Goal: Transaction & Acquisition: Obtain resource

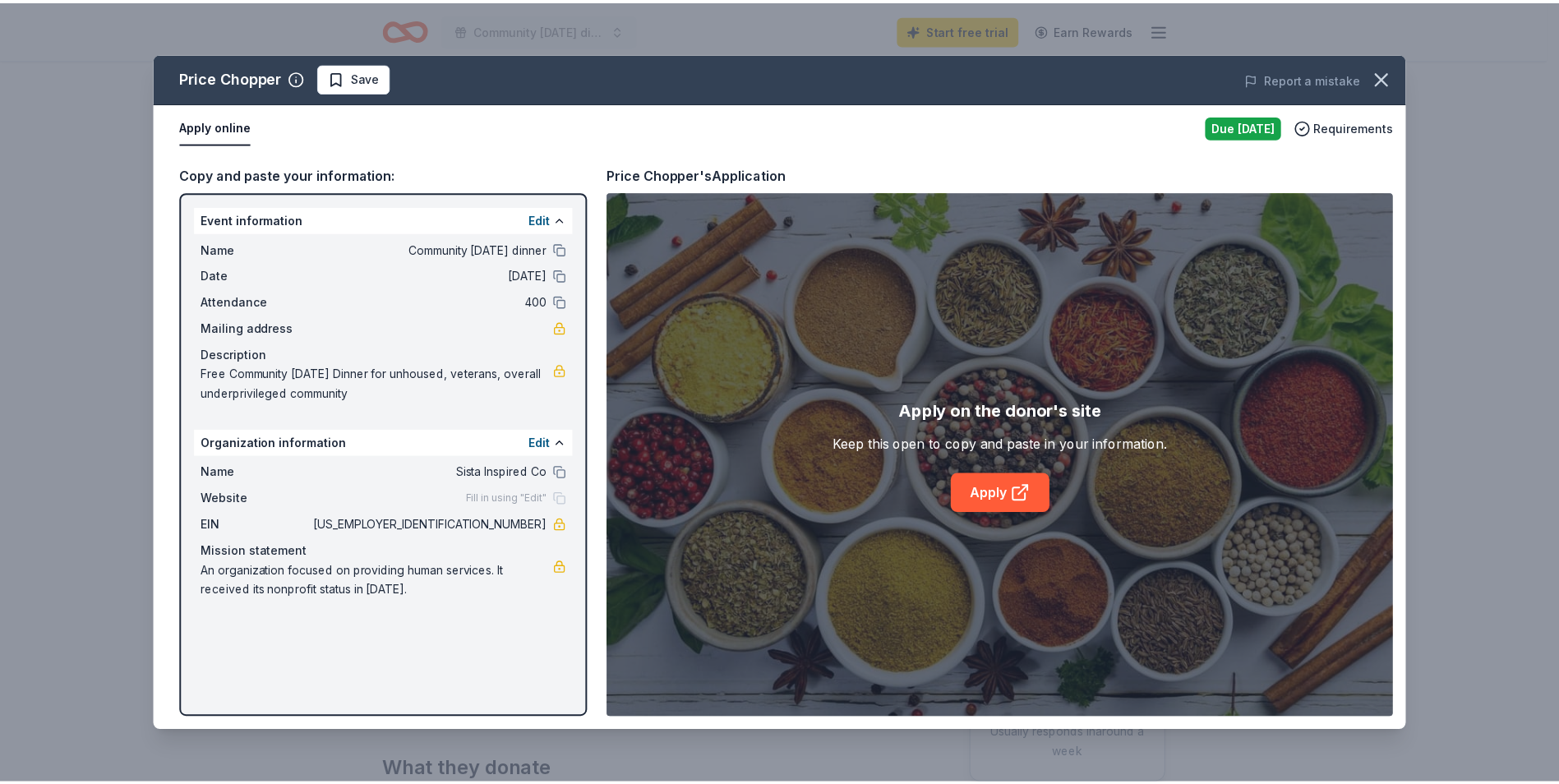
scroll to position [329, 0]
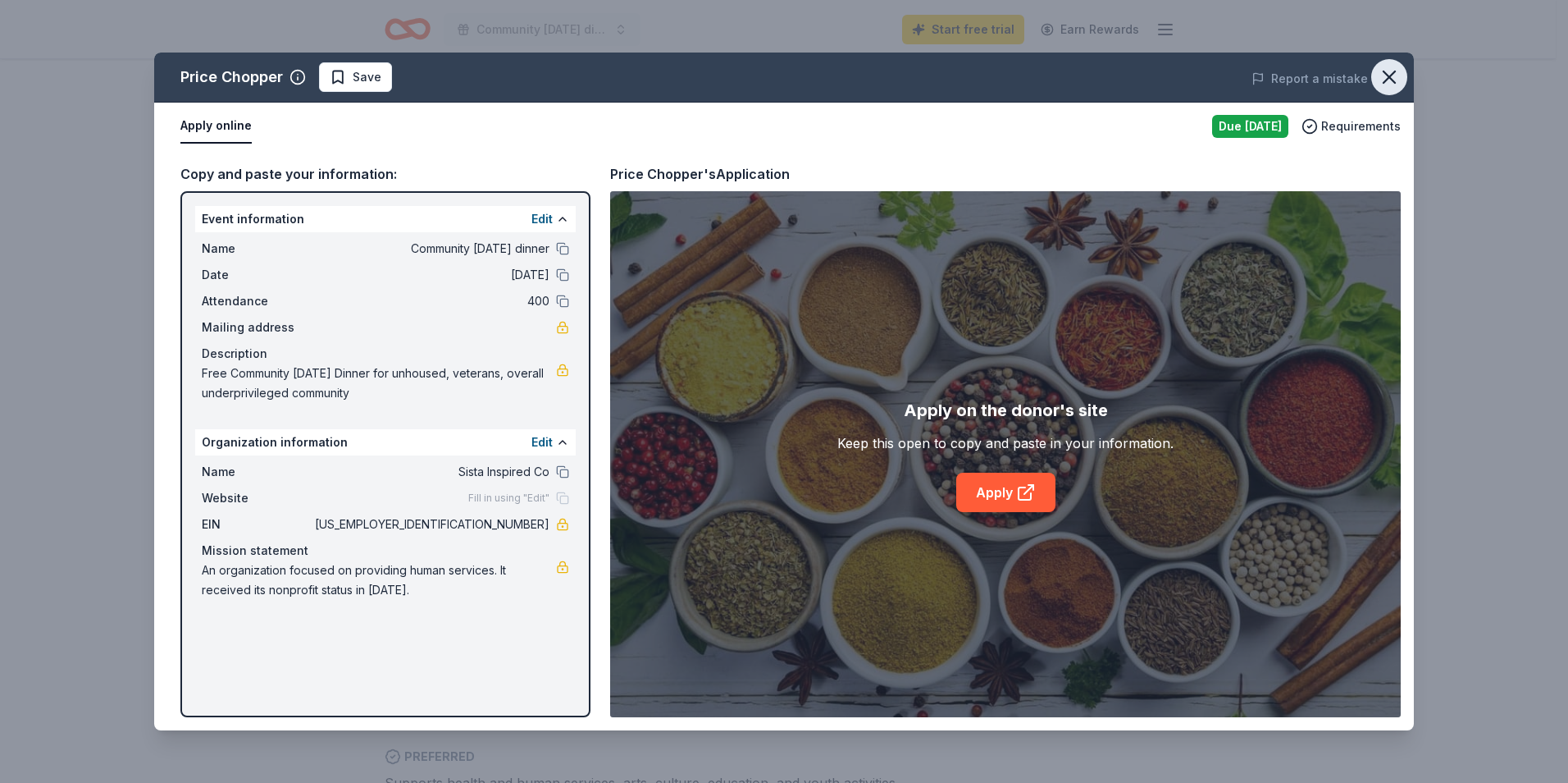
click at [1386, 73] on icon "button" at bounding box center [1389, 77] width 11 height 11
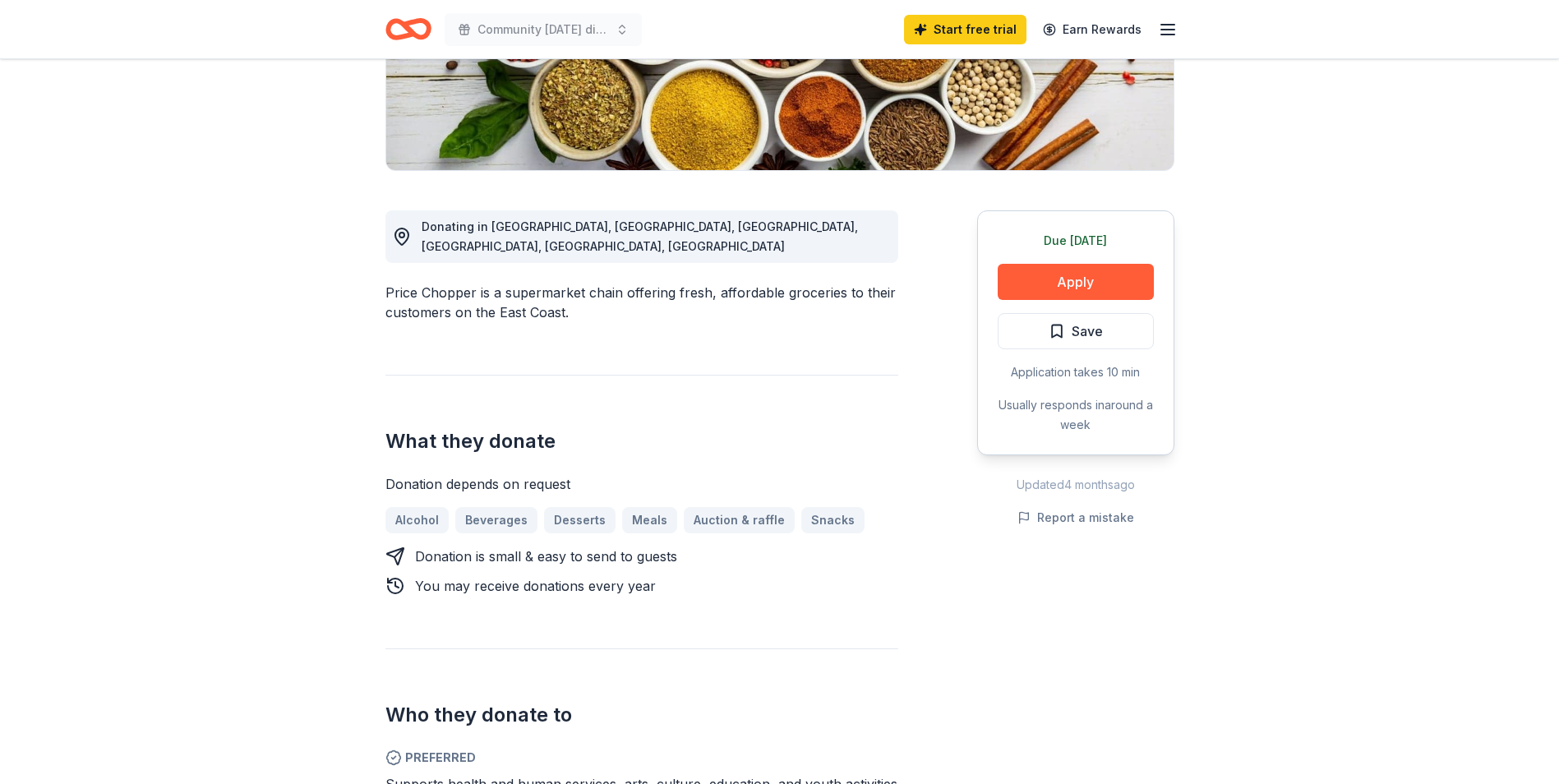
click at [1168, 25] on icon "button" at bounding box center [1167, 29] width 20 height 20
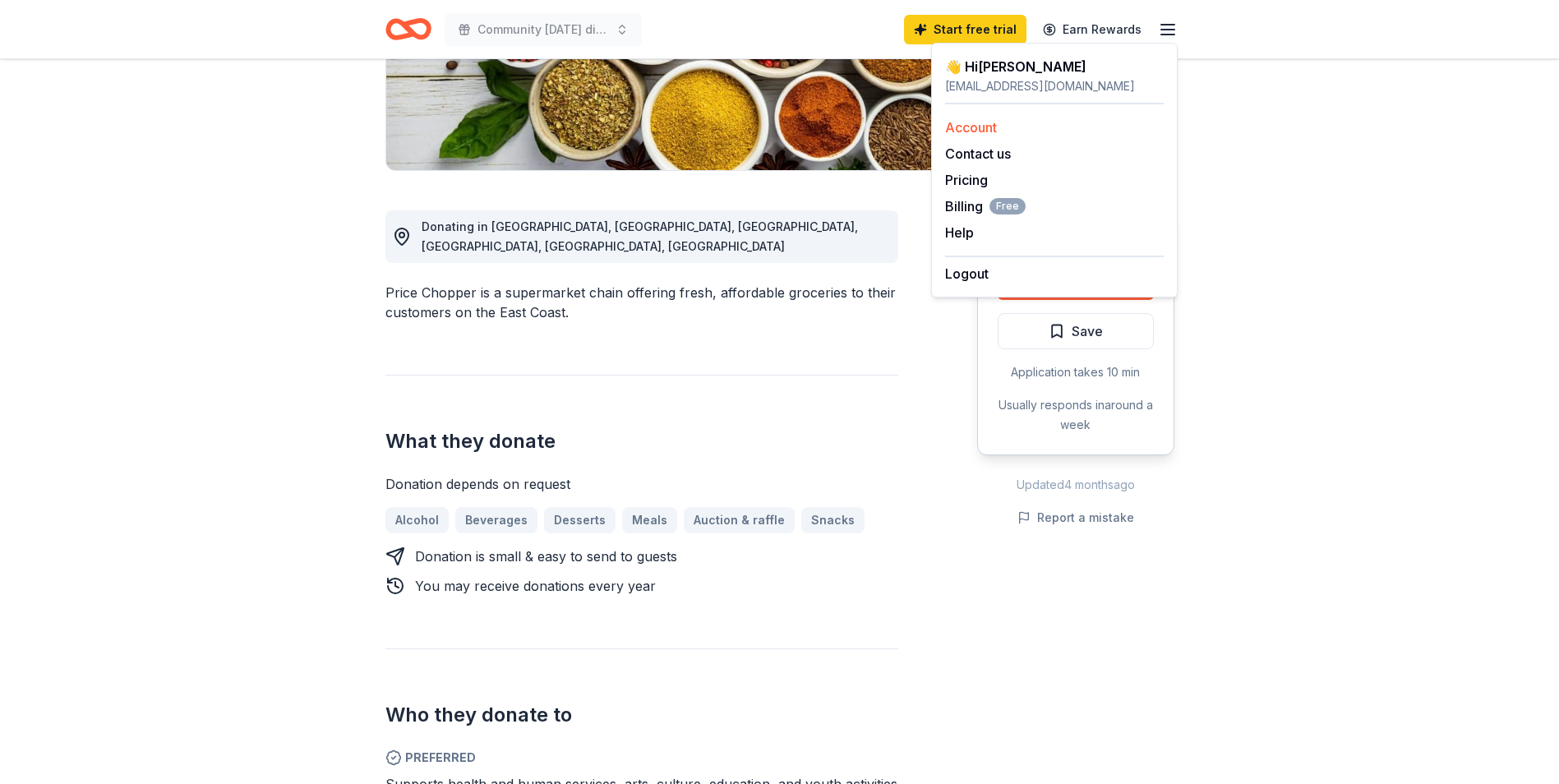
click at [982, 128] on link "Account" at bounding box center [971, 128] width 52 height 17
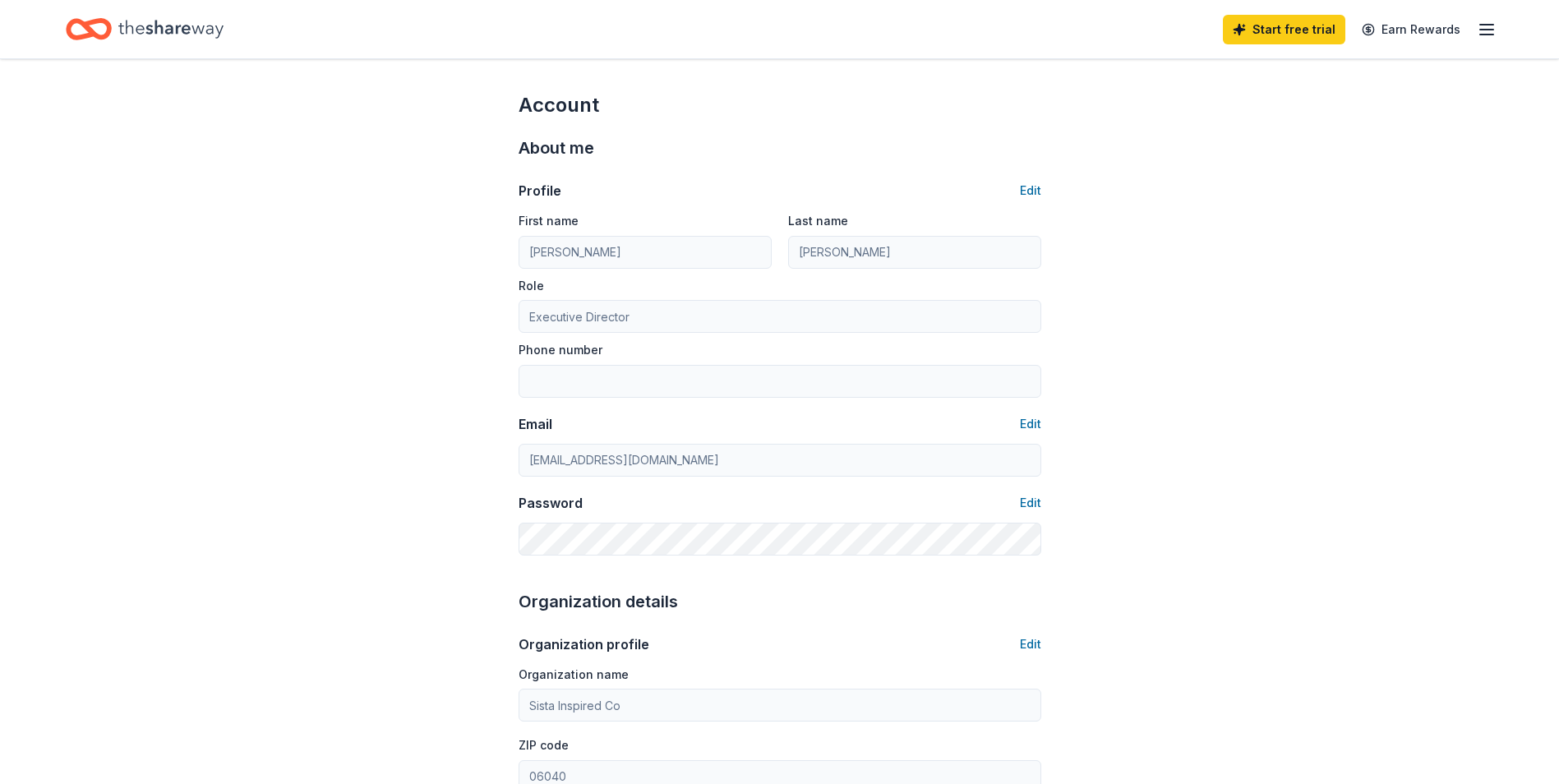
click at [1206, 215] on div "Account About me Profile Edit First name Toni Last name Lowe-Cranford Role Exec…" at bounding box center [780, 791] width 1559 height 1466
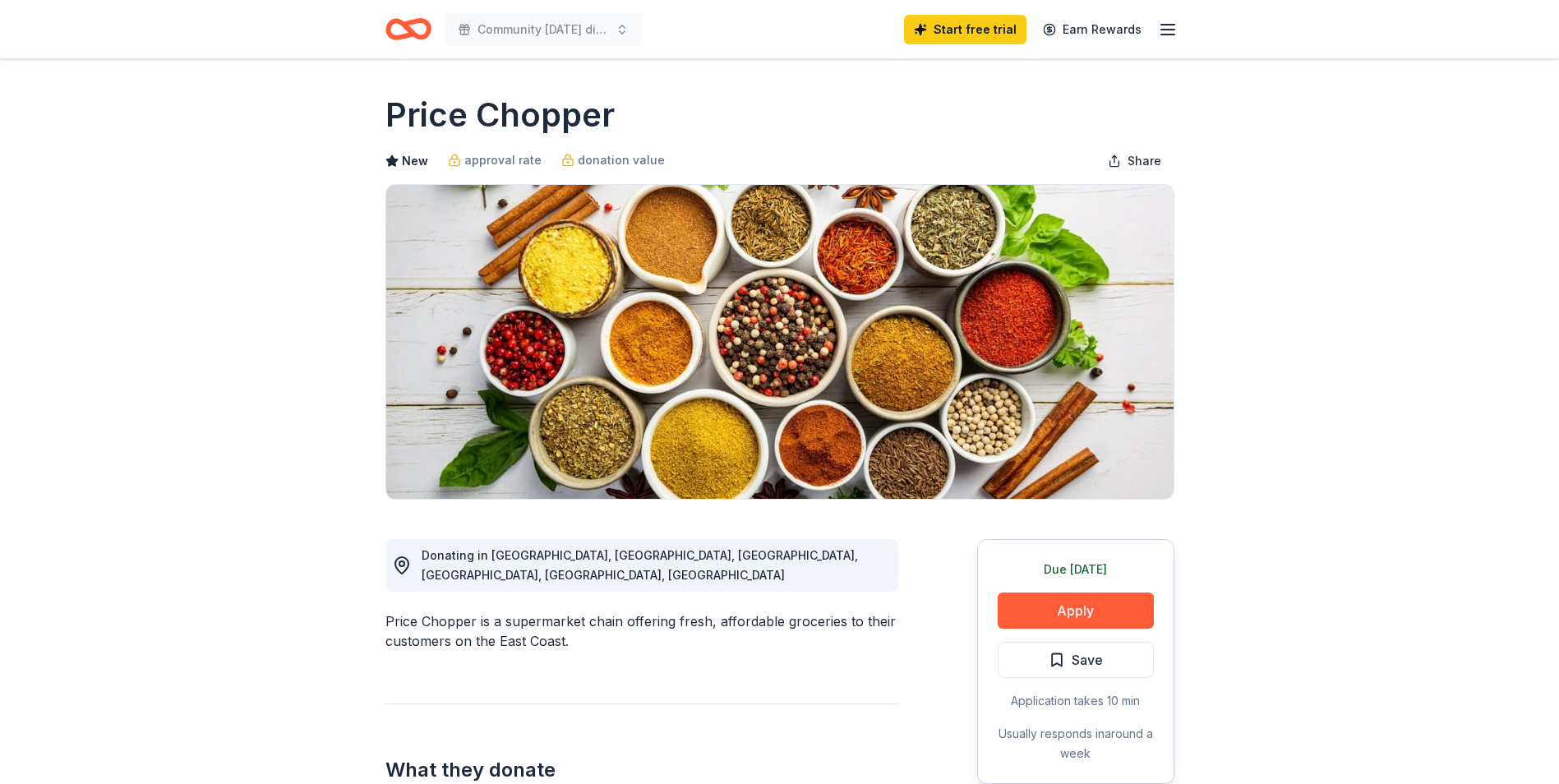
click at [1093, 605] on button "Apply" at bounding box center [1075, 610] width 156 height 36
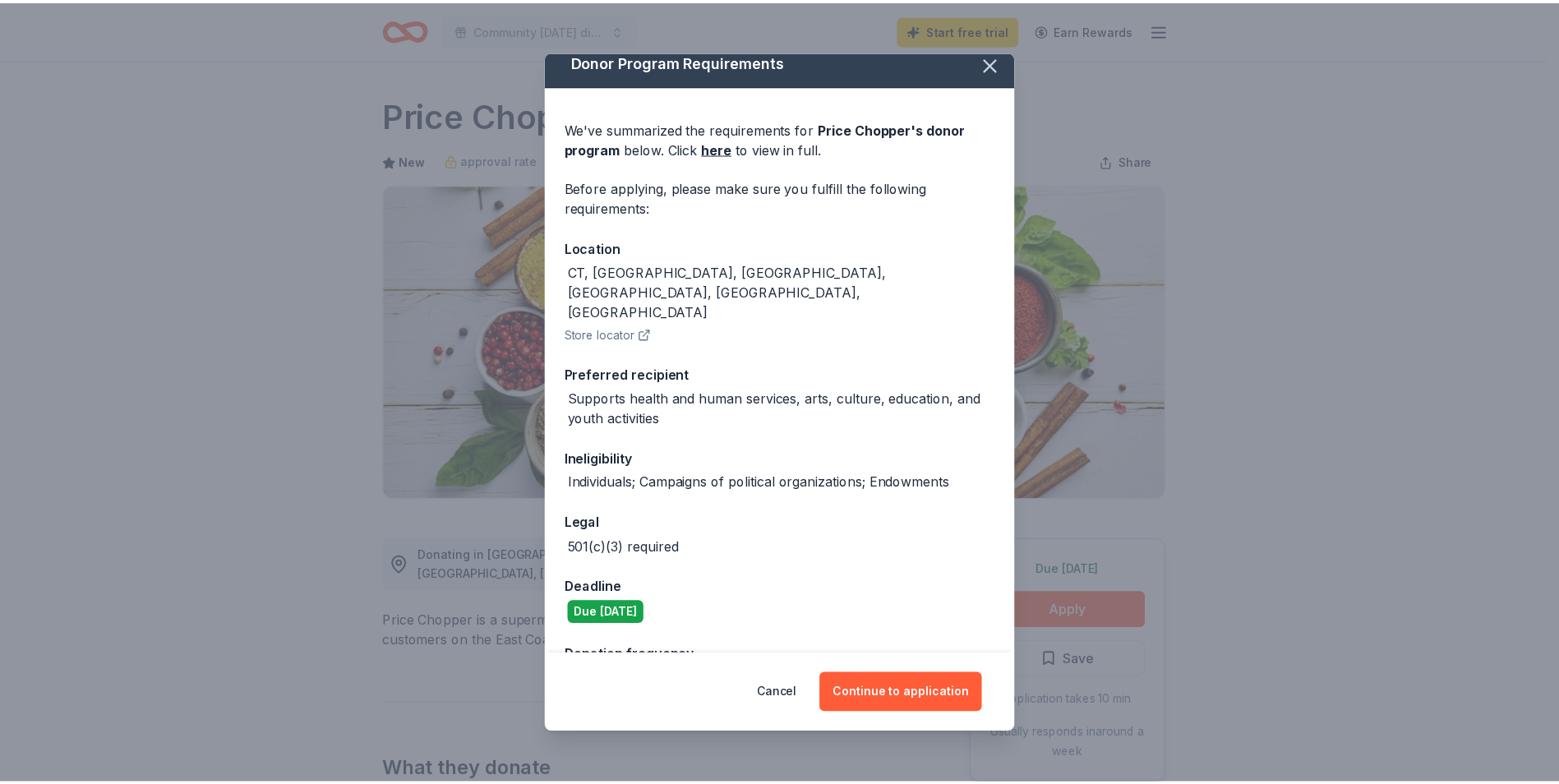
scroll to position [27, 0]
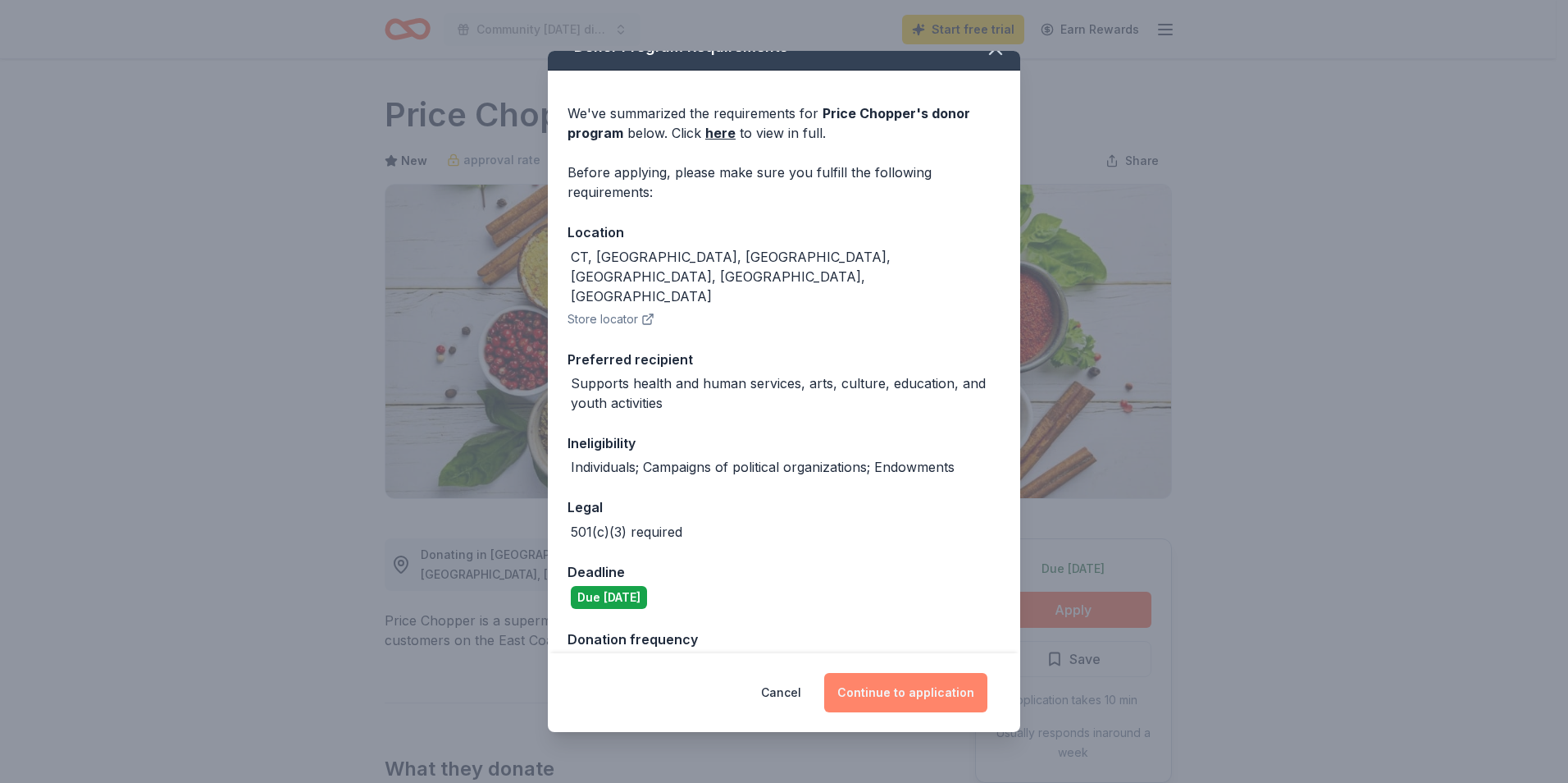
click at [898, 702] on button "Continue to application" at bounding box center [905, 693] width 163 height 39
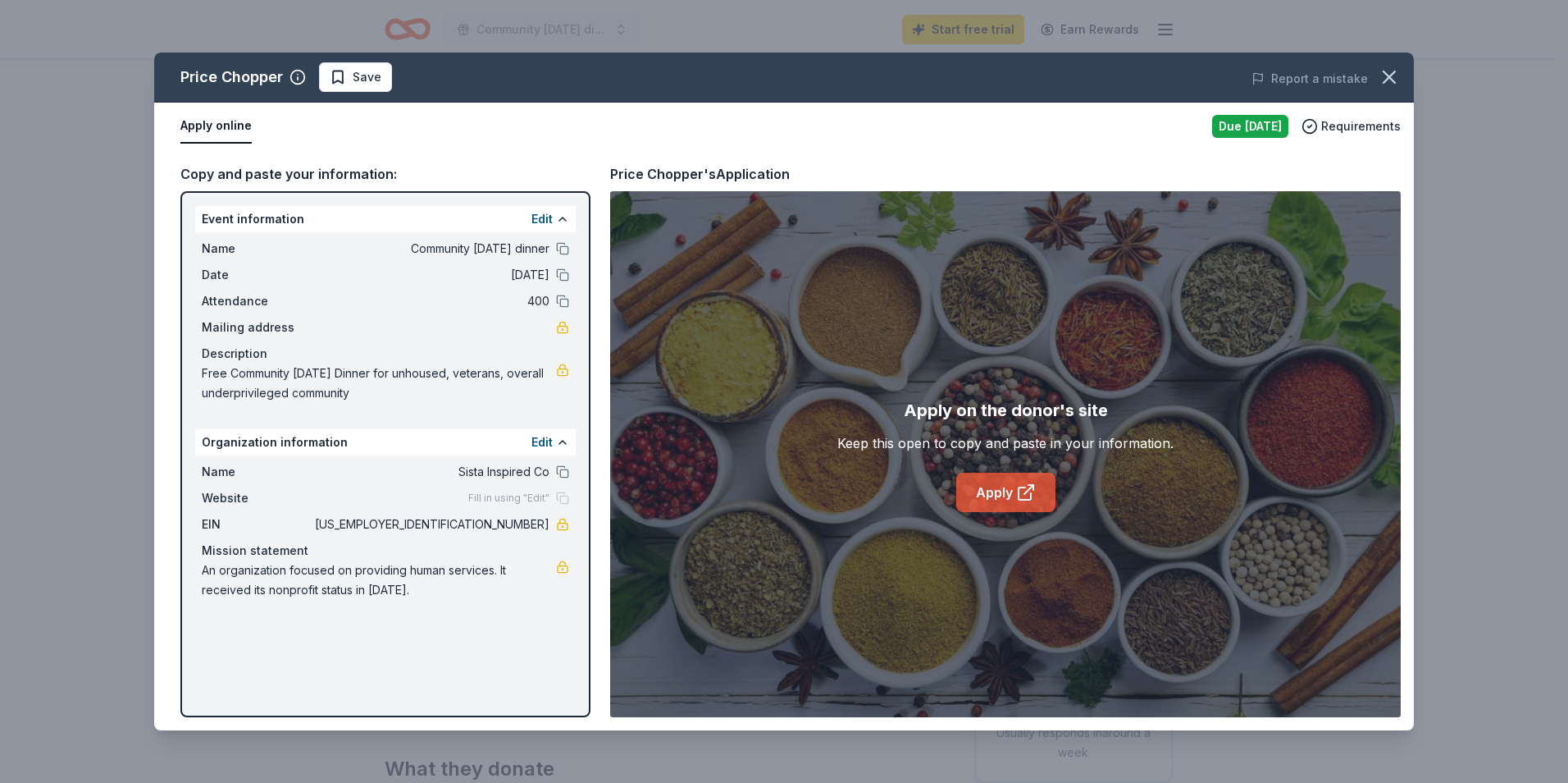
click at [1002, 493] on link "Apply" at bounding box center [1006, 493] width 100 height 39
click at [1393, 76] on icon "button" at bounding box center [1389, 77] width 23 height 23
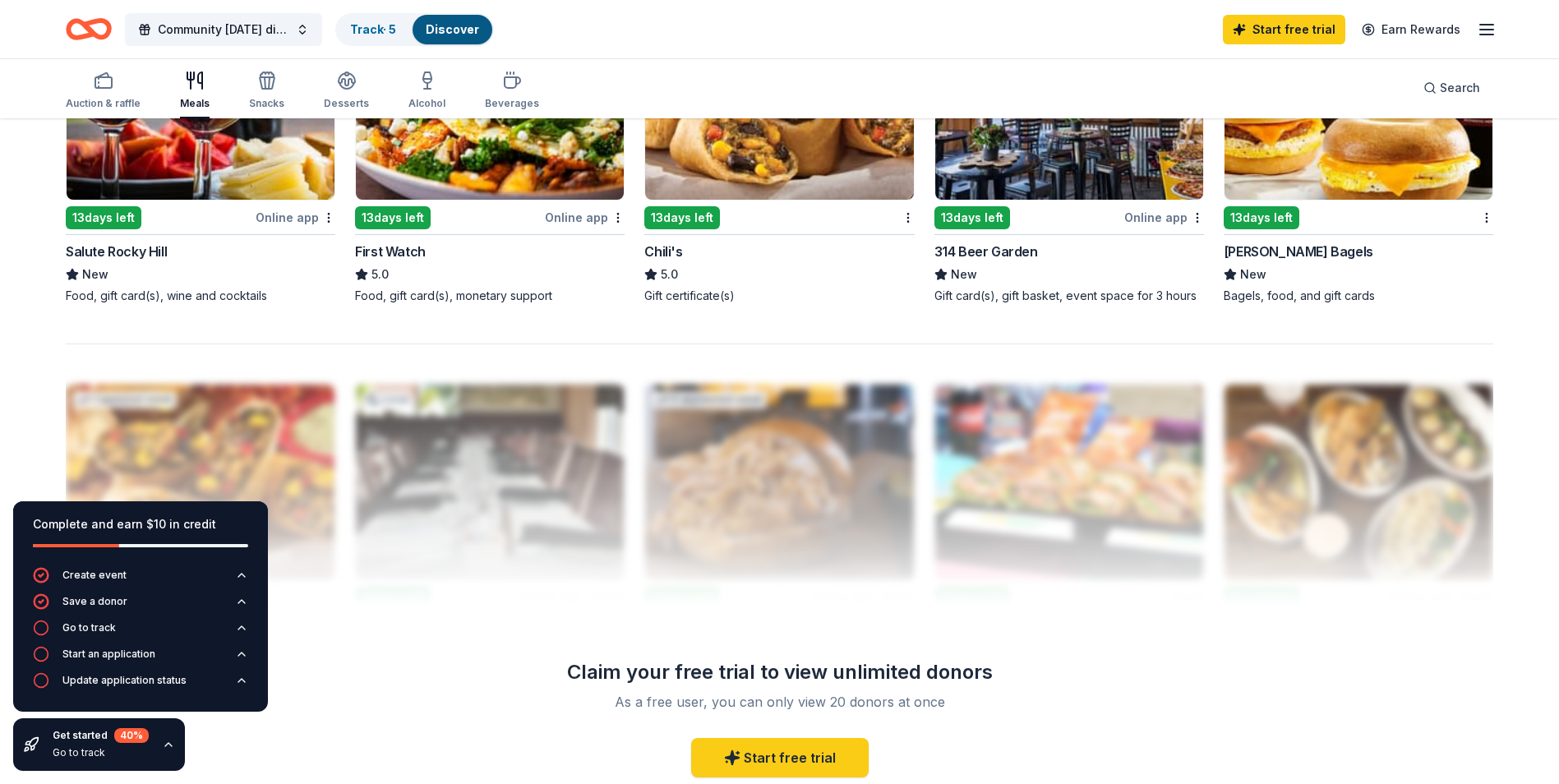
scroll to position [1347, 0]
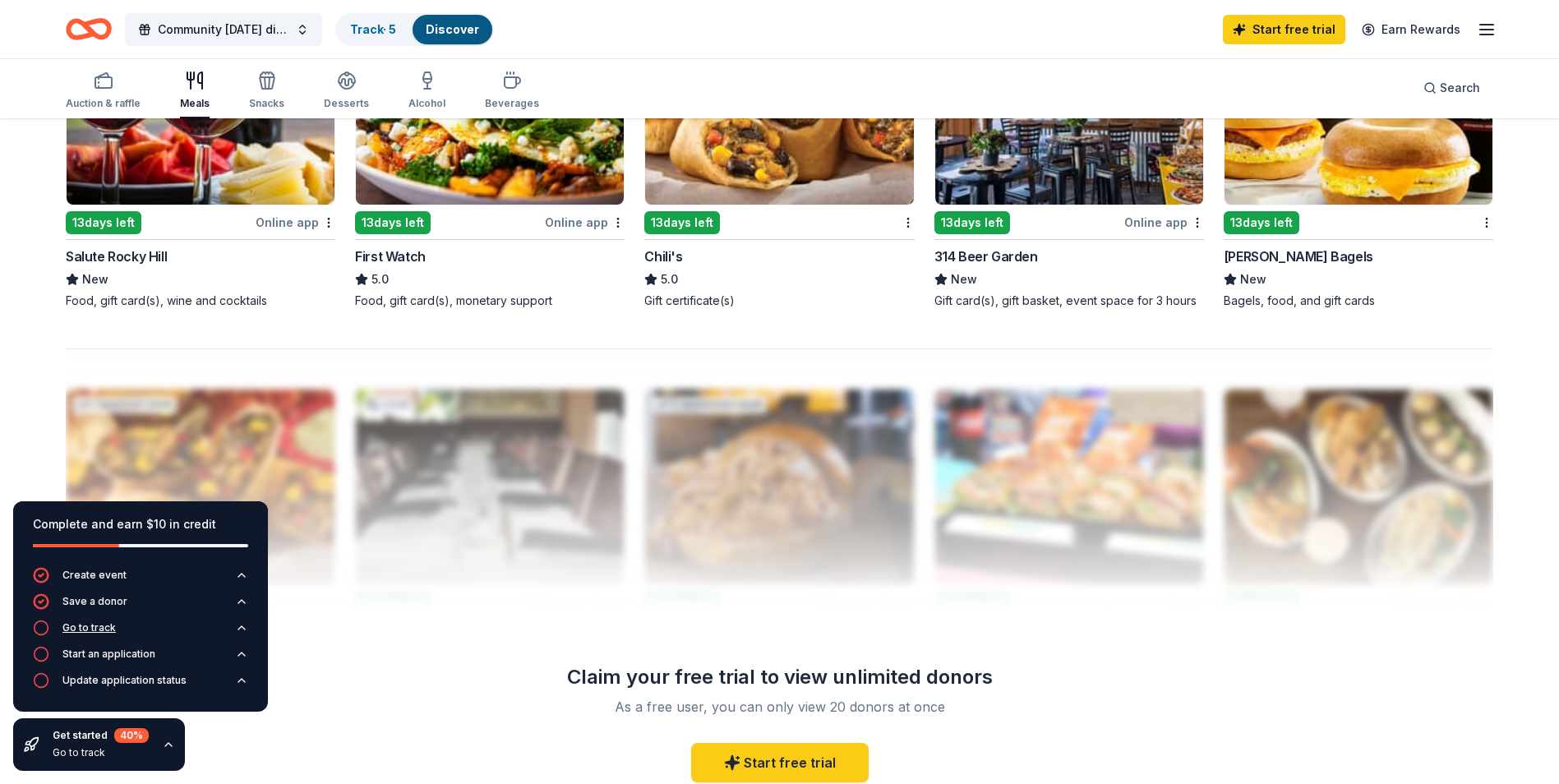
click at [97, 628] on div "Go to track" at bounding box center [89, 627] width 53 height 13
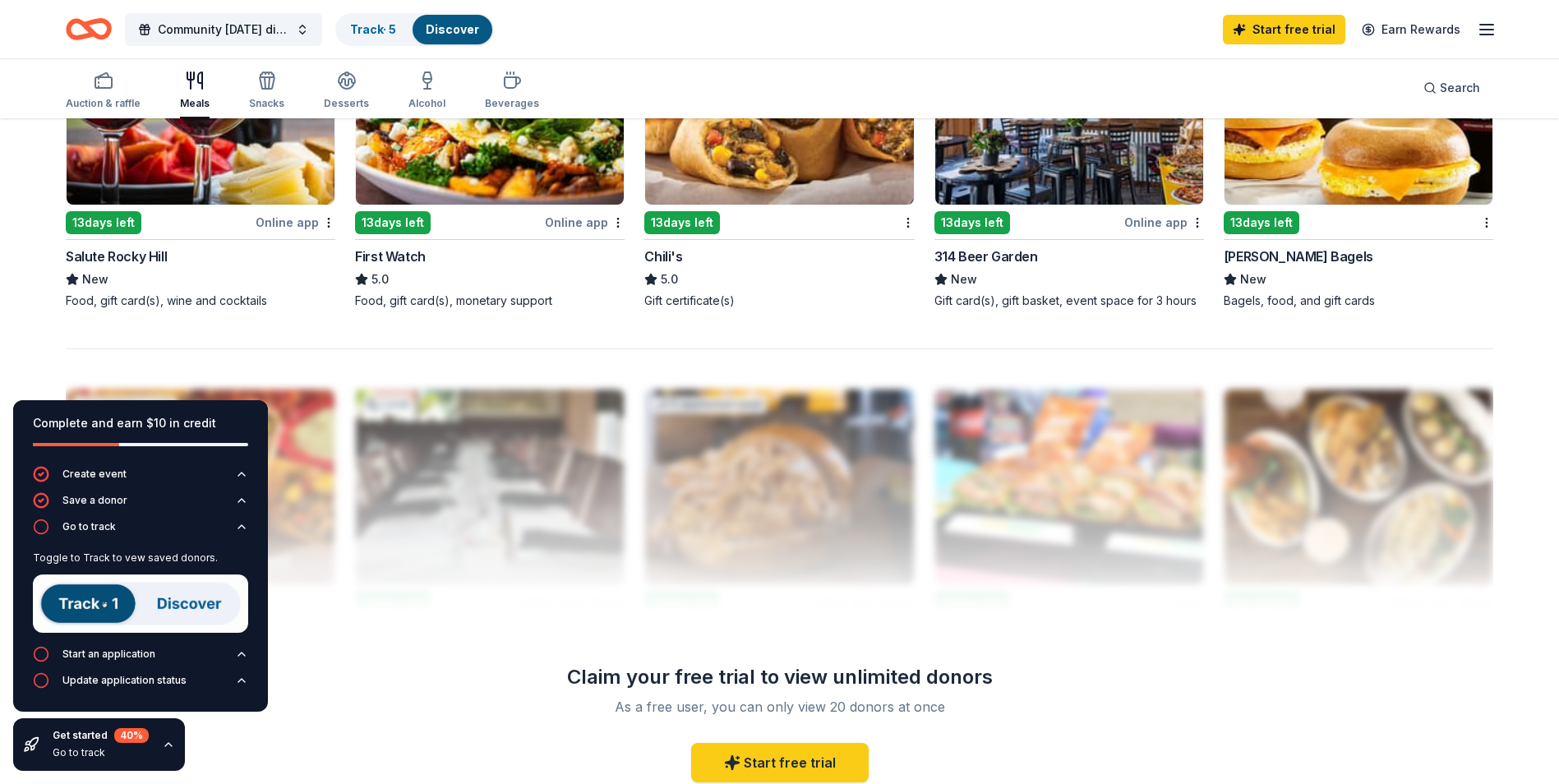
click at [88, 605] on img at bounding box center [140, 603] width 215 height 59
click at [384, 30] on link "Track · 5" at bounding box center [372, 29] width 46 height 14
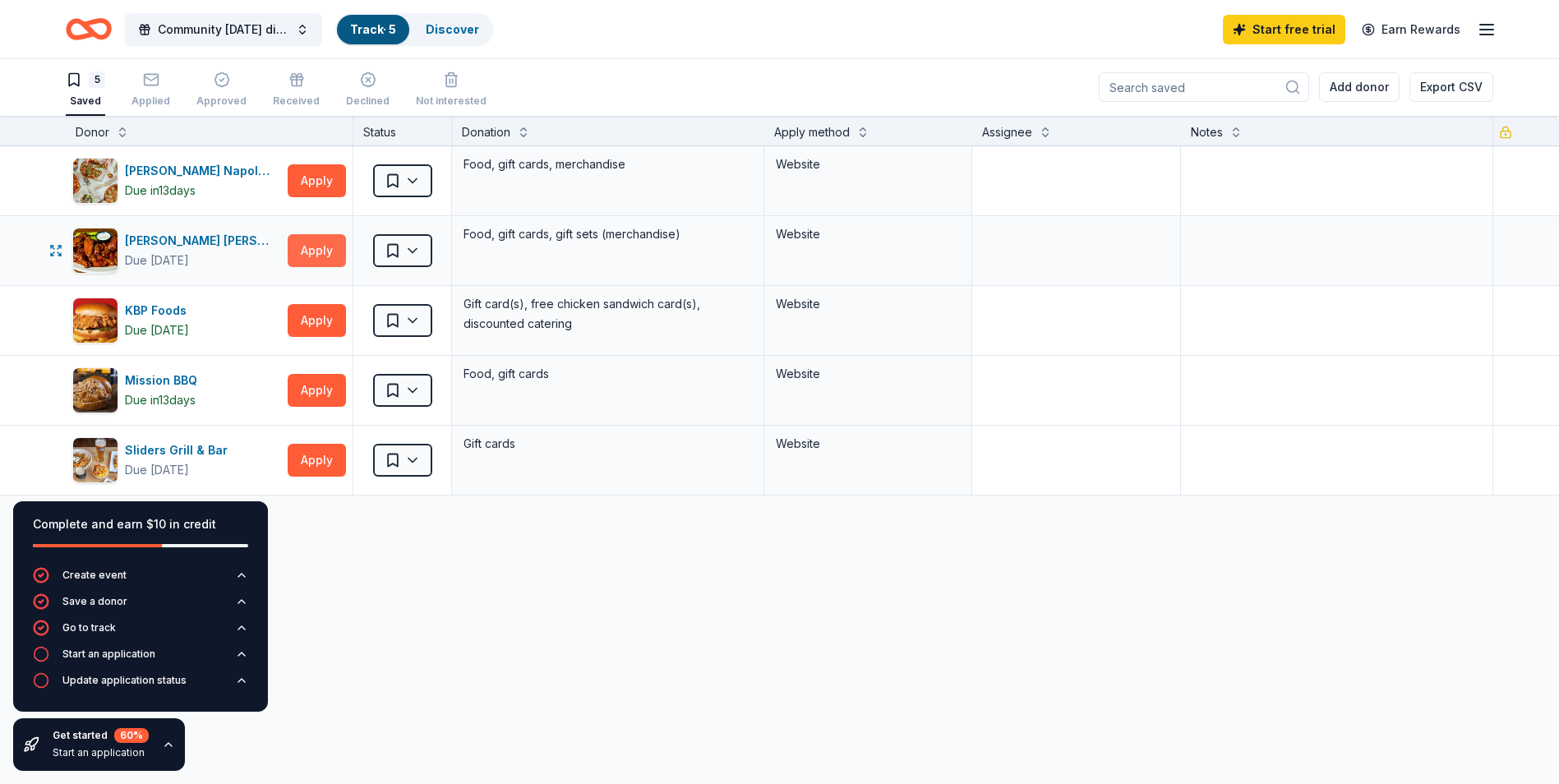
click at [313, 250] on button "Apply" at bounding box center [316, 250] width 59 height 33
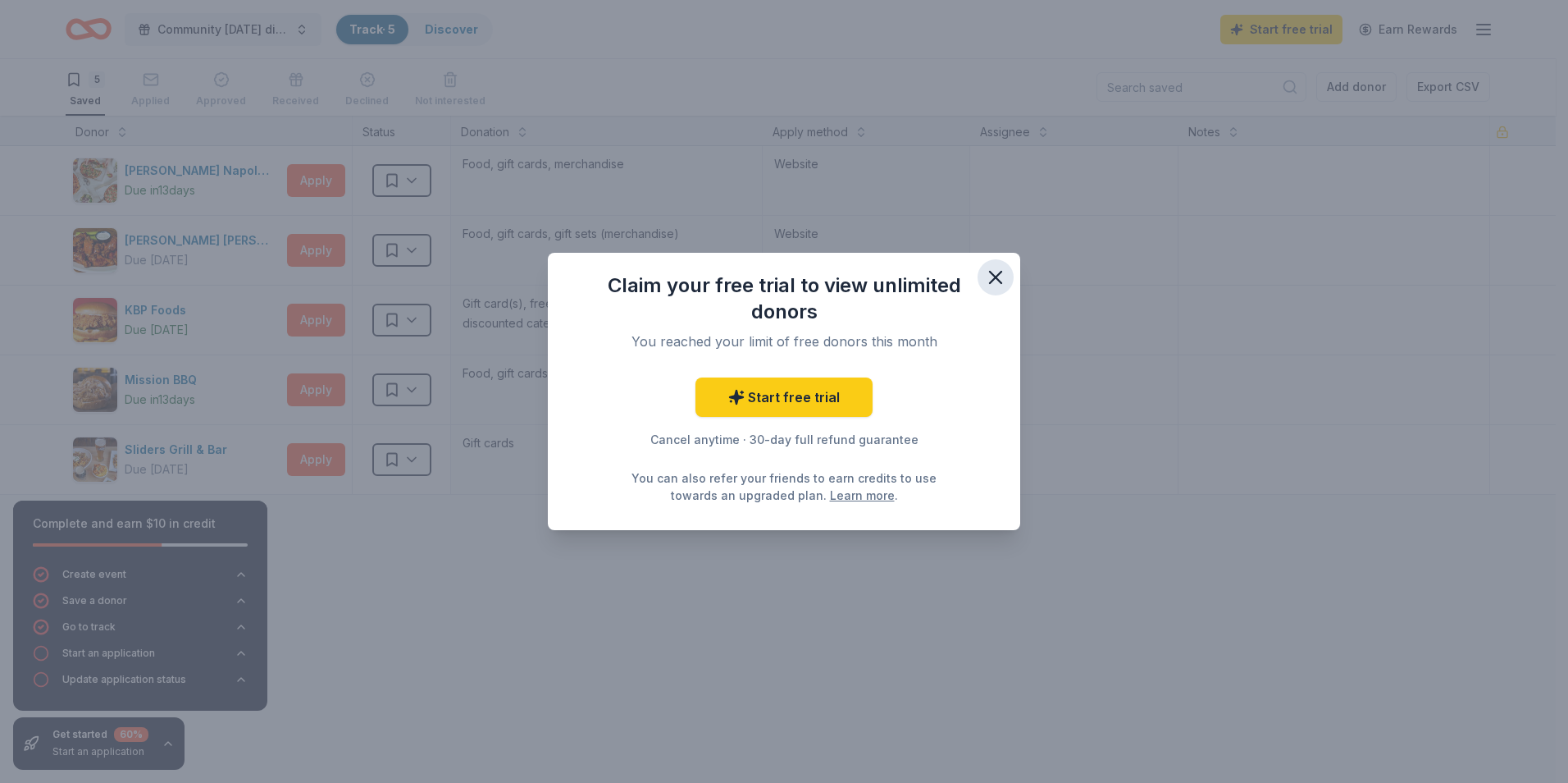
click at [990, 283] on icon "button" at bounding box center [996, 277] width 11 height 11
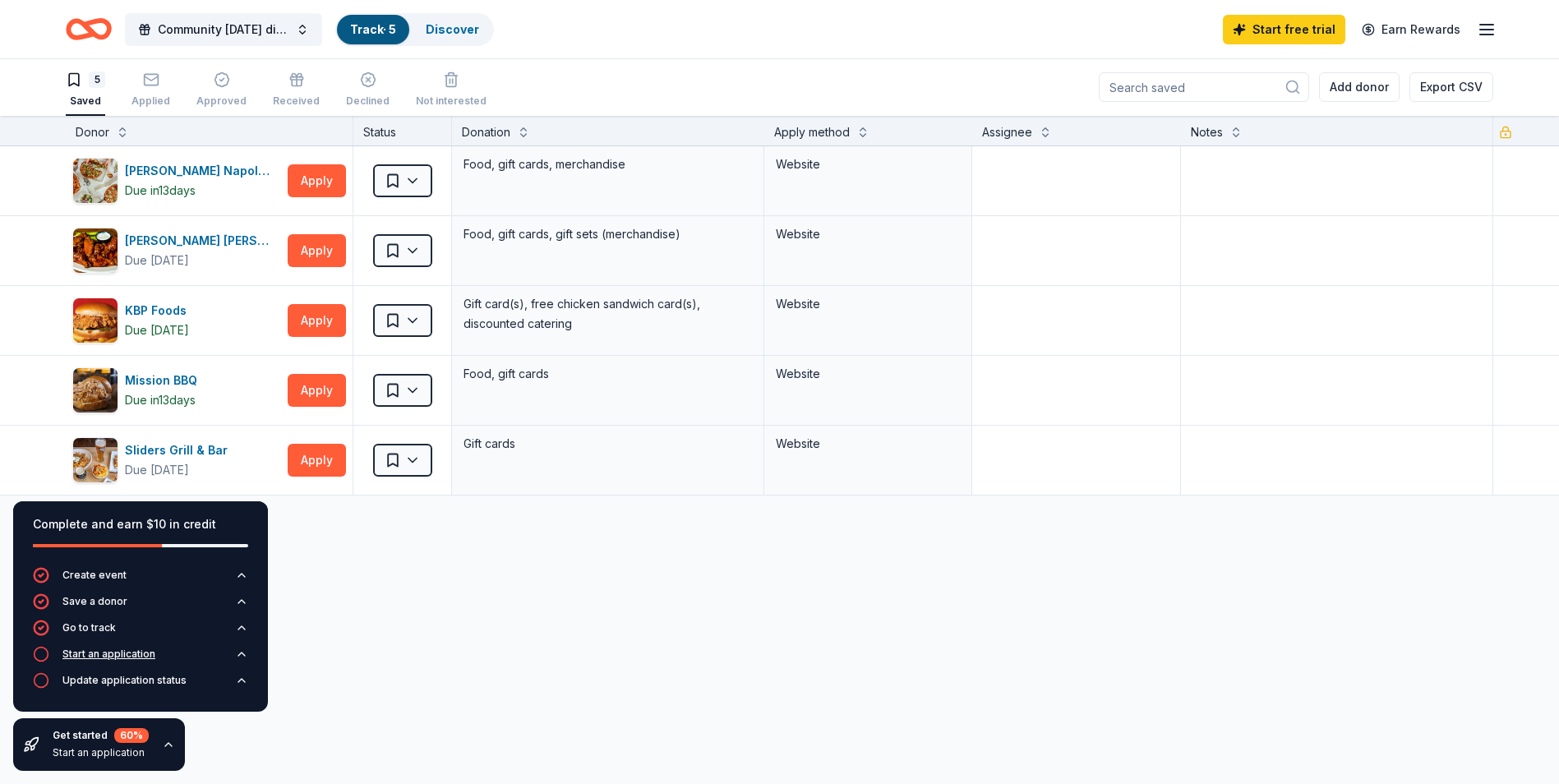
click at [118, 651] on div "Start an application" at bounding box center [109, 653] width 93 height 13
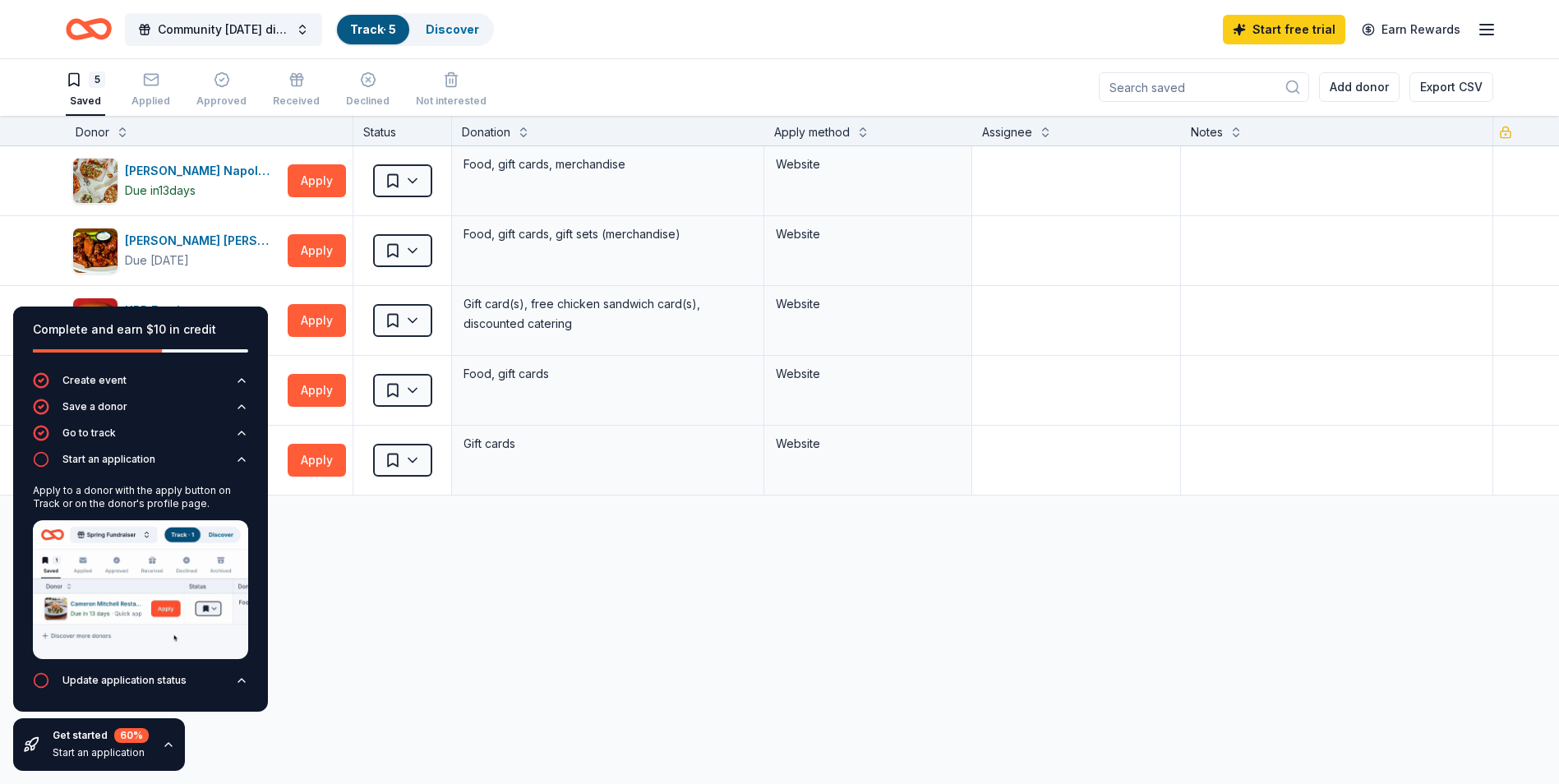
click at [438, 648] on div "Frank Pepe Pizzeria Napoletana Due in 13 days Apply Saved Food, gift cards, mer…" at bounding box center [780, 475] width 1559 height 658
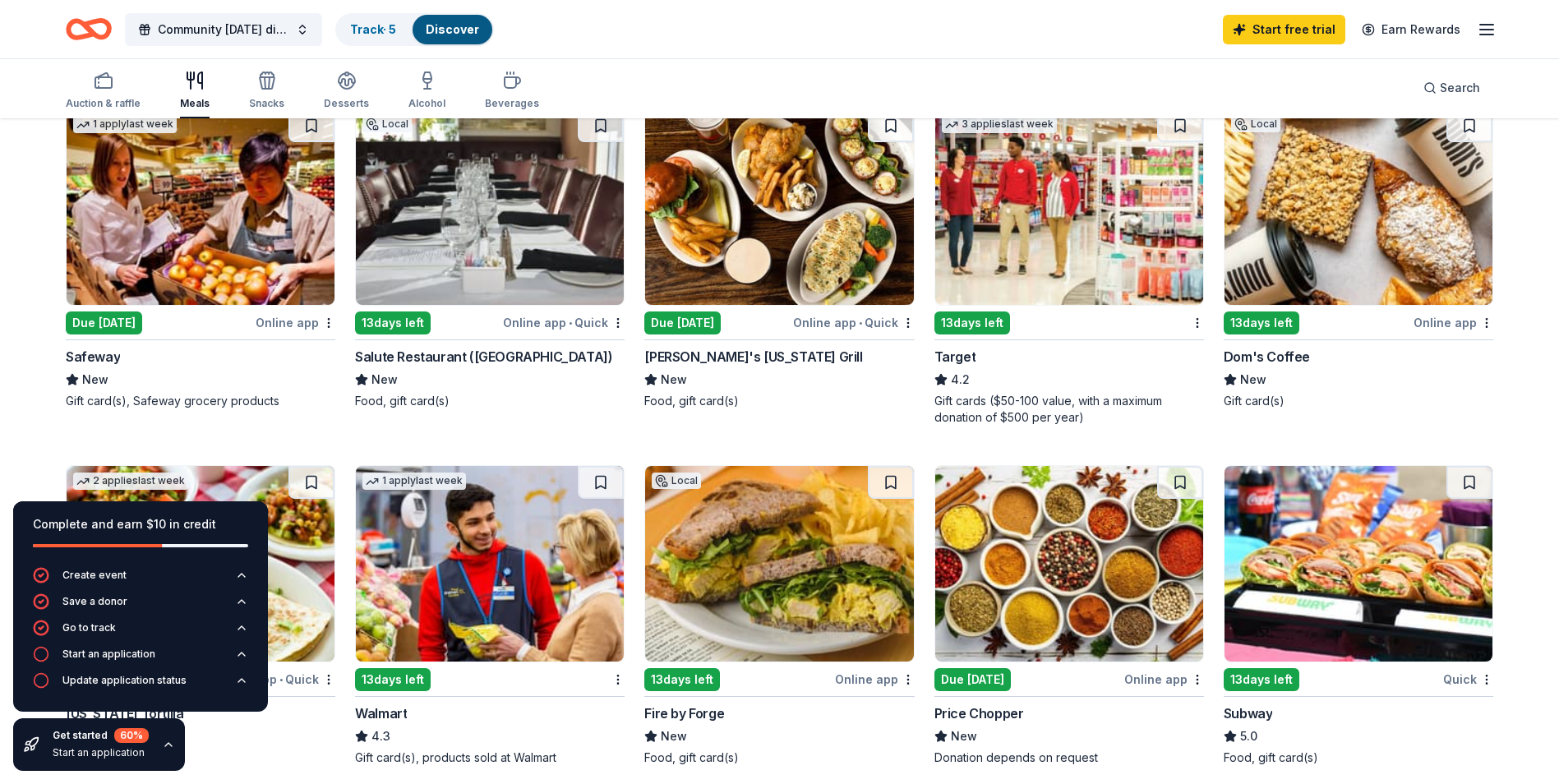
scroll to position [526, 0]
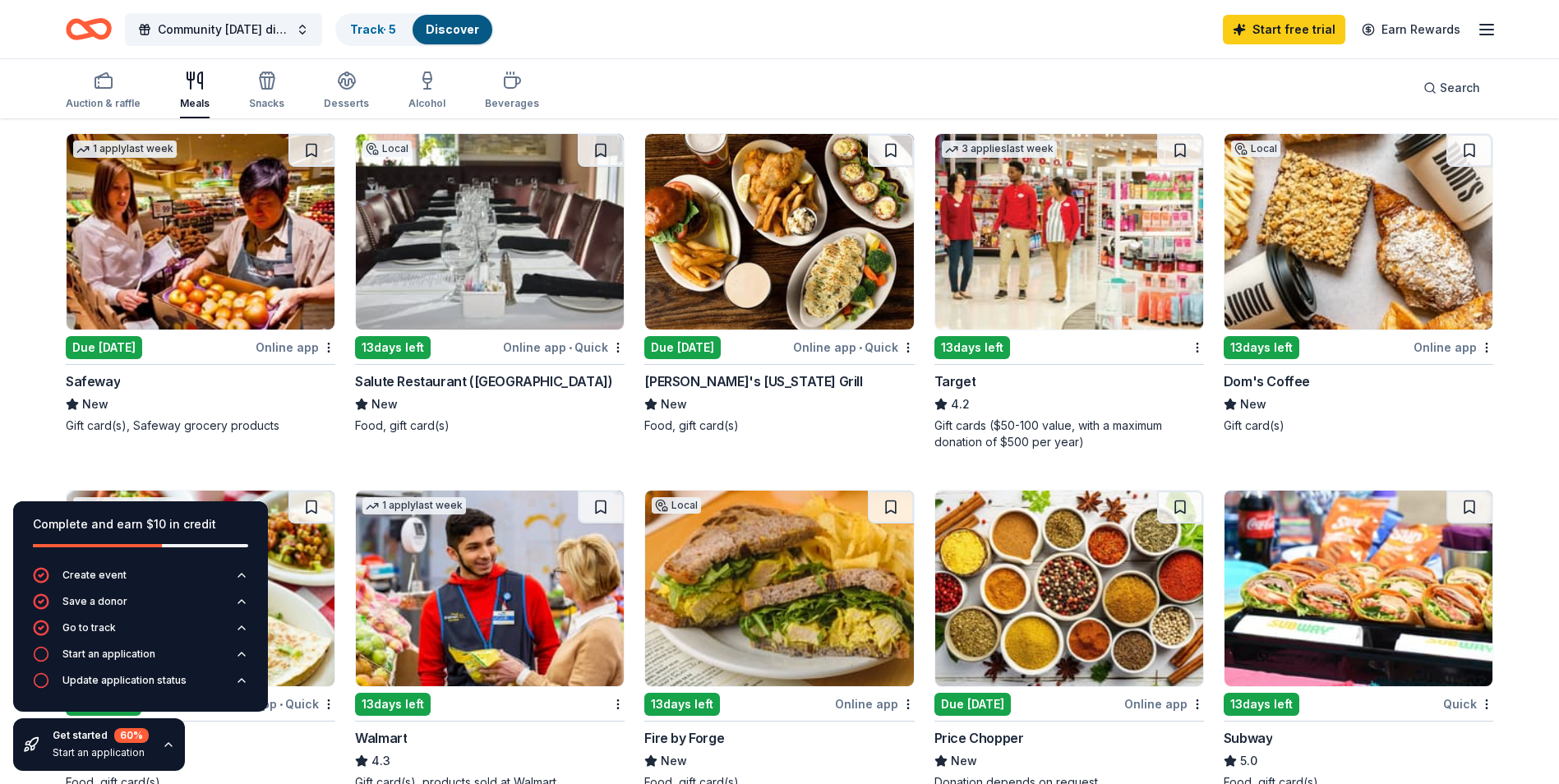
click at [230, 244] on img at bounding box center [200, 232] width 268 height 196
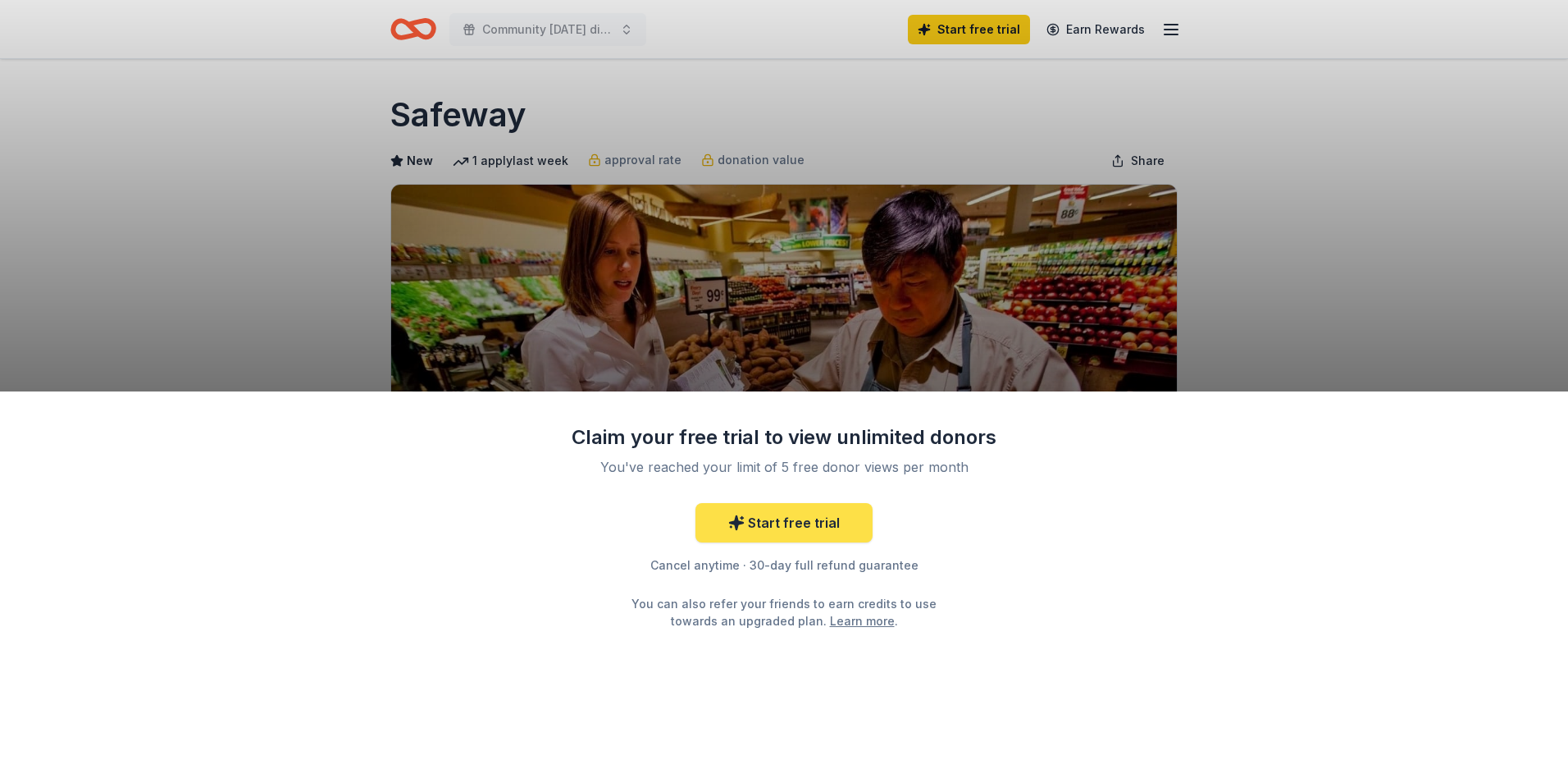
click at [784, 520] on link "Start free trial" at bounding box center [784, 522] width 177 height 39
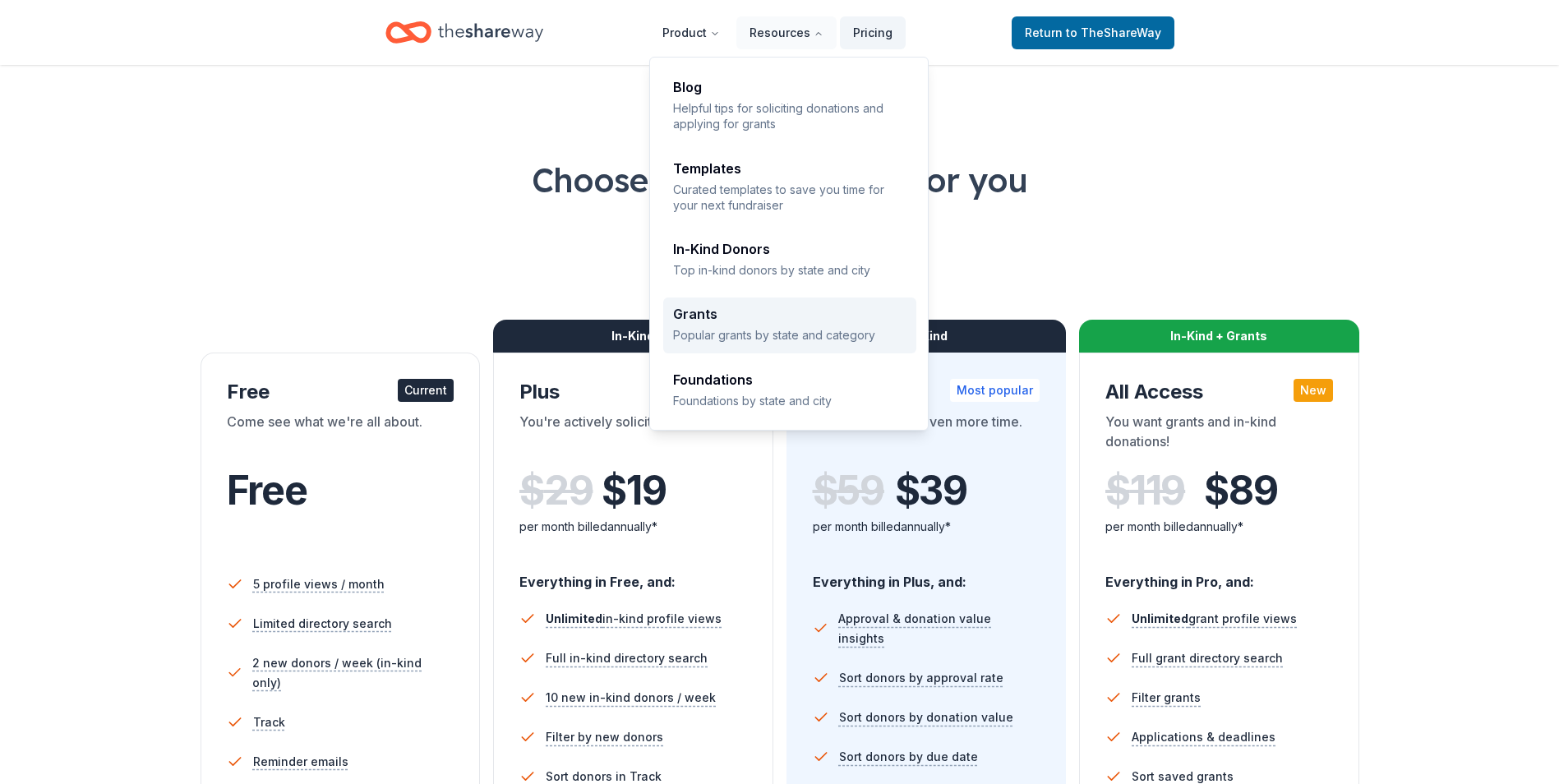
click at [726, 336] on p "Popular grants by state and category" at bounding box center [790, 335] width 233 height 16
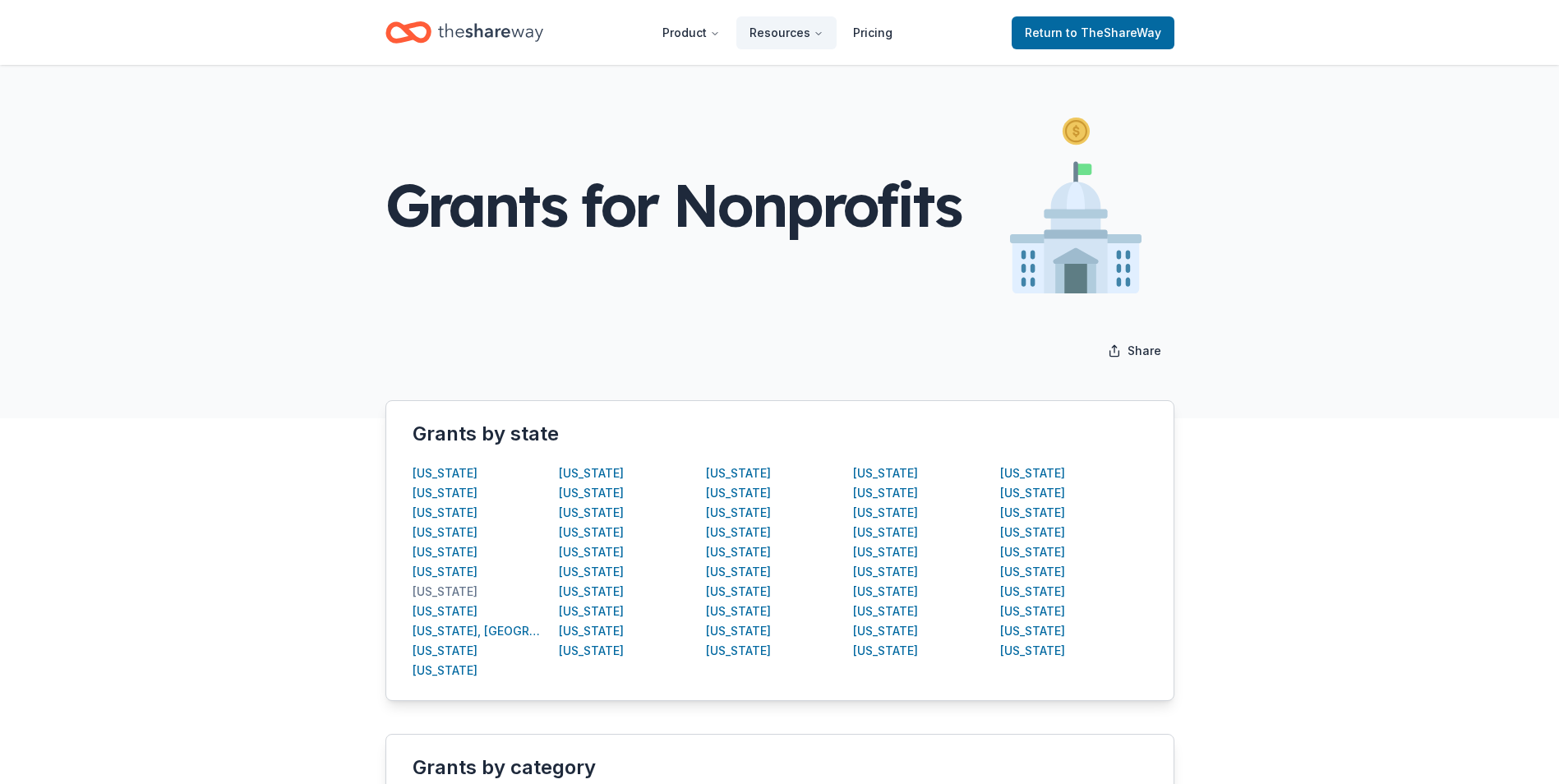
click at [447, 591] on div "Connecticut" at bounding box center [445, 591] width 65 height 20
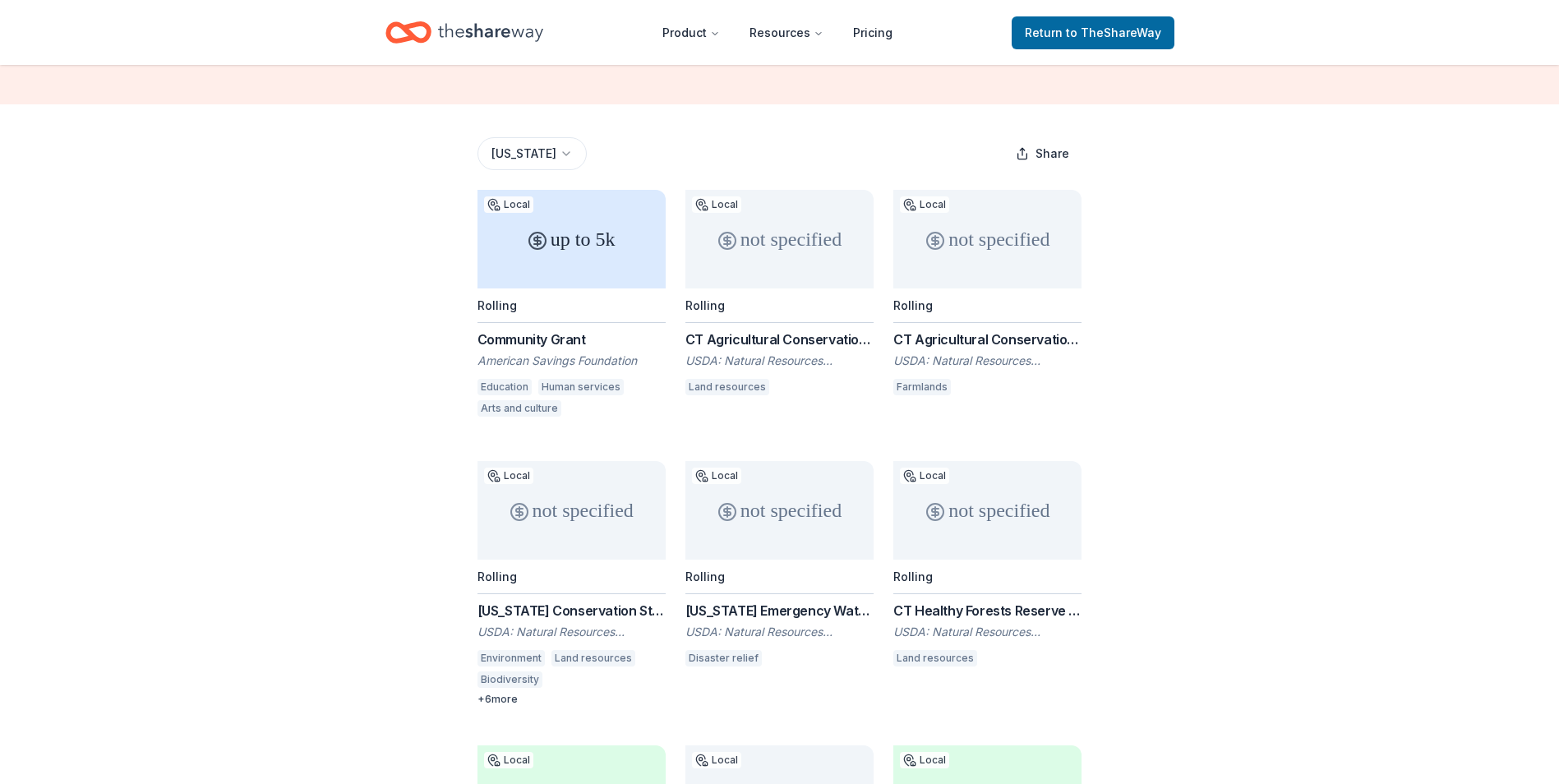
scroll to position [190, 0]
click at [559, 241] on div "up to 5k" at bounding box center [572, 240] width 188 height 99
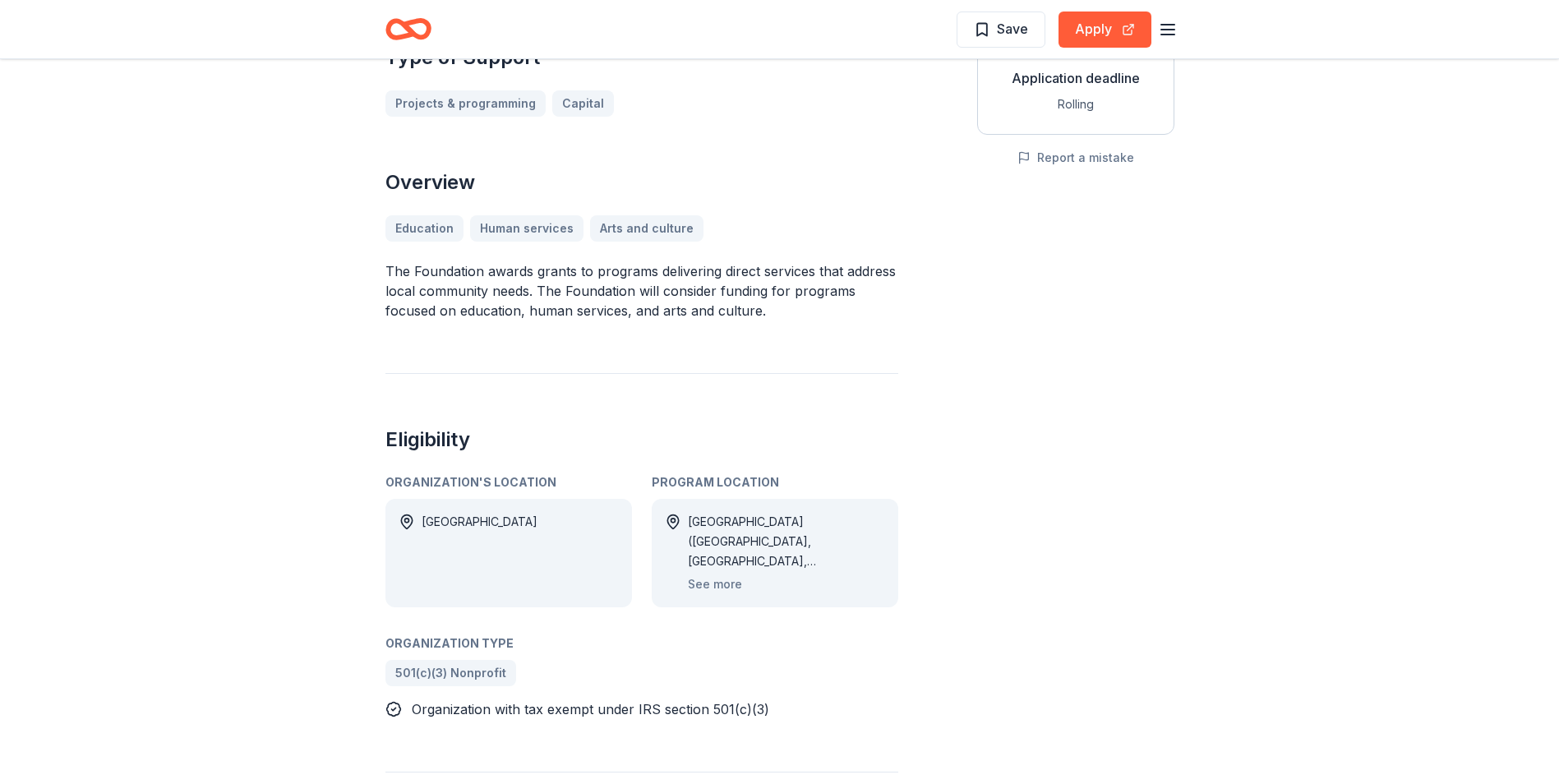
scroll to position [329, 0]
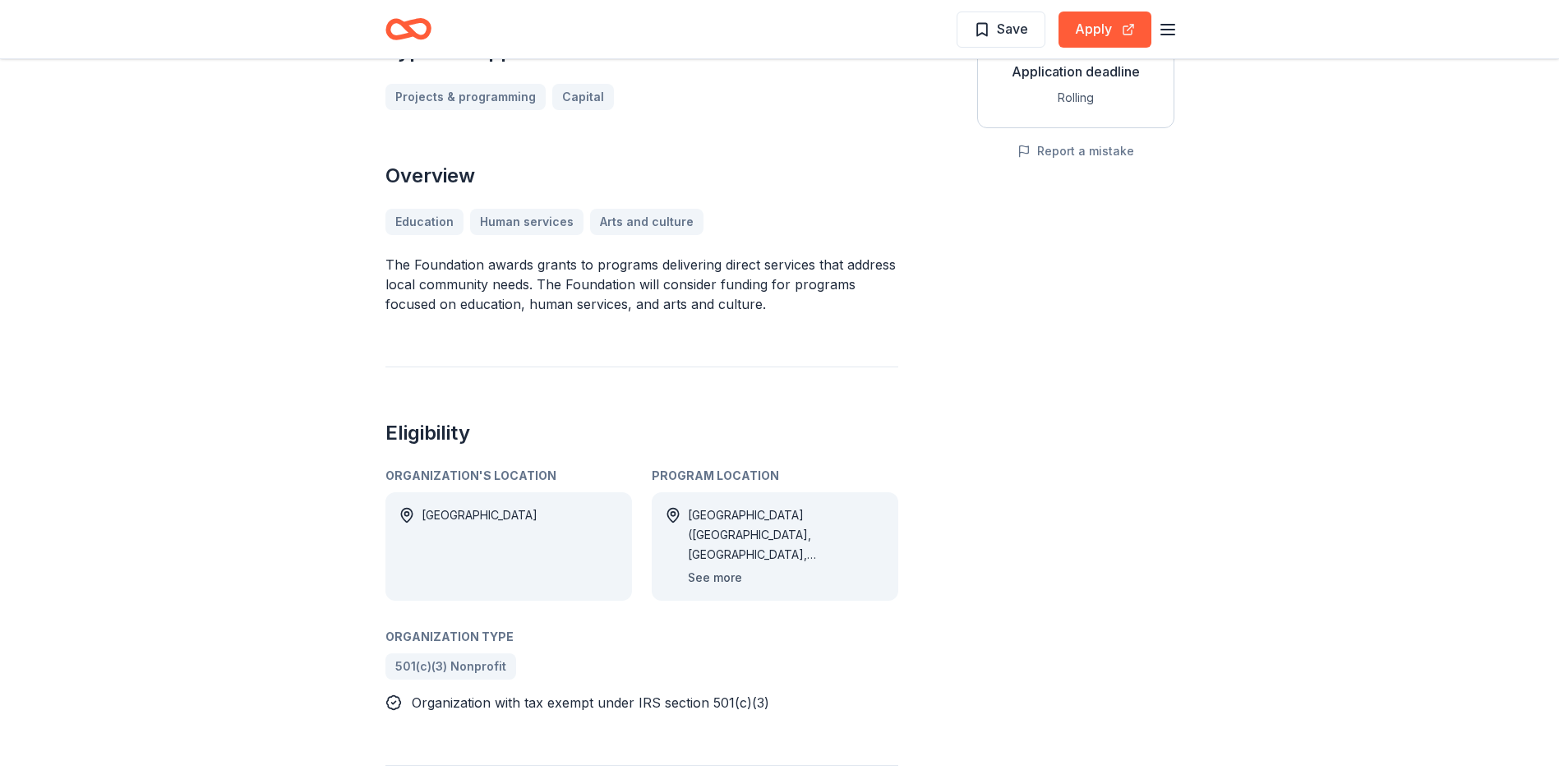
click at [720, 579] on button "See more" at bounding box center [715, 577] width 54 height 20
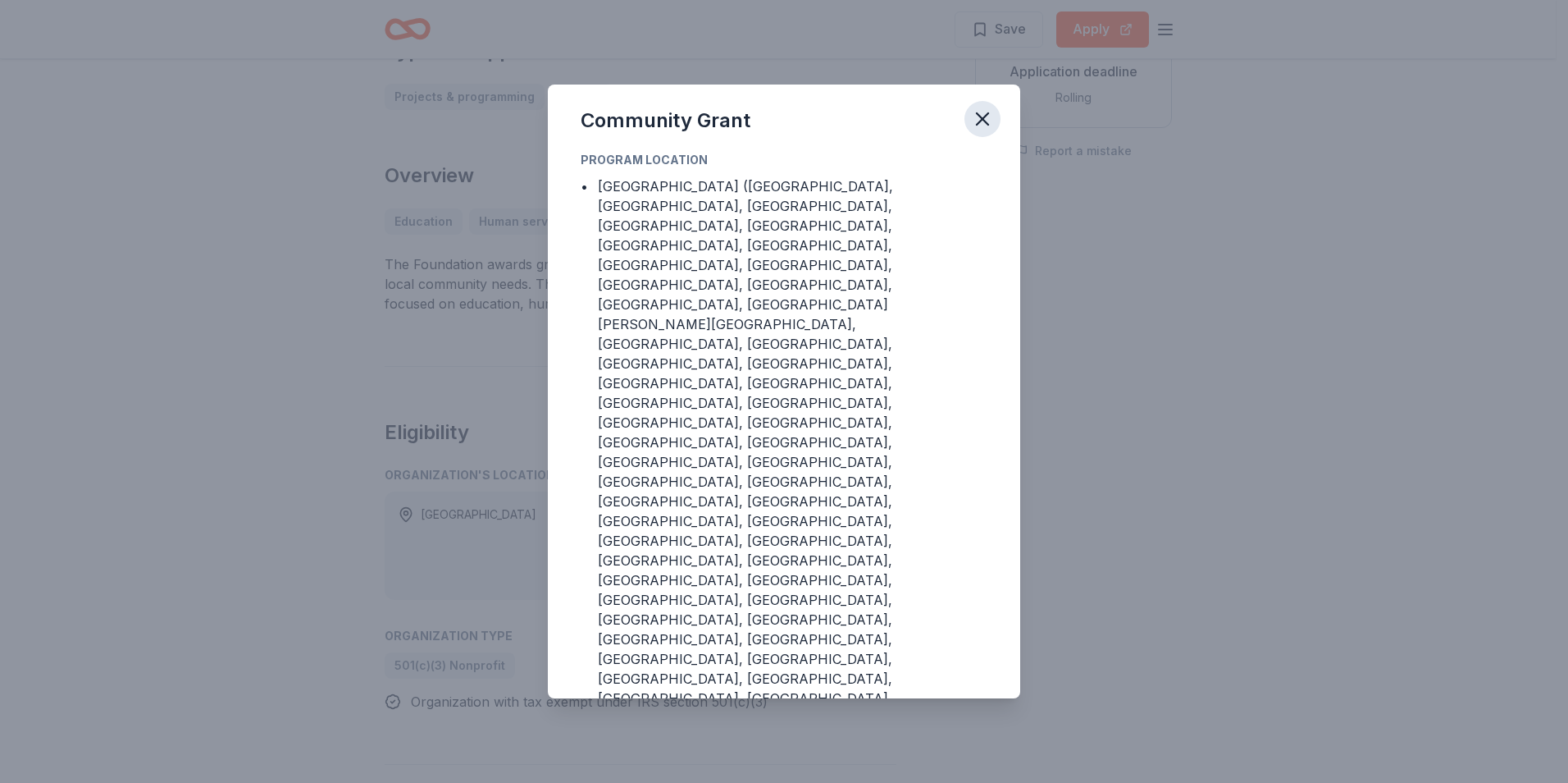
click at [979, 130] on icon "button" at bounding box center [982, 118] width 23 height 23
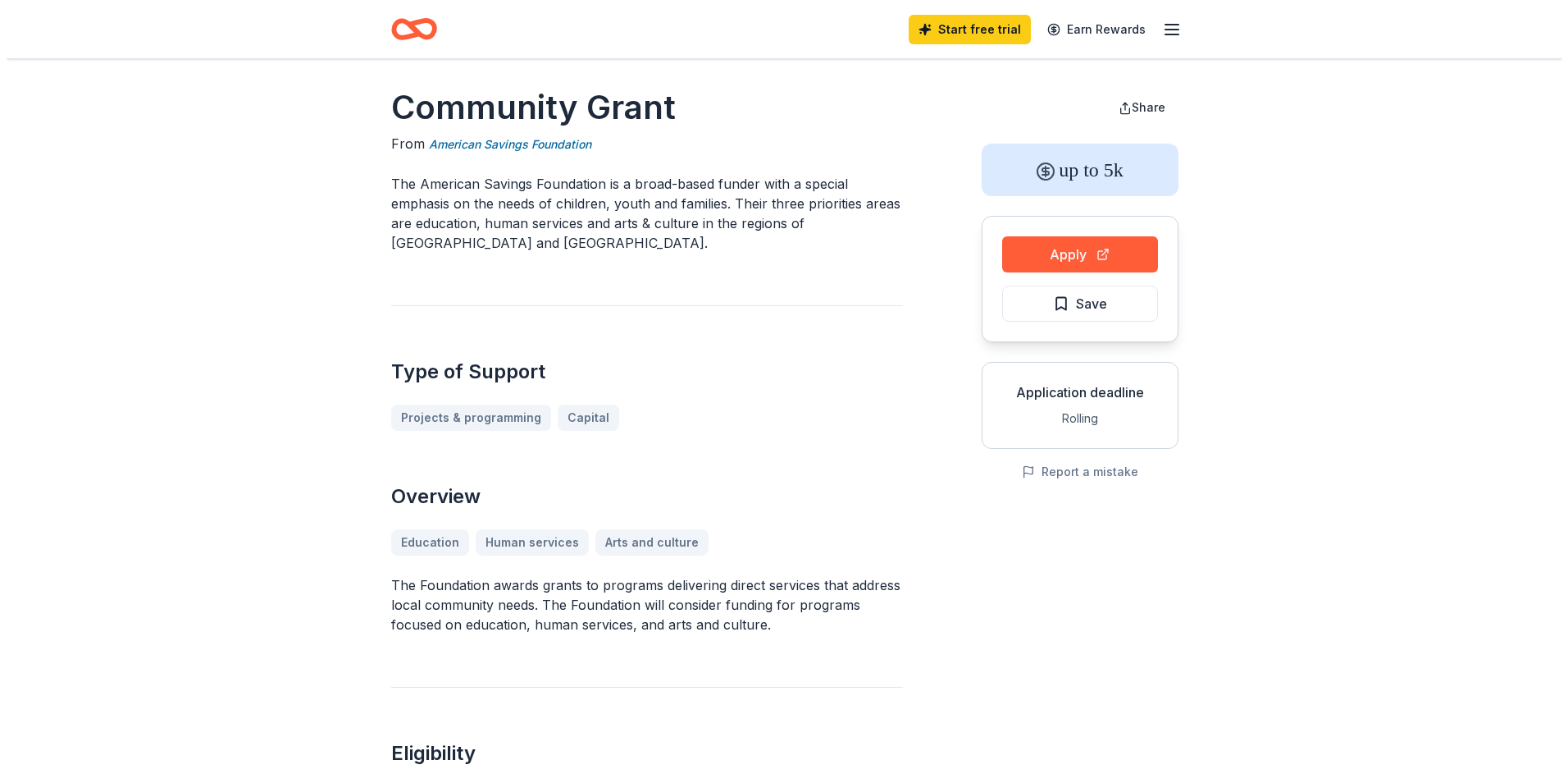
scroll to position [0, 0]
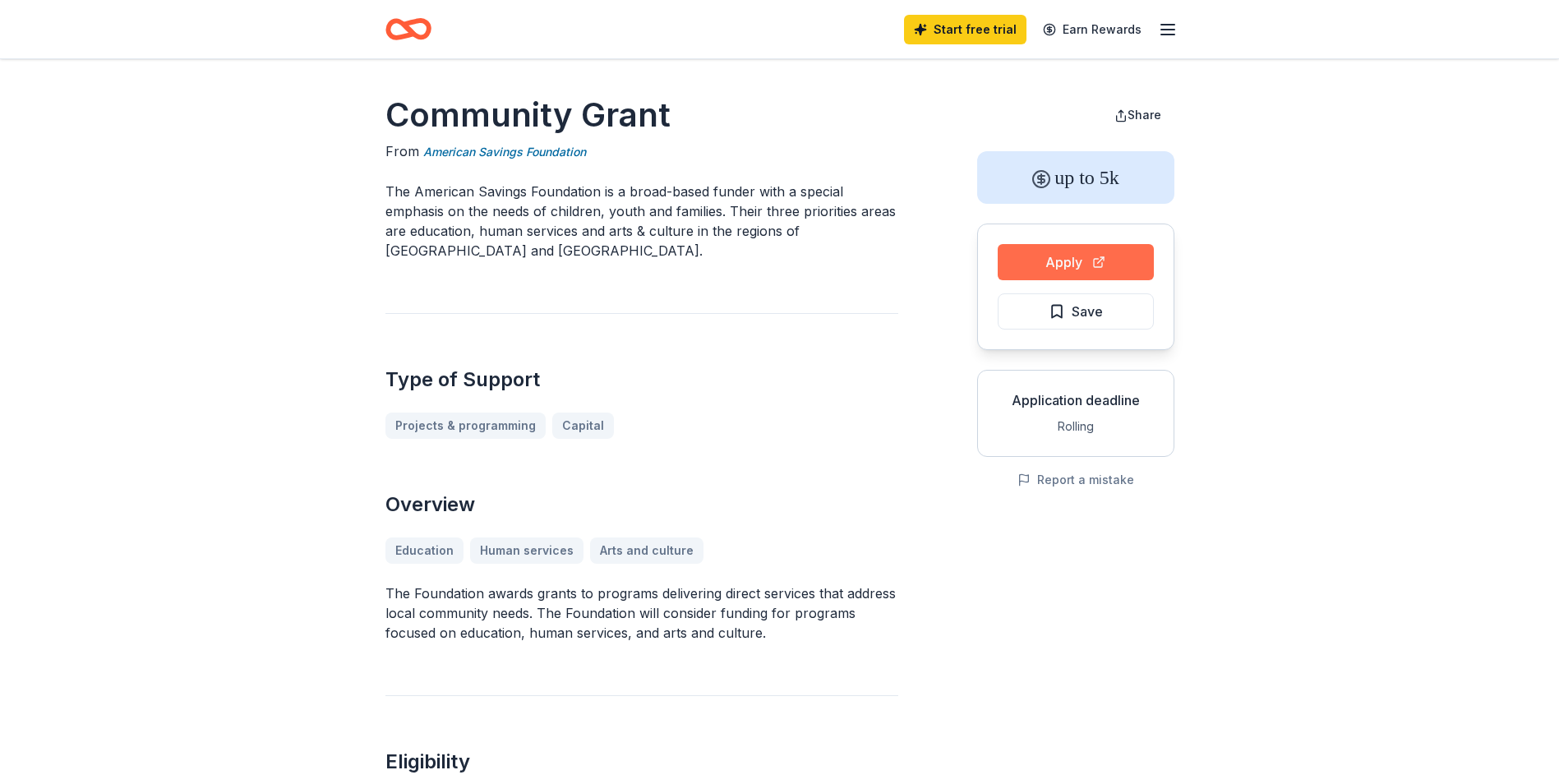
click at [1077, 265] on button "Apply" at bounding box center [1075, 262] width 156 height 36
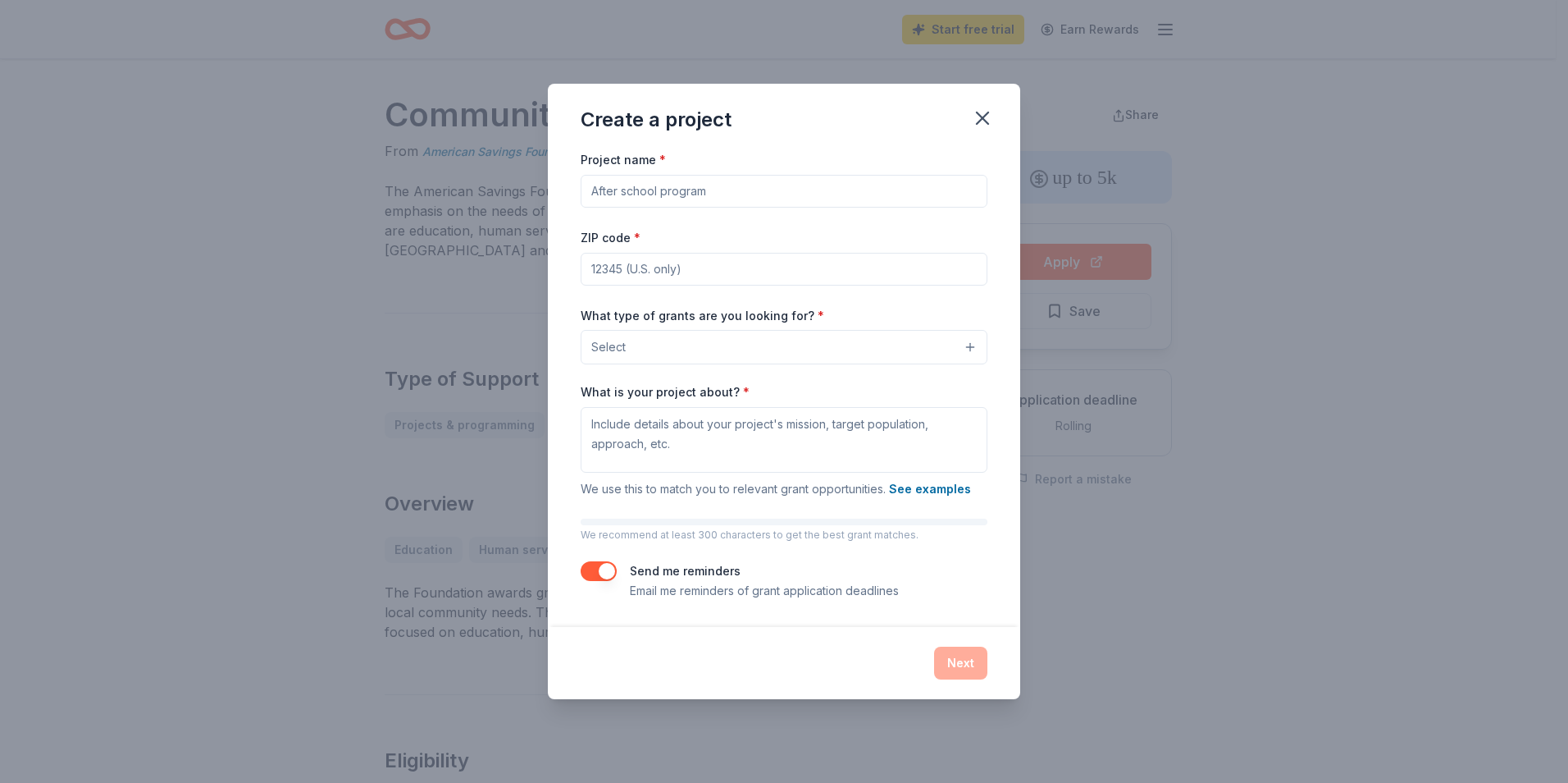
click at [716, 190] on input "Project name *" at bounding box center [784, 191] width 407 height 33
type input "Suit Up For Success"
click at [729, 264] on input "ZIP code *" at bounding box center [784, 268] width 407 height 33
type input "06040"
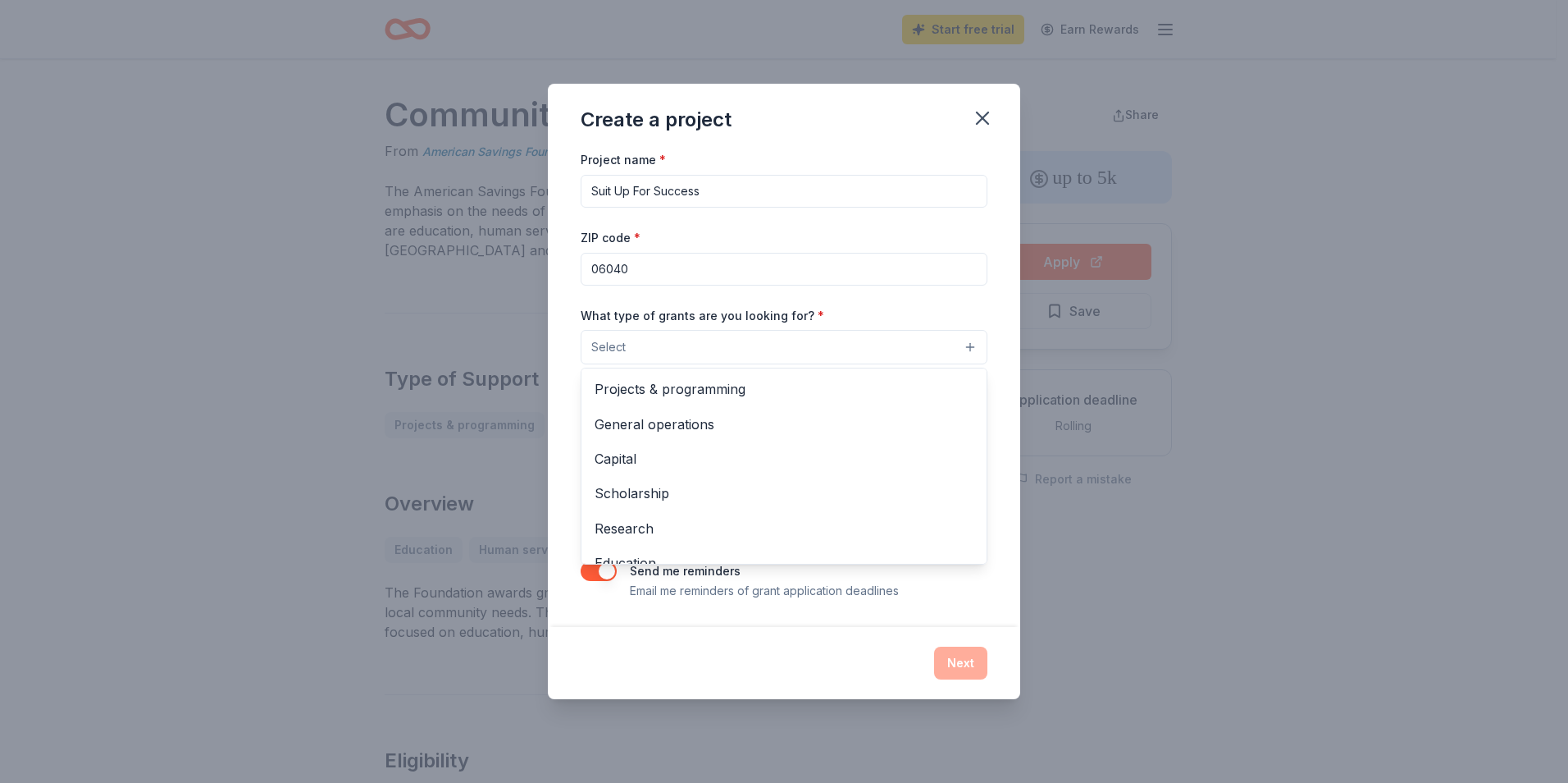
click at [701, 351] on button "Select" at bounding box center [784, 346] width 407 height 34
click at [1248, 549] on div "Create a project Project name * Suit Up For Success ZIP code * 06040 What type …" at bounding box center [784, 391] width 1568 height 783
click at [762, 336] on button "Select" at bounding box center [784, 346] width 407 height 34
click at [734, 425] on span "General operations" at bounding box center [784, 424] width 379 height 21
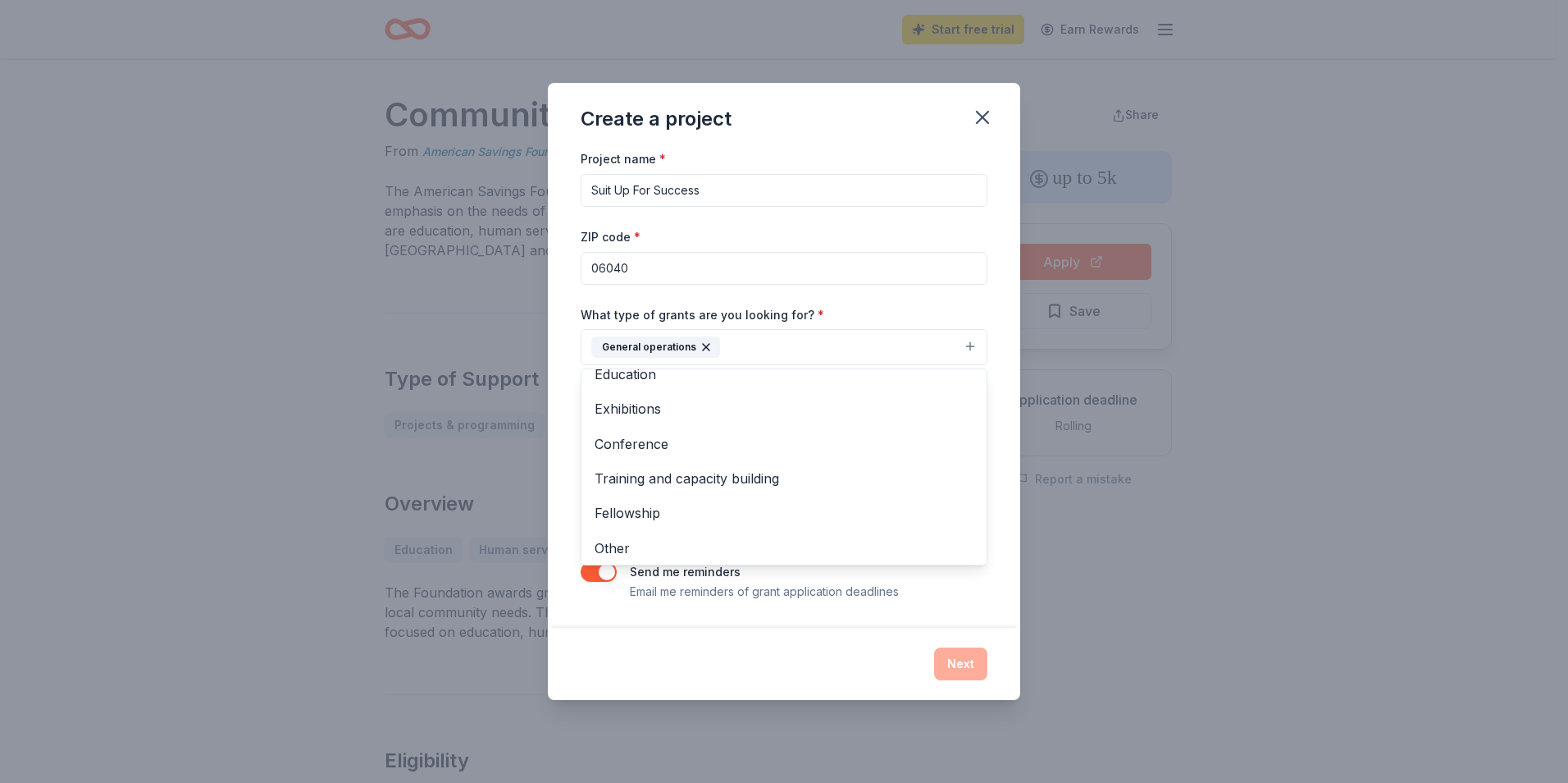
scroll to position [159, 0]
click at [779, 467] on span "Training and capacity building" at bounding box center [784, 474] width 379 height 21
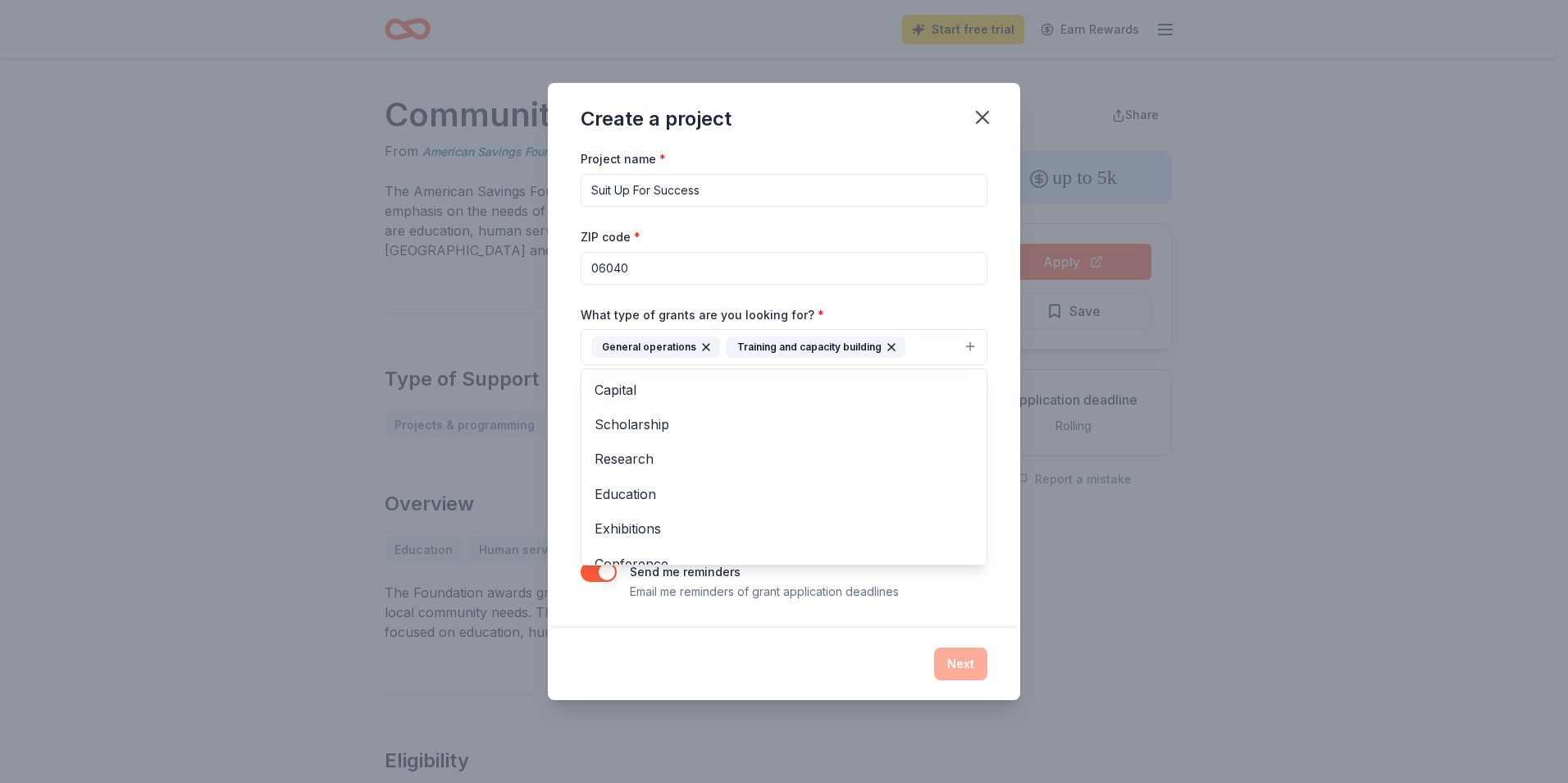
scroll to position [0, 0]
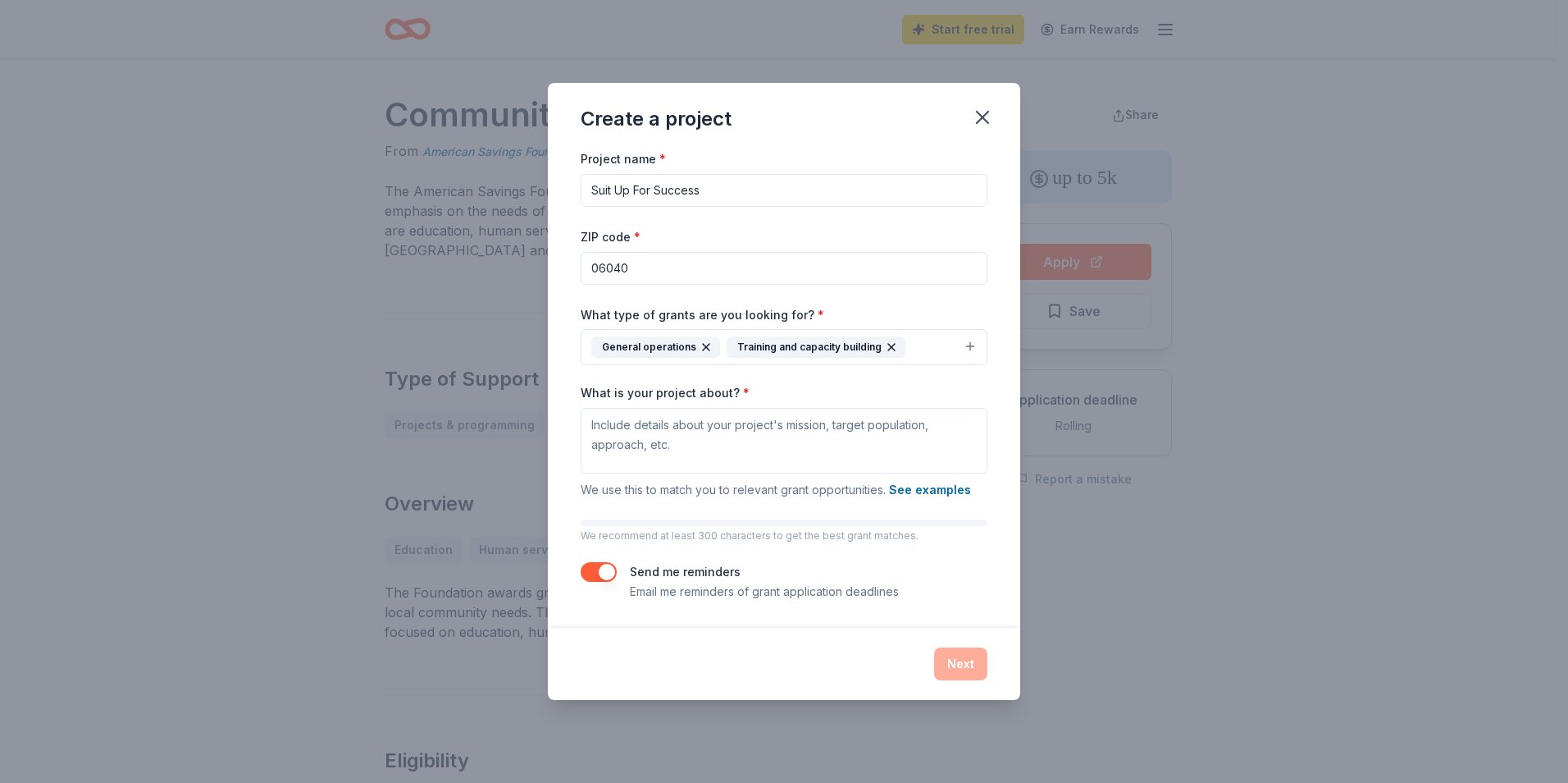
click at [885, 347] on icon "button" at bounding box center [891, 347] width 13 height 13
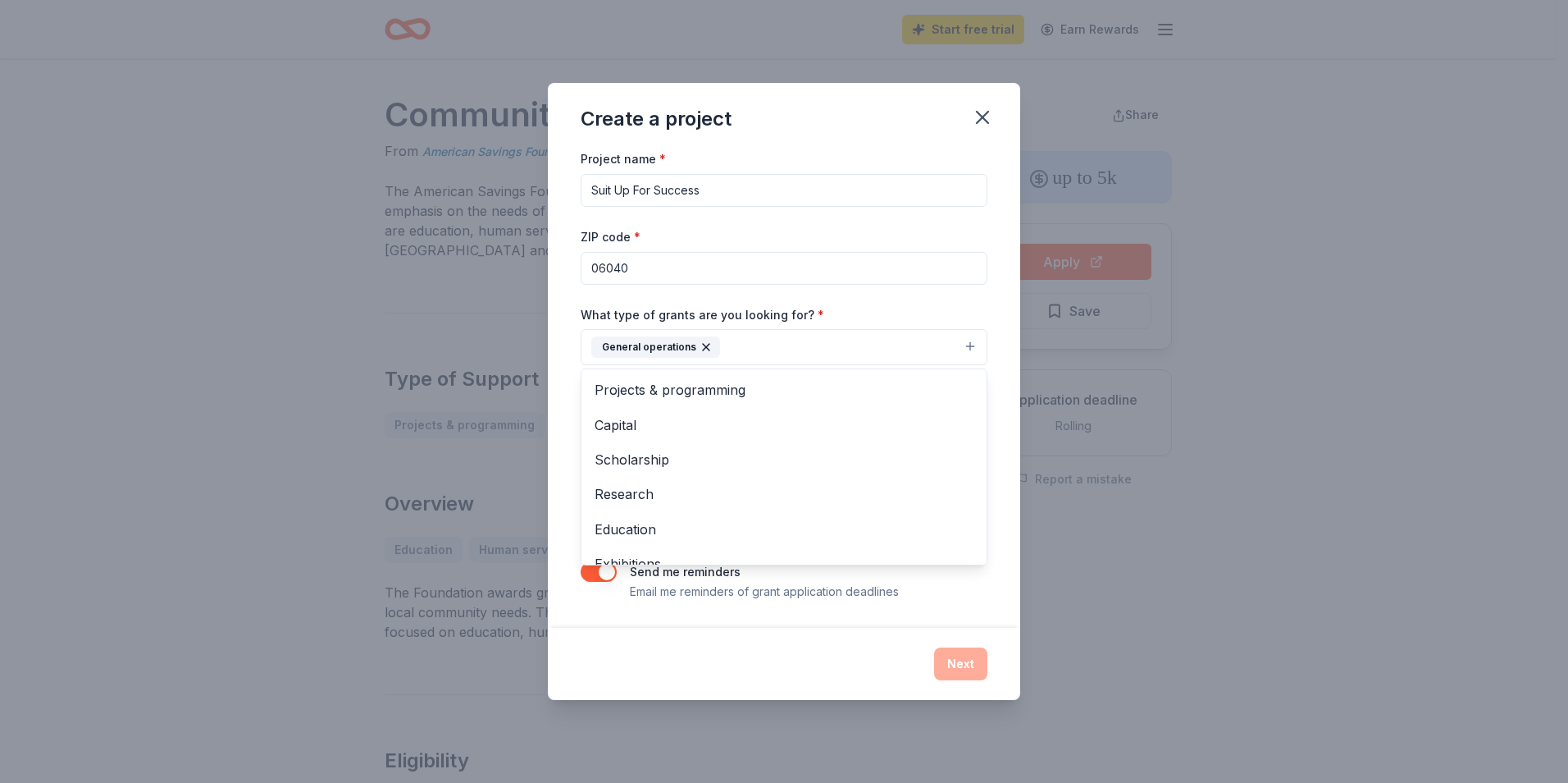
click at [797, 351] on button "General operations" at bounding box center [784, 346] width 407 height 36
click at [704, 424] on span "Capital" at bounding box center [784, 425] width 379 height 21
click at [771, 643] on div "Create a project Project name * Suit Up For Success ZIP code * 06040 What type …" at bounding box center [784, 391] width 473 height 616
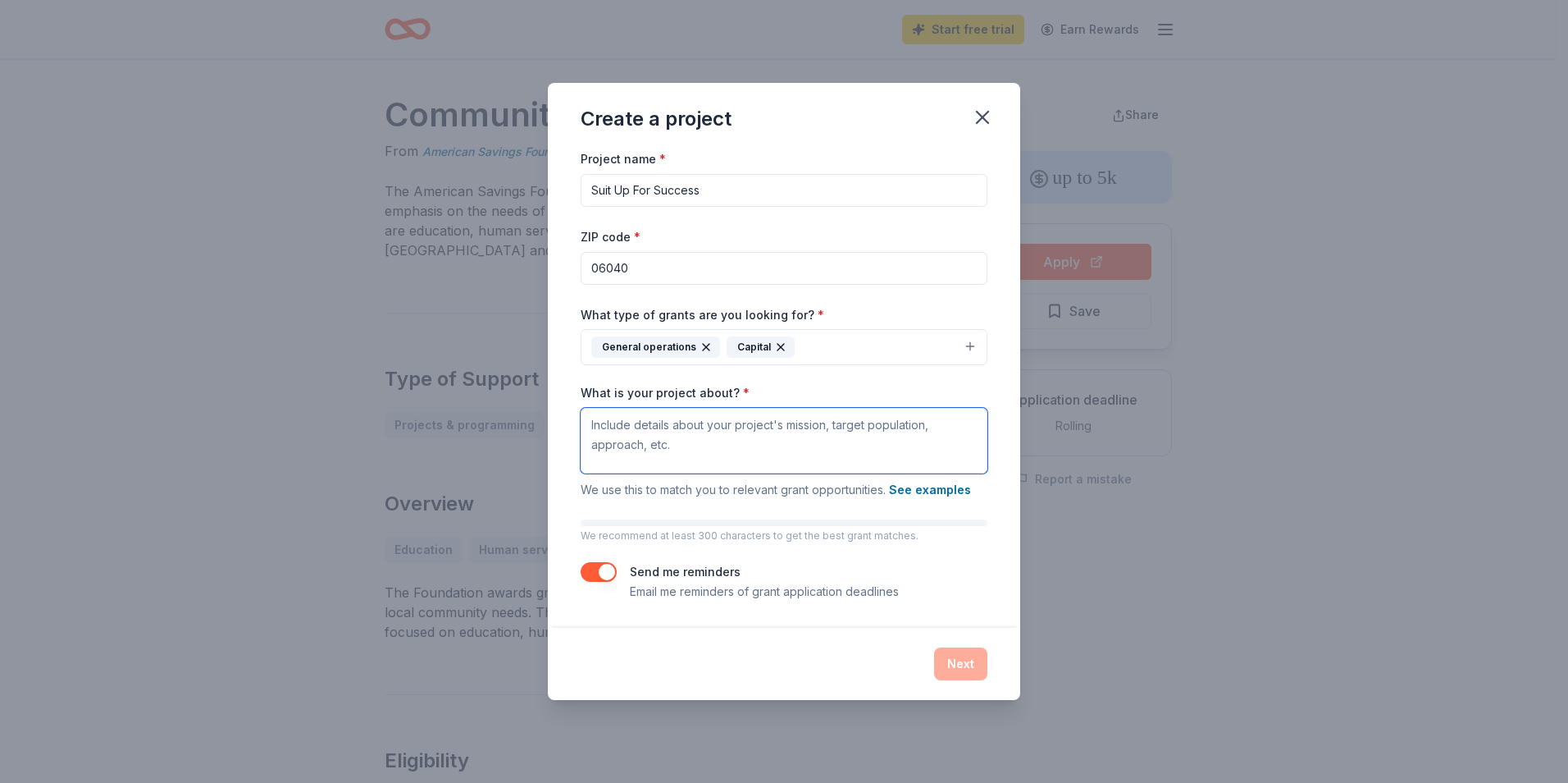
click at [638, 425] on textarea "What is your project about? *" at bounding box center [784, 440] width 407 height 66
click at [761, 428] on textarea "What is your project about? *" at bounding box center [784, 440] width 407 height 66
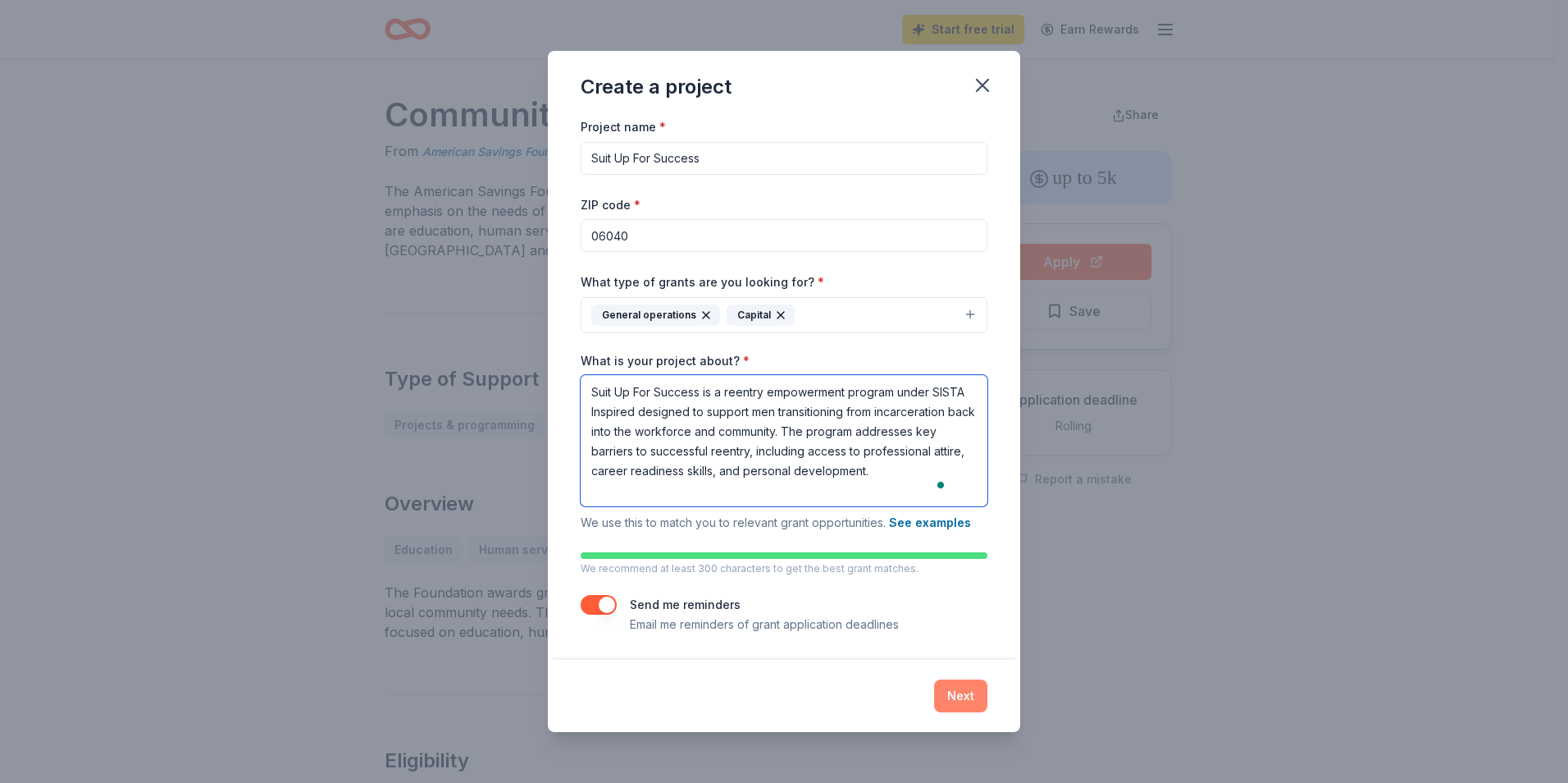
type textarea "Suit Up For Success is a reentry empowerment program under SISTA Inspired desig…"
click at [963, 694] on button "Next" at bounding box center [960, 695] width 53 height 33
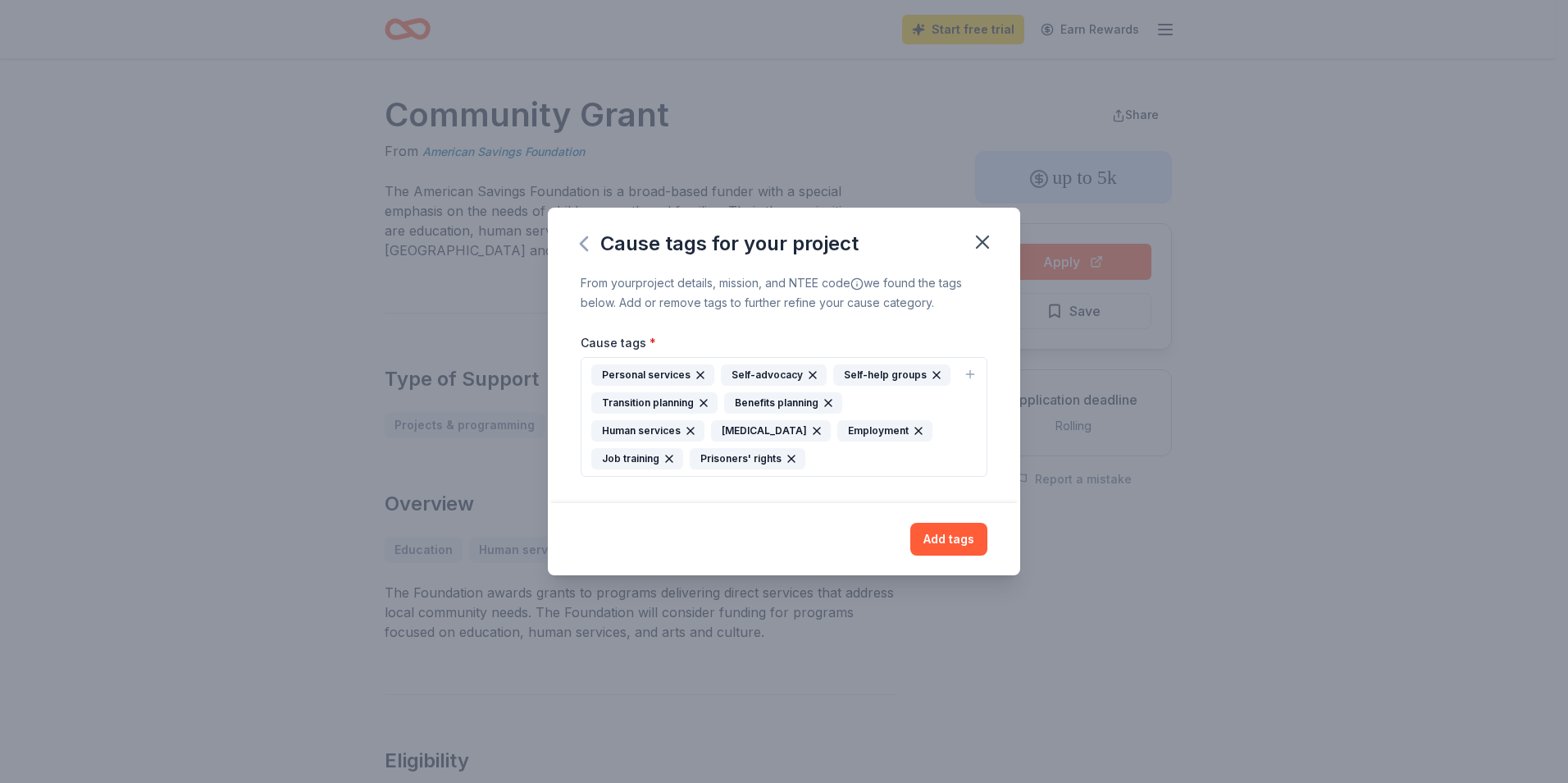
click at [586, 237] on icon "button" at bounding box center [583, 244] width 7 height 13
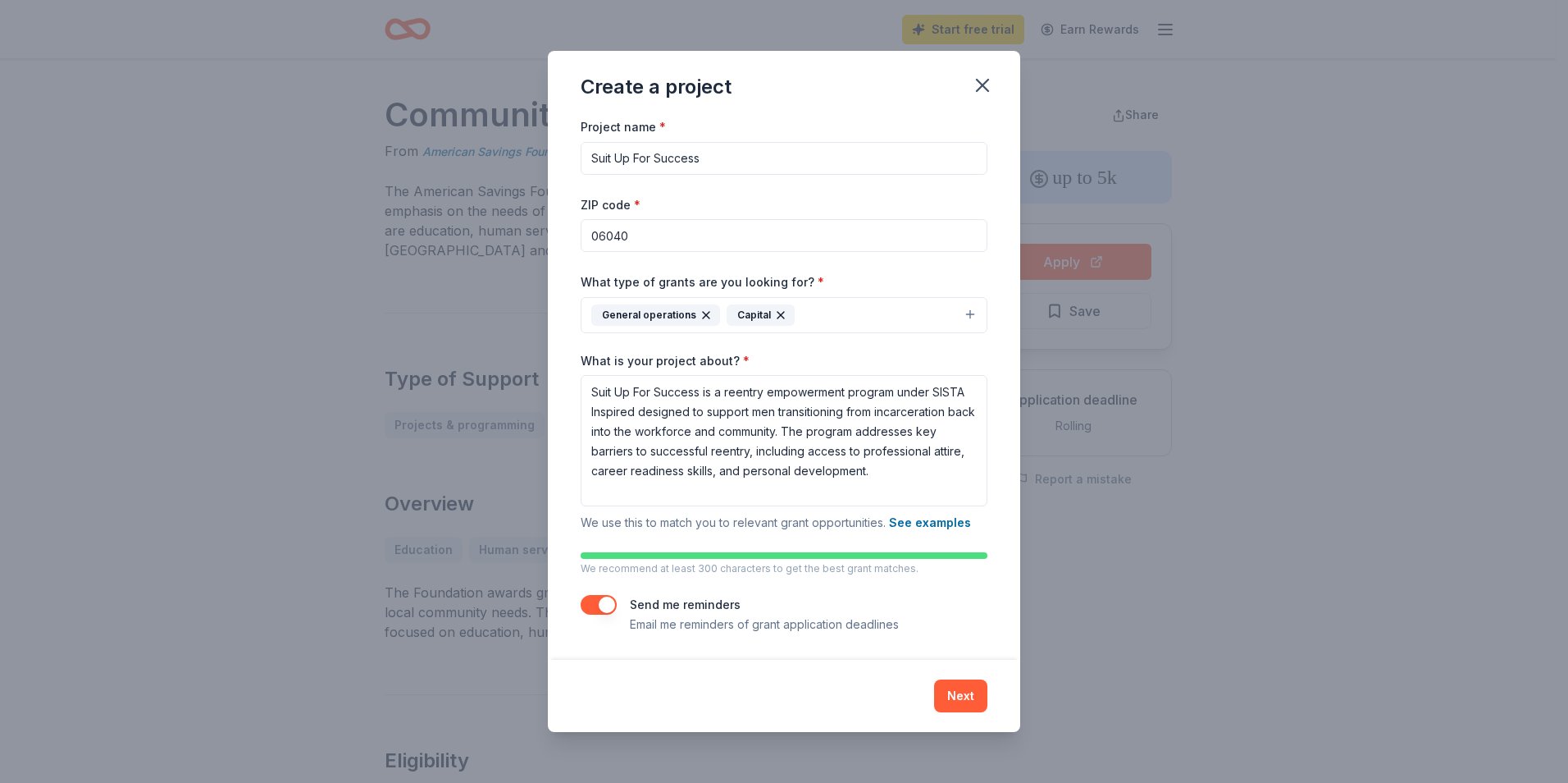
scroll to position [1, 0]
click at [963, 689] on button "Next" at bounding box center [960, 695] width 53 height 33
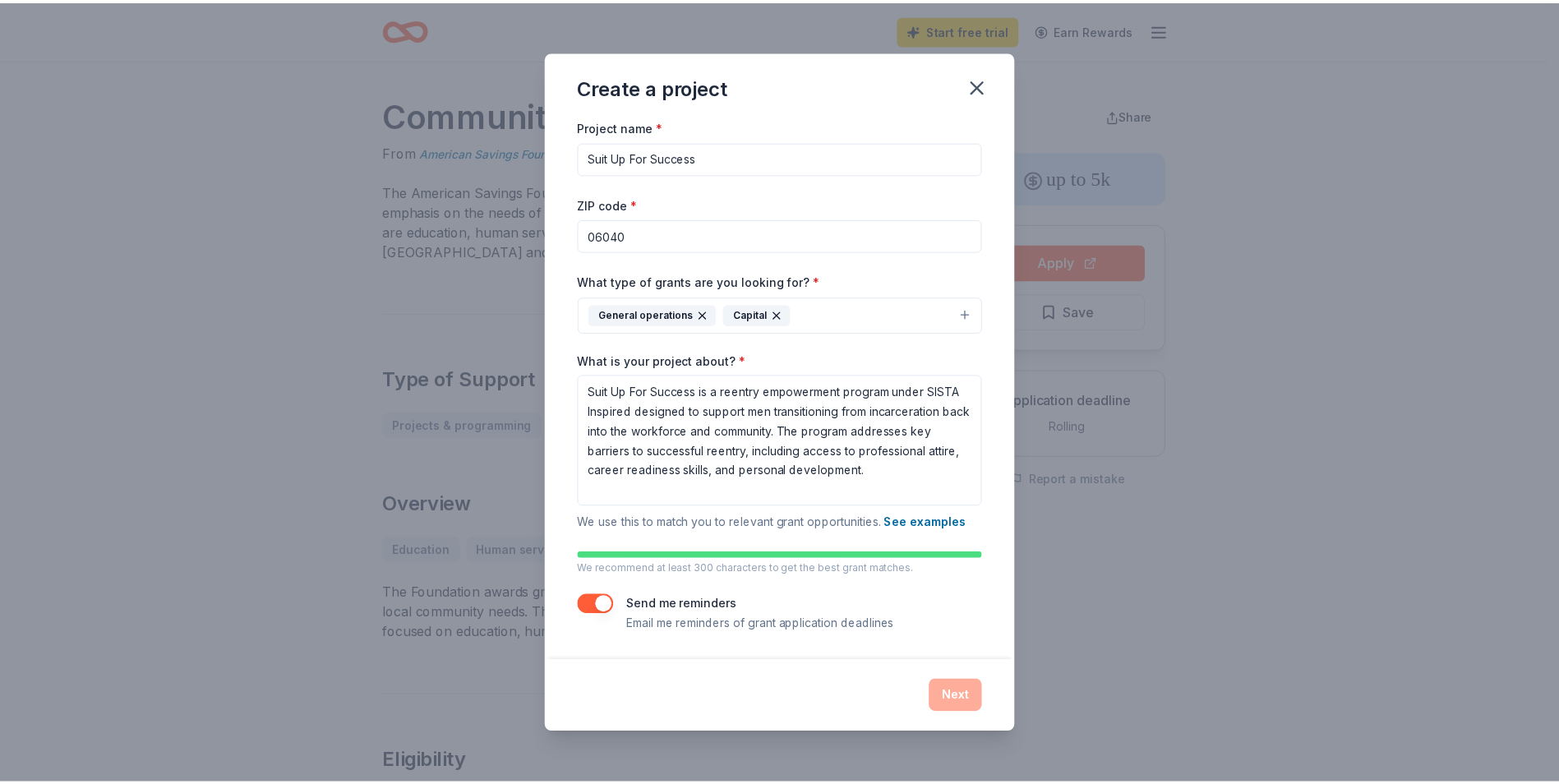
scroll to position [0, 0]
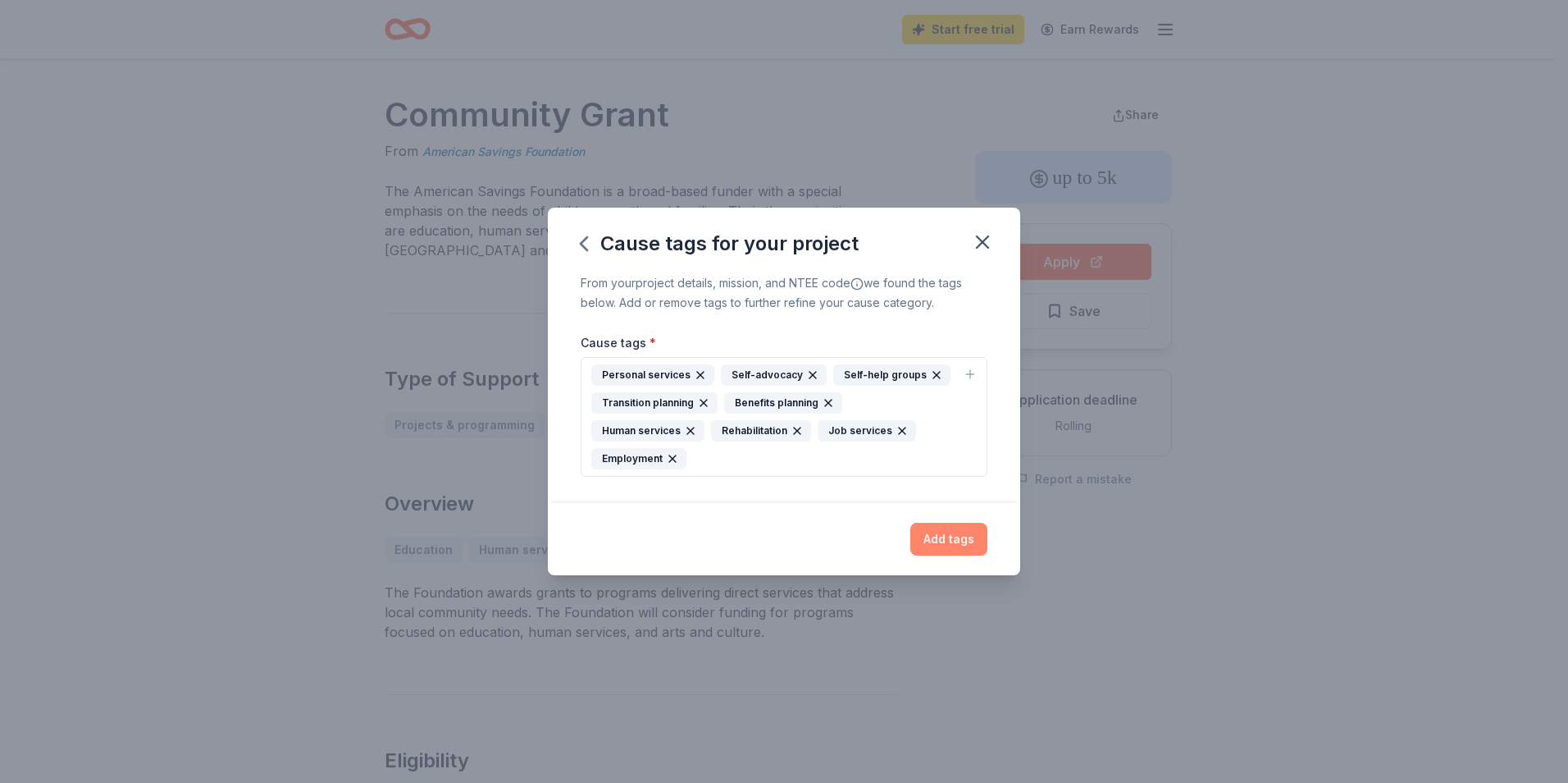
click at [952, 549] on button "Add tags" at bounding box center [948, 538] width 77 height 33
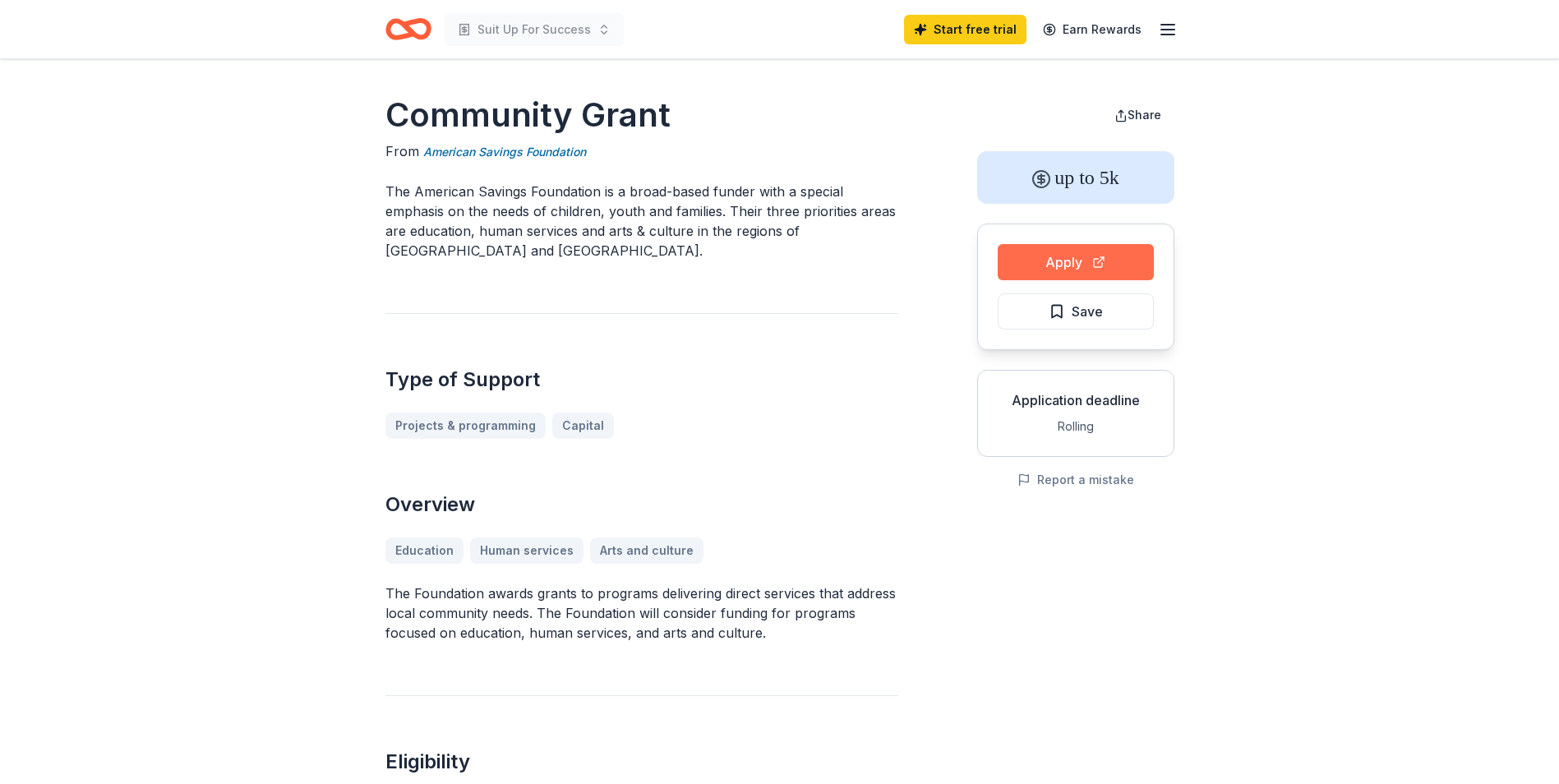
click at [1066, 263] on button "Apply" at bounding box center [1075, 262] width 156 height 36
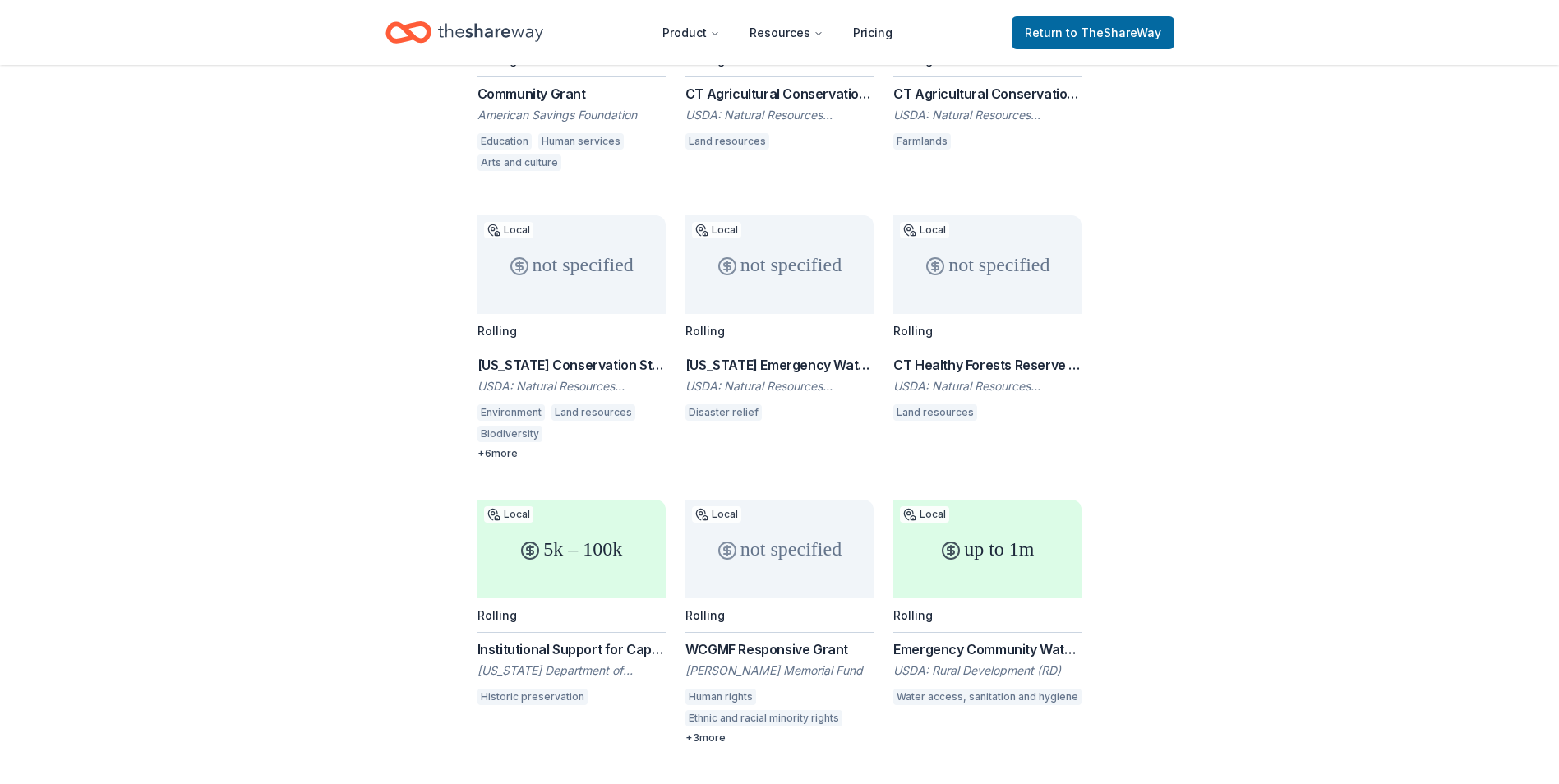
scroll to position [518, 0]
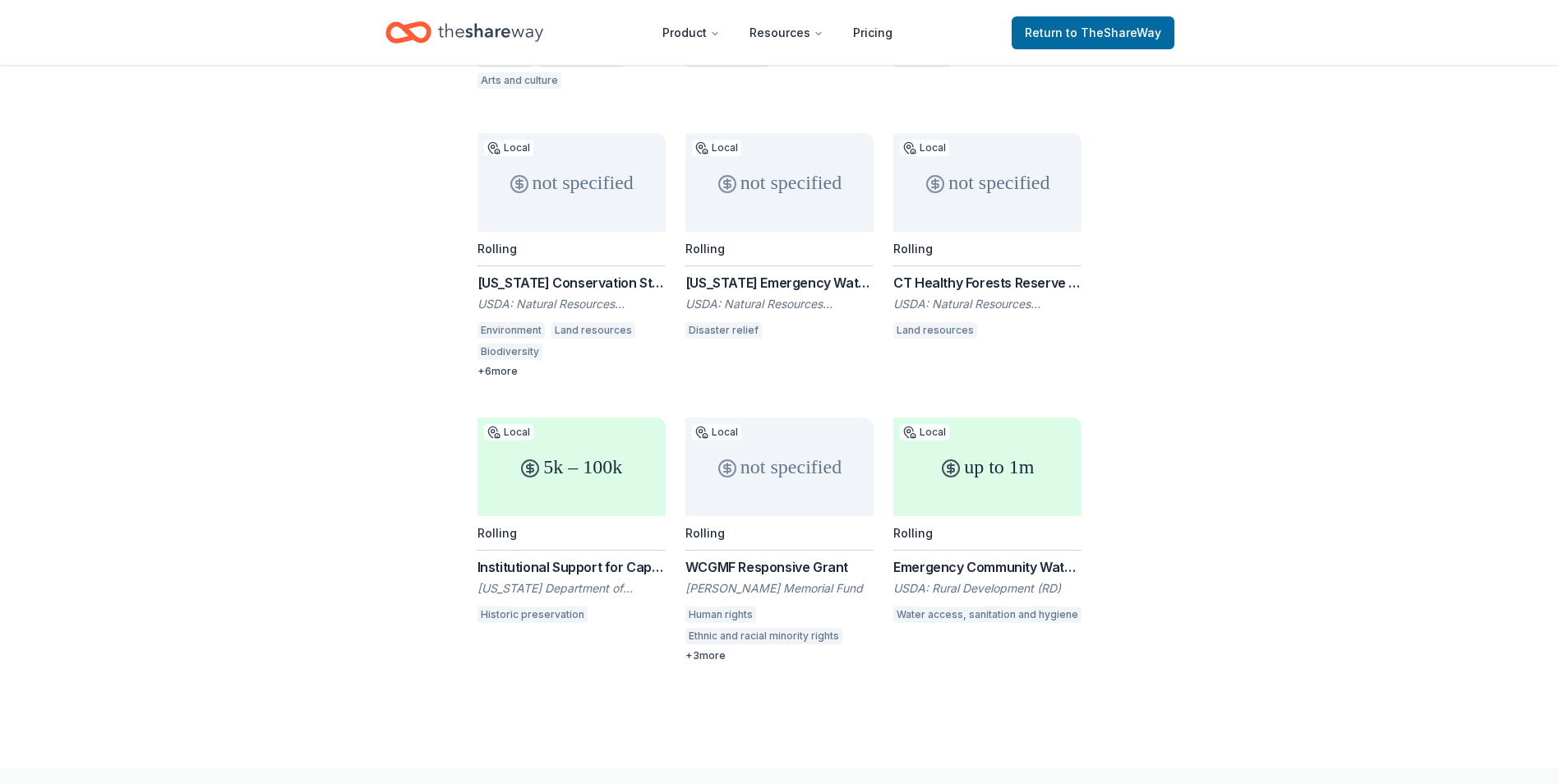
click at [605, 557] on div "Institutional Support for Capacity Building Grant for Historic Preservation Non…" at bounding box center [572, 566] width 188 height 20
click at [789, 518] on div "Rolling" at bounding box center [780, 532] width 188 height 34
click at [993, 471] on div "up to 1m" at bounding box center [987, 467] width 188 height 99
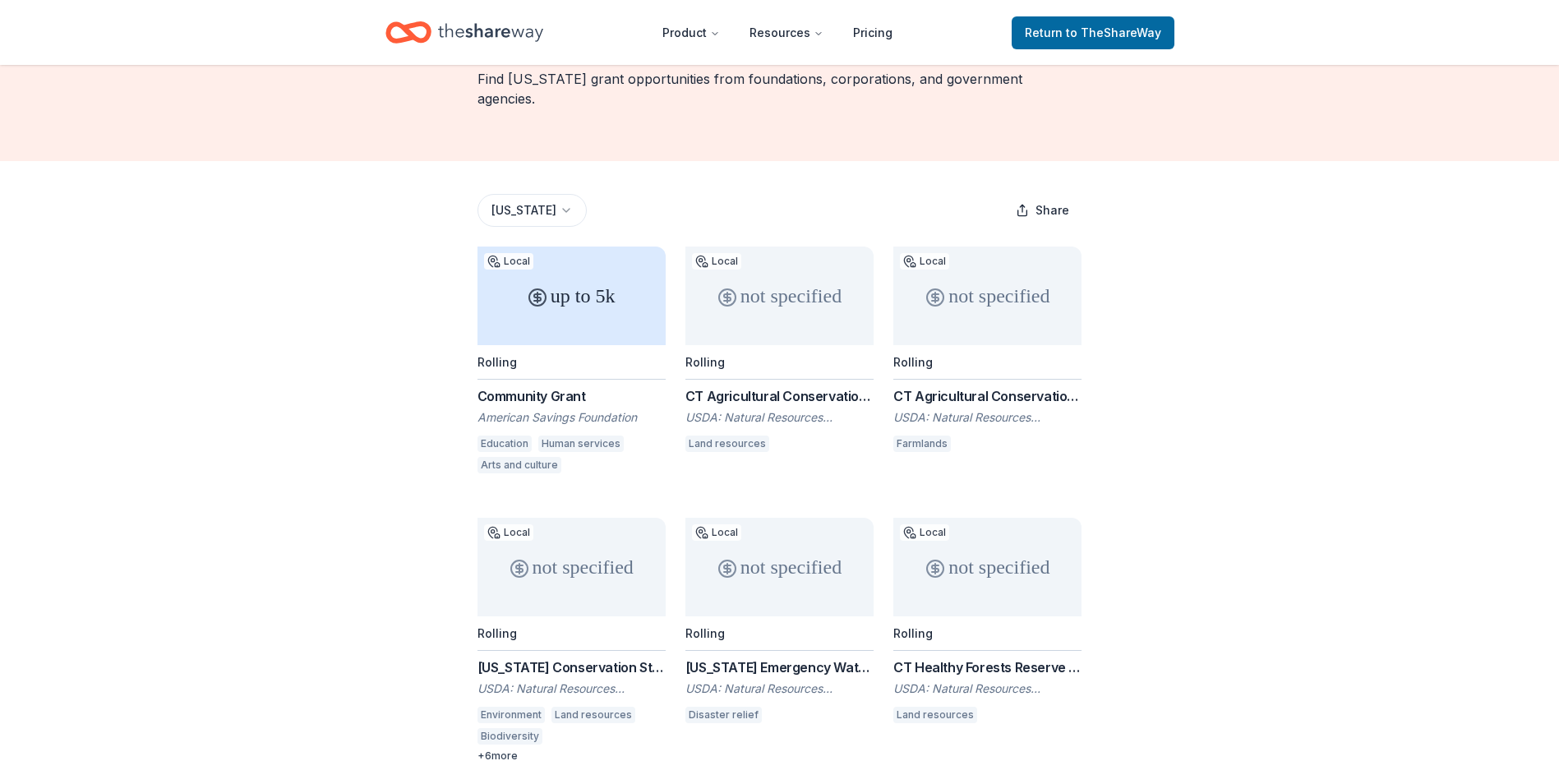
scroll to position [107, 0]
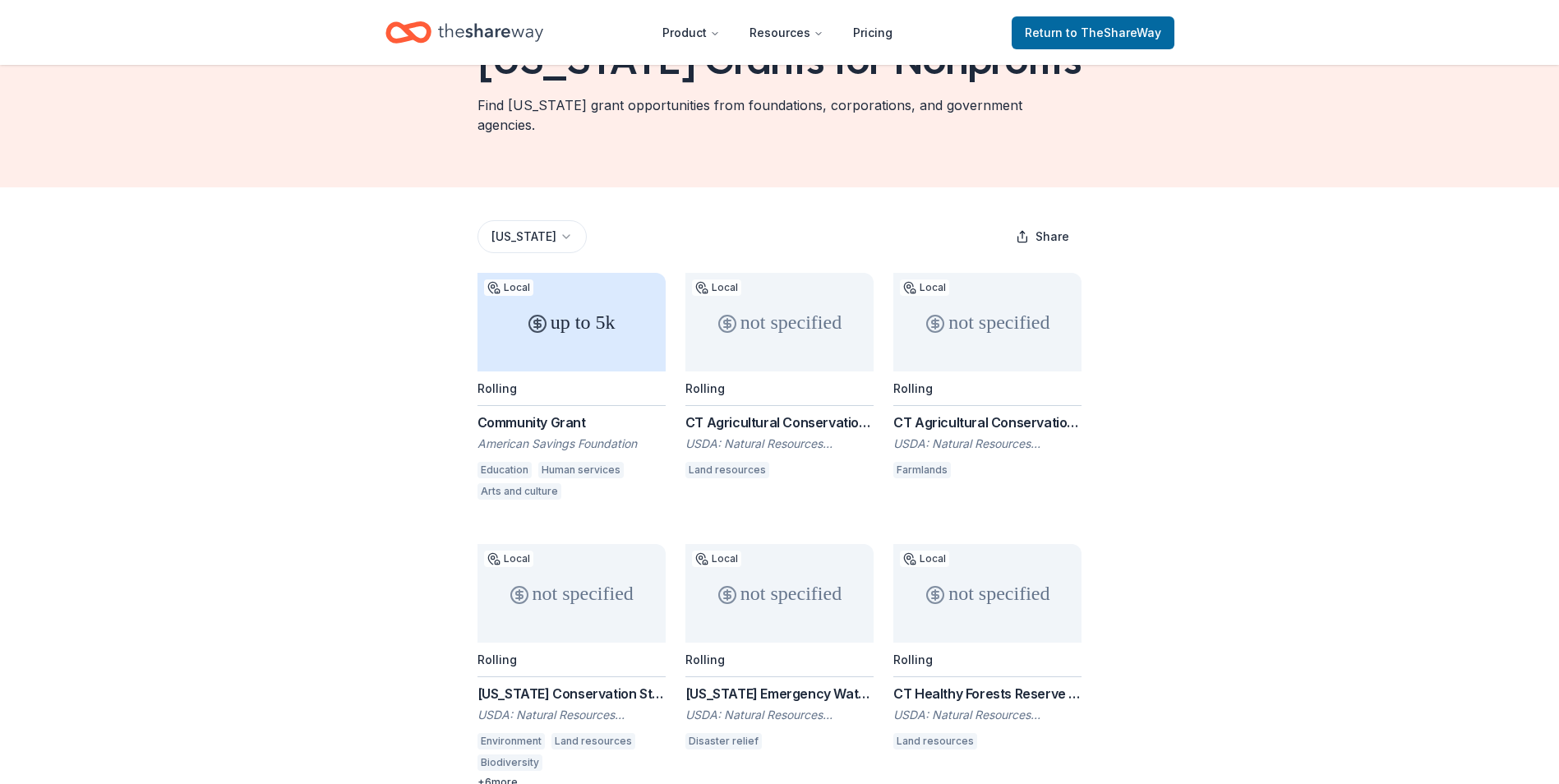
click at [817, 371] on div "Rolling" at bounding box center [780, 388] width 188 height 34
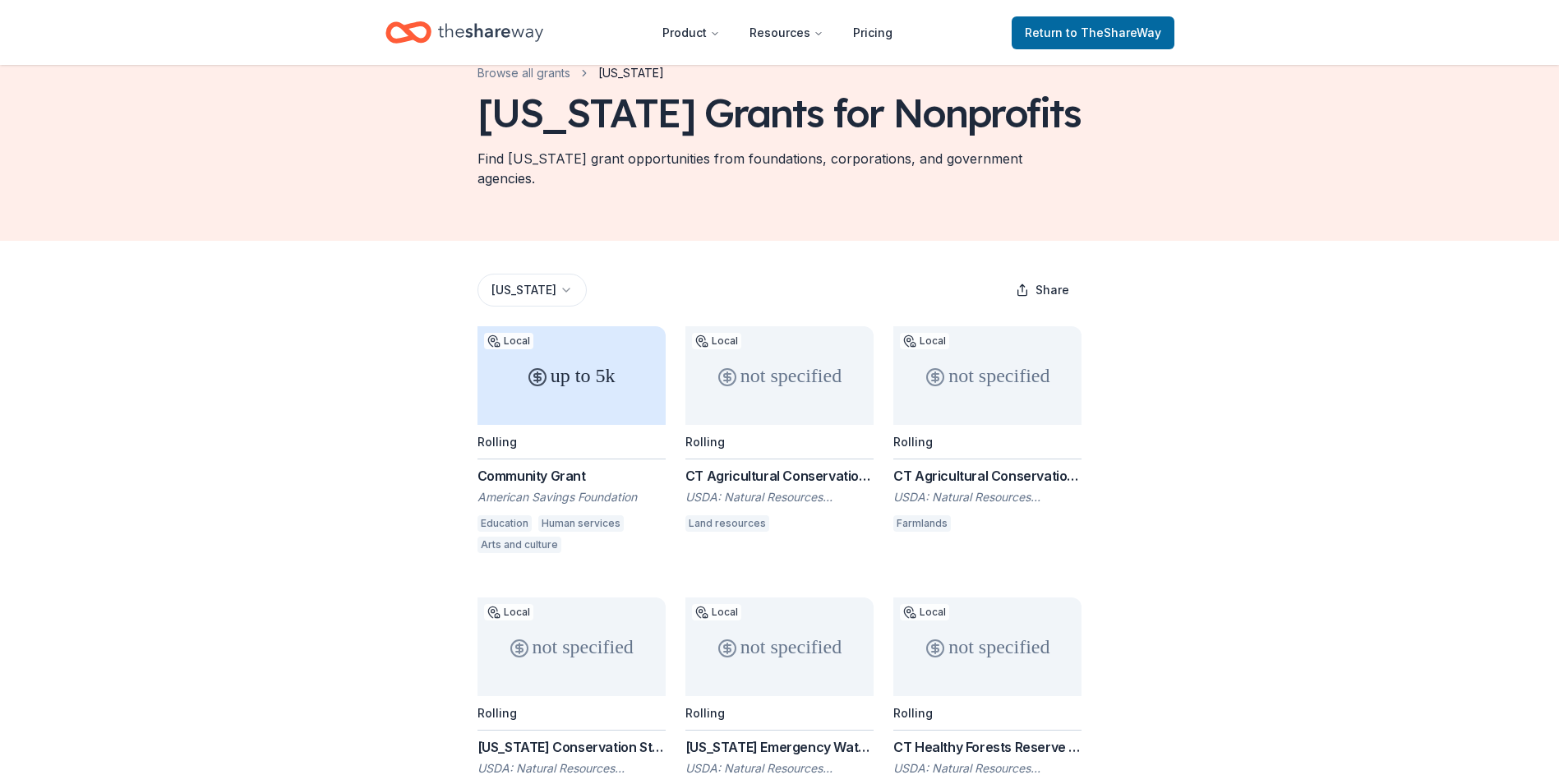
scroll to position [25, 0]
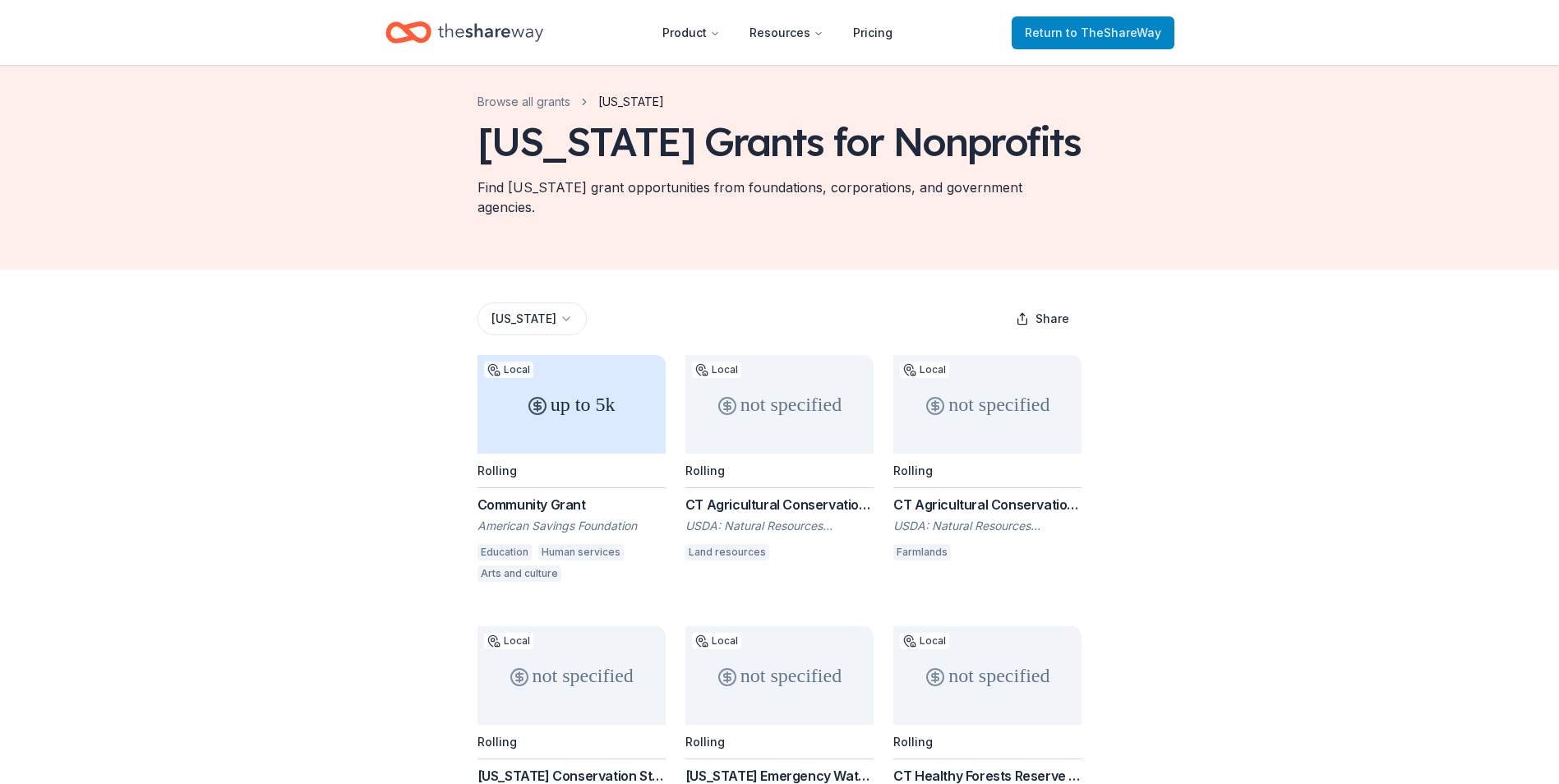
click at [1128, 33] on span "to TheShareWay" at bounding box center [1113, 32] width 95 height 14
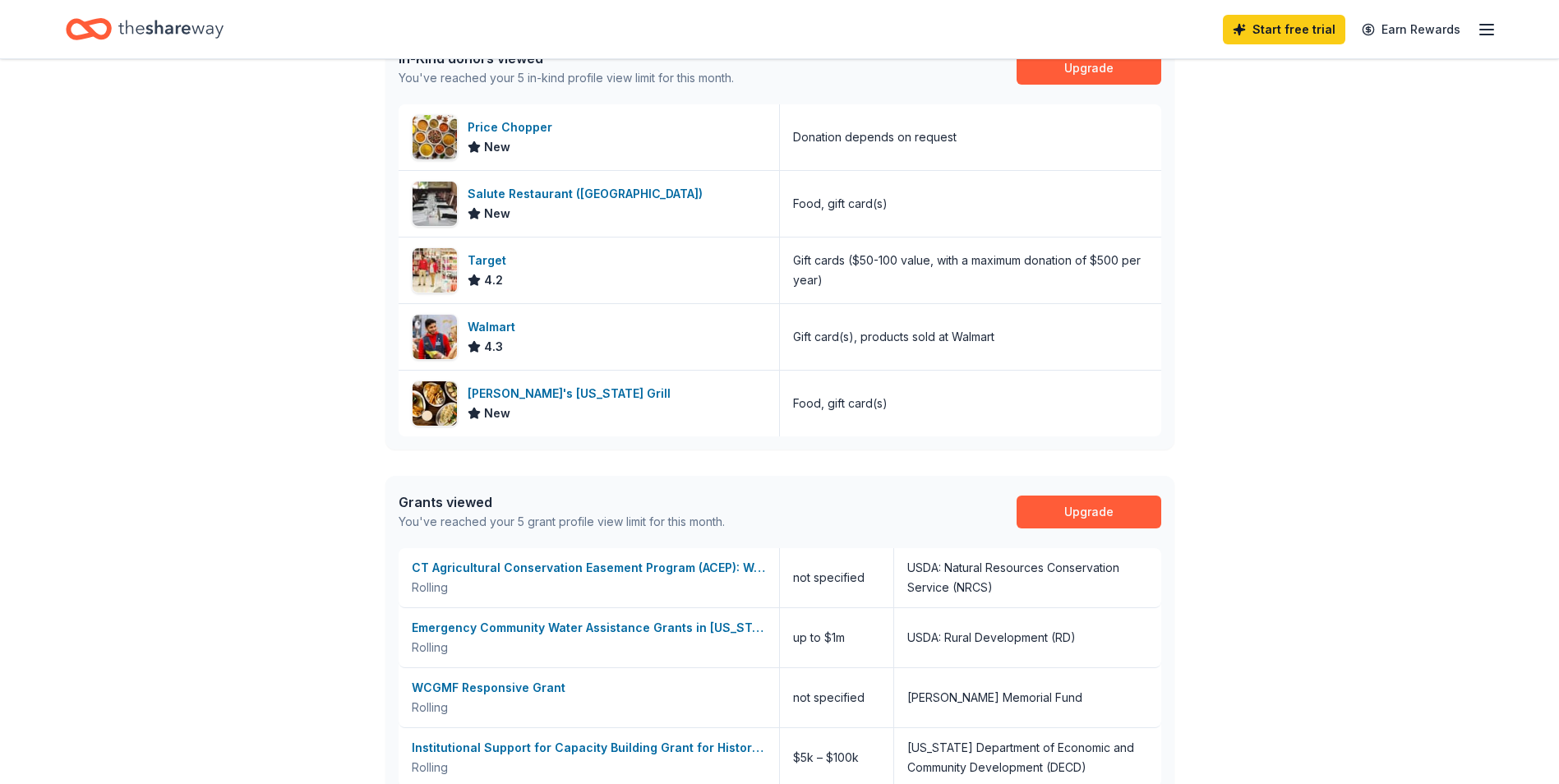
scroll to position [518, 0]
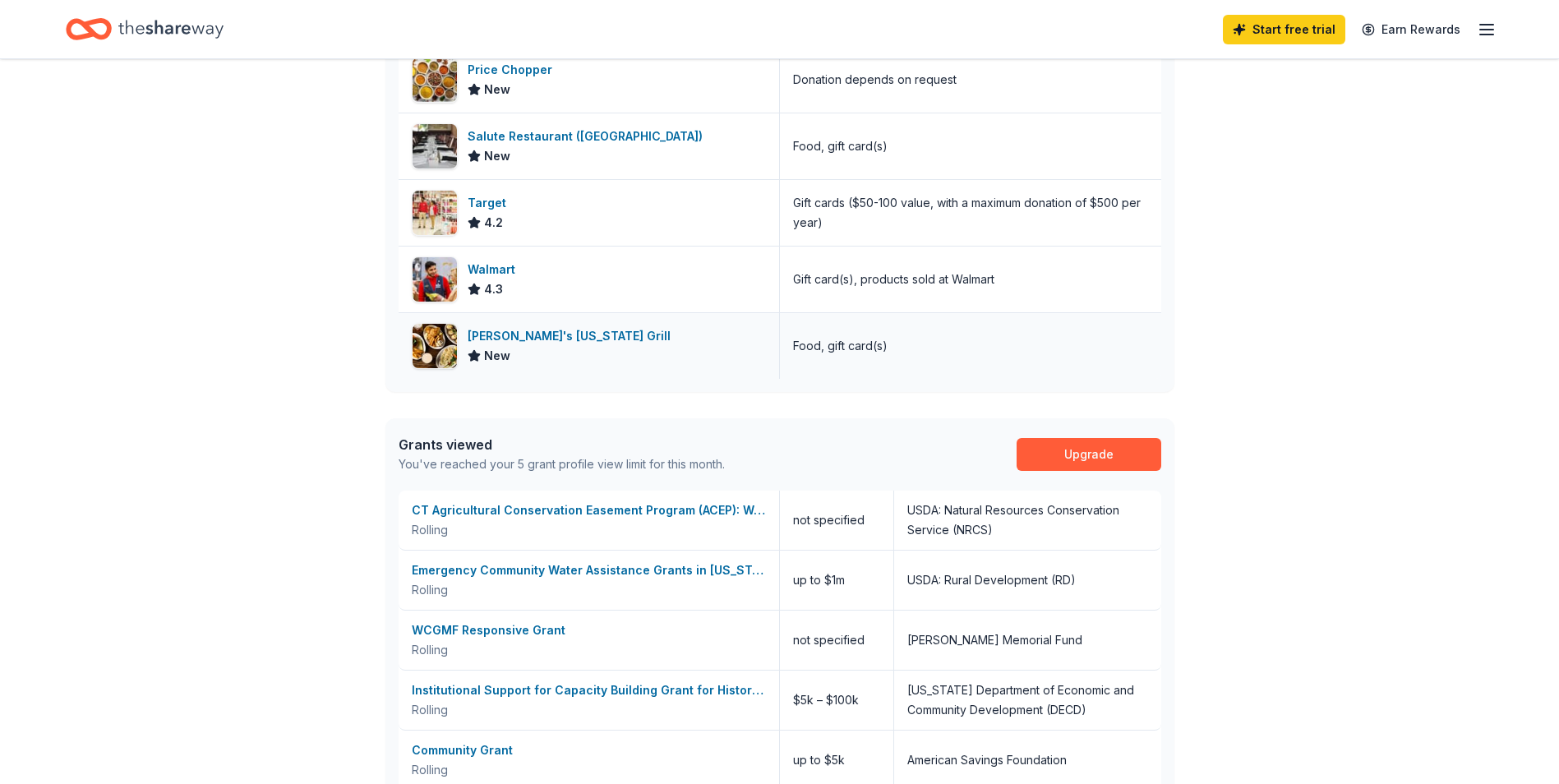
click at [521, 338] on div "Ted's Montana Grill" at bounding box center [572, 336] width 210 height 20
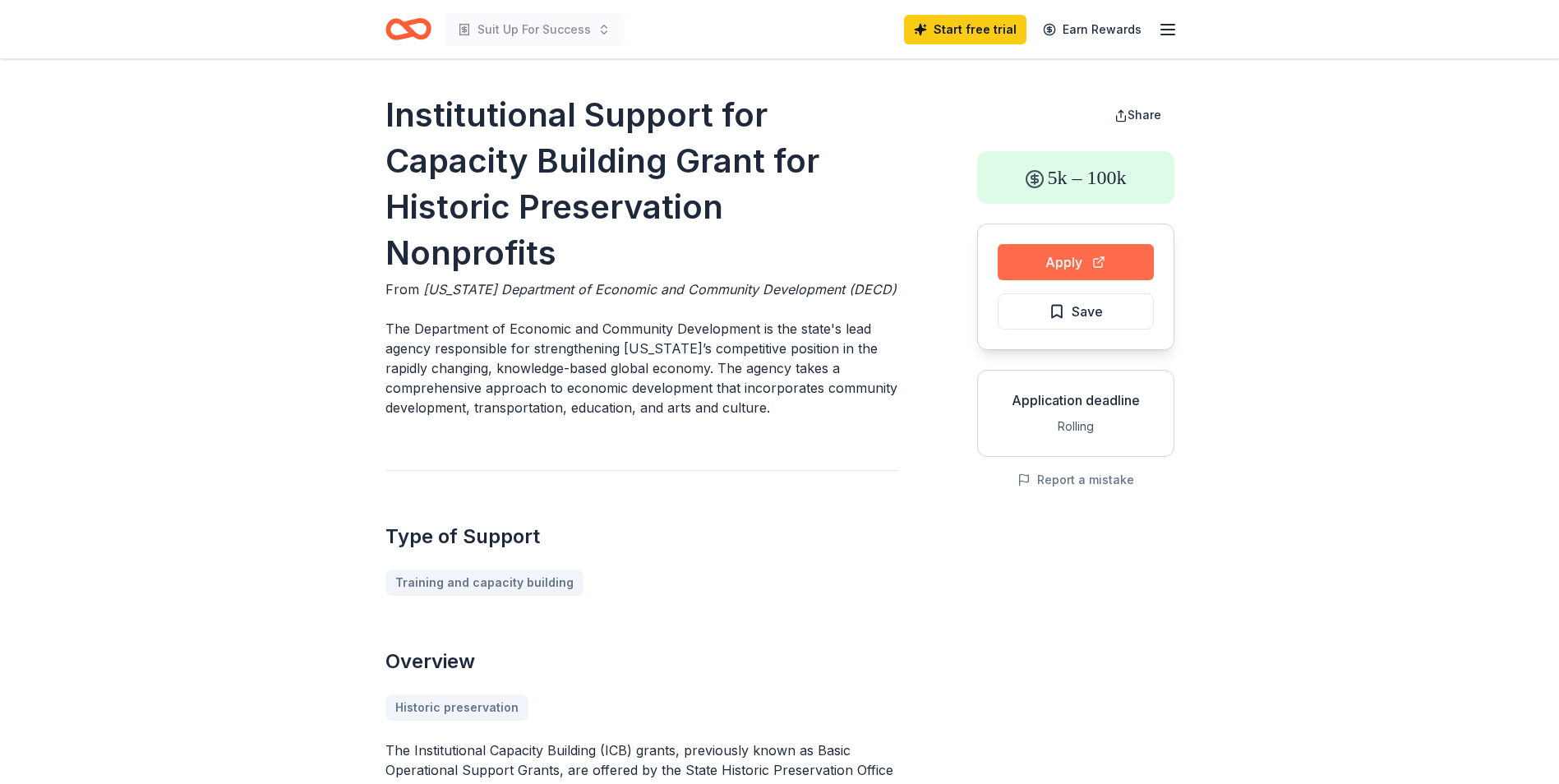
click at [1072, 265] on button "Apply" at bounding box center [1075, 262] width 156 height 36
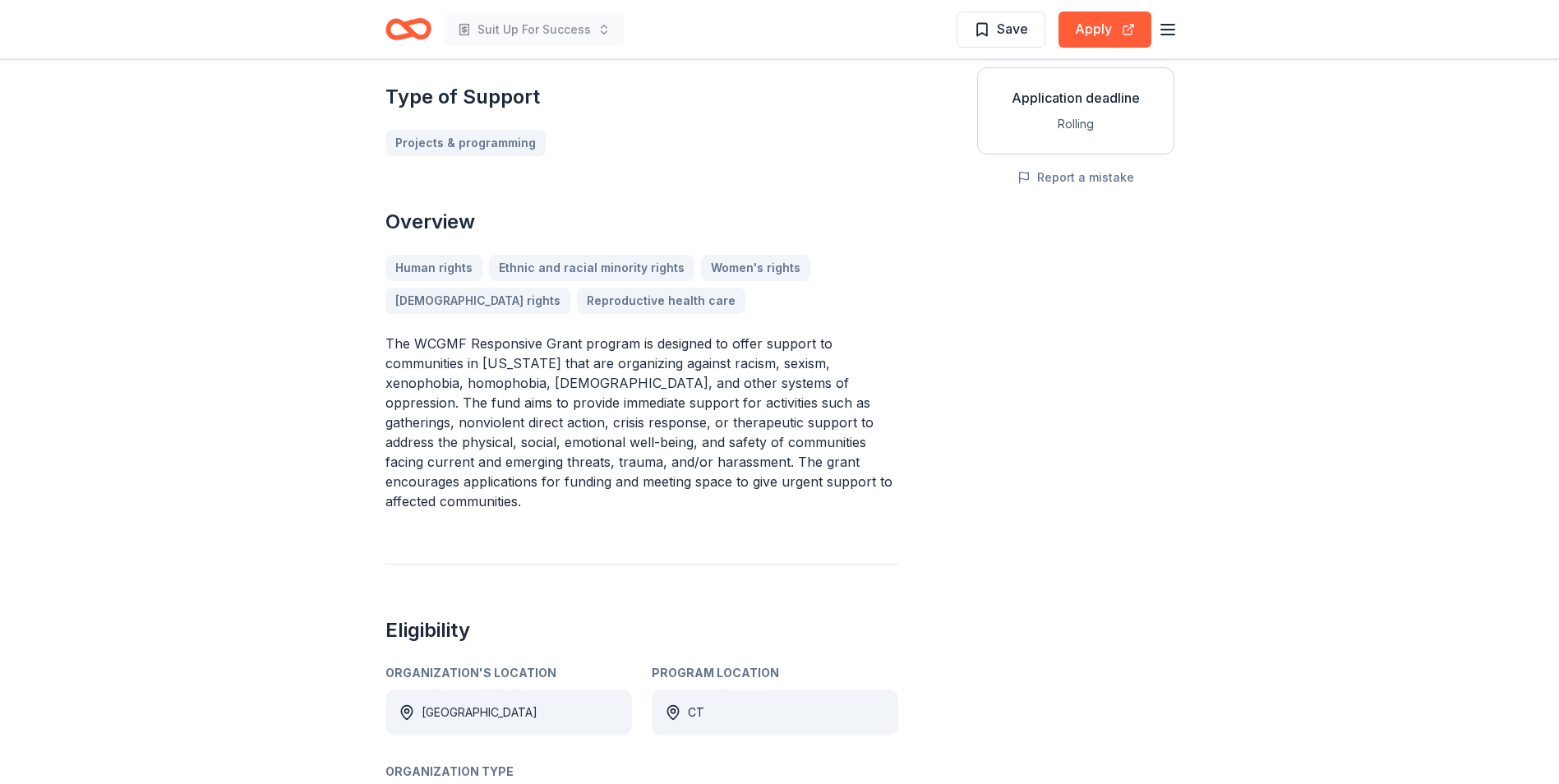
scroll to position [329, 0]
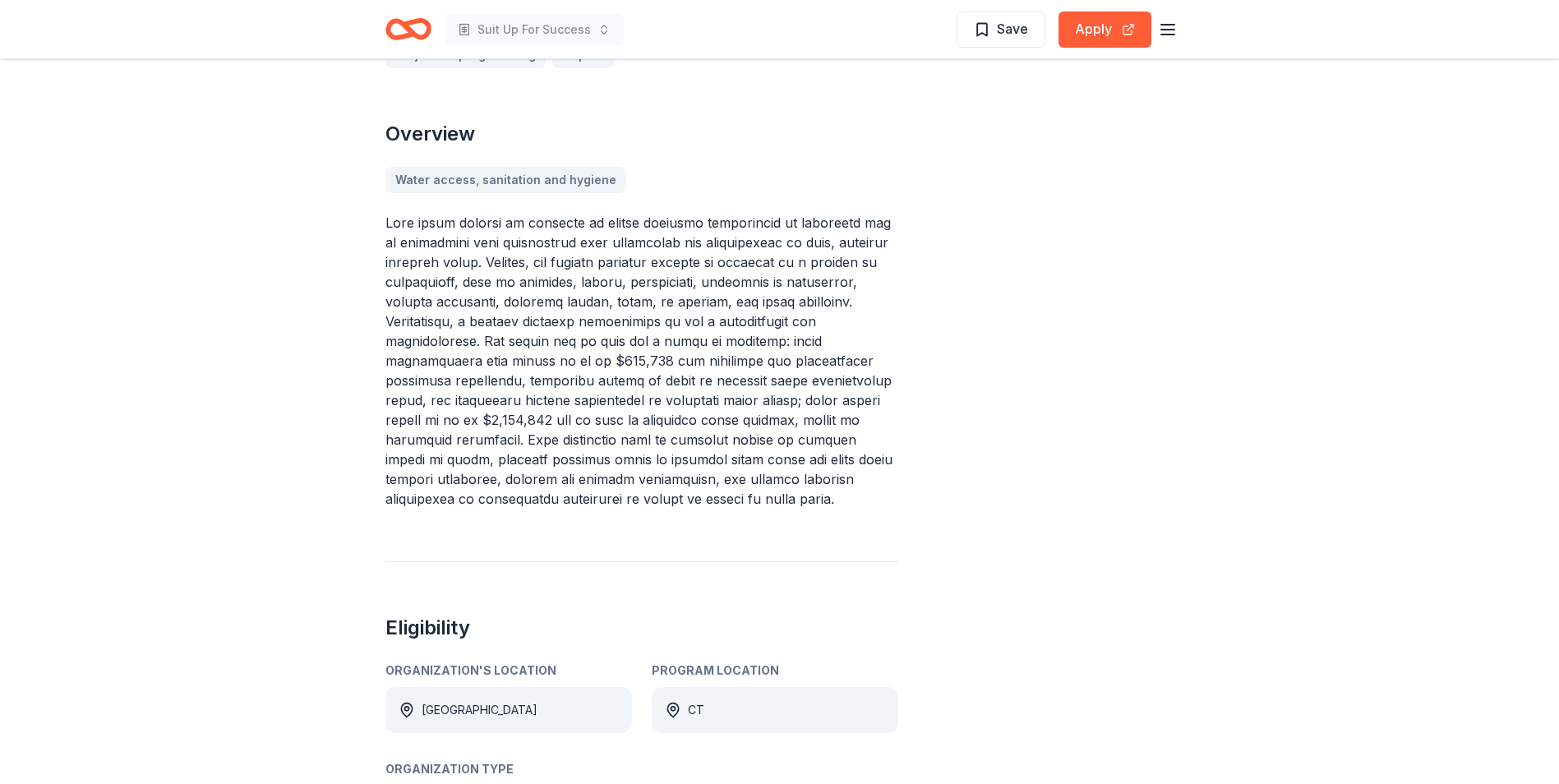
scroll to position [246, 0]
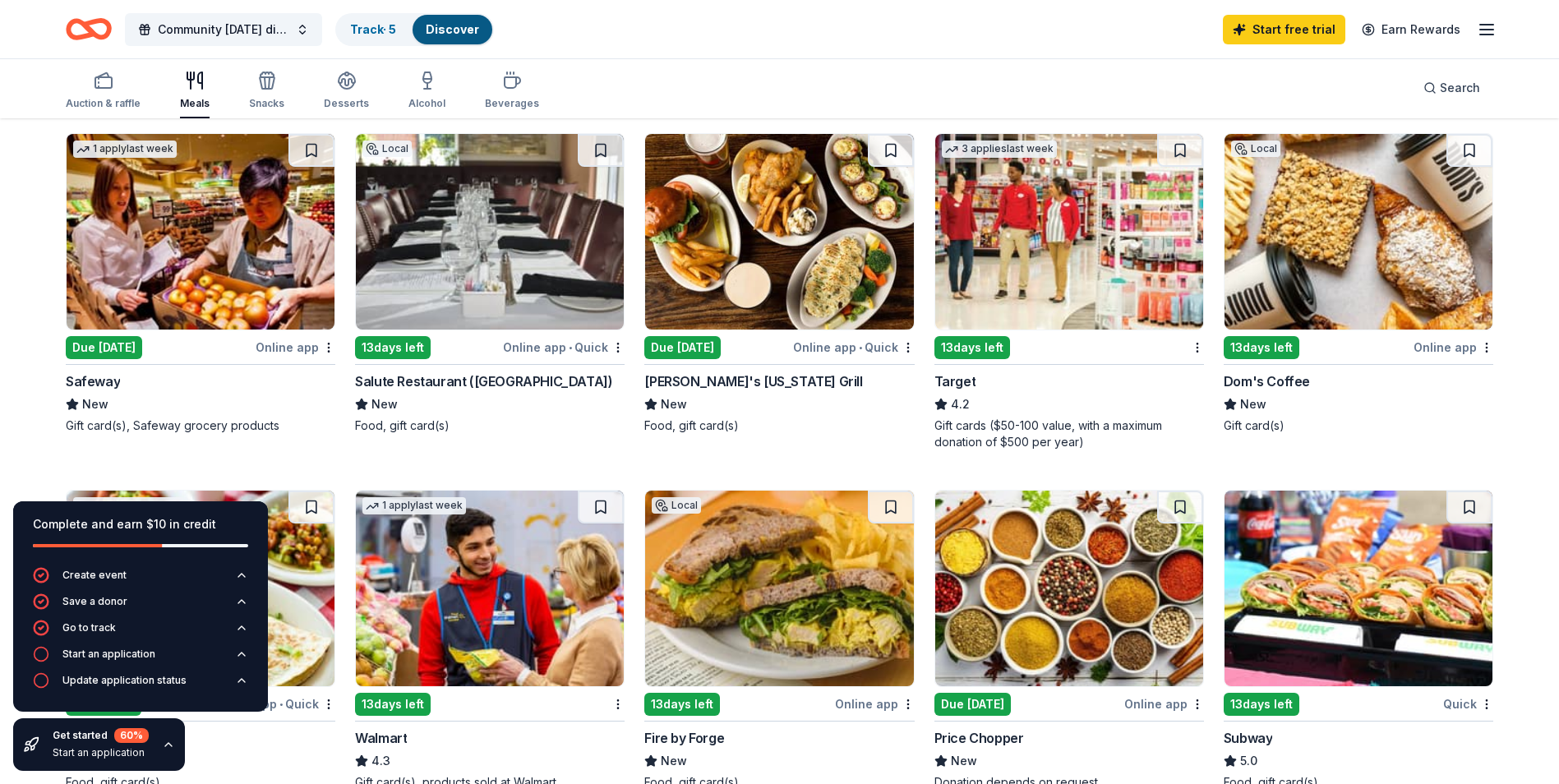
scroll to position [526, 0]
click at [1367, 292] on img at bounding box center [1358, 232] width 268 height 196
click at [117, 653] on div "Start an application" at bounding box center [109, 653] width 93 height 13
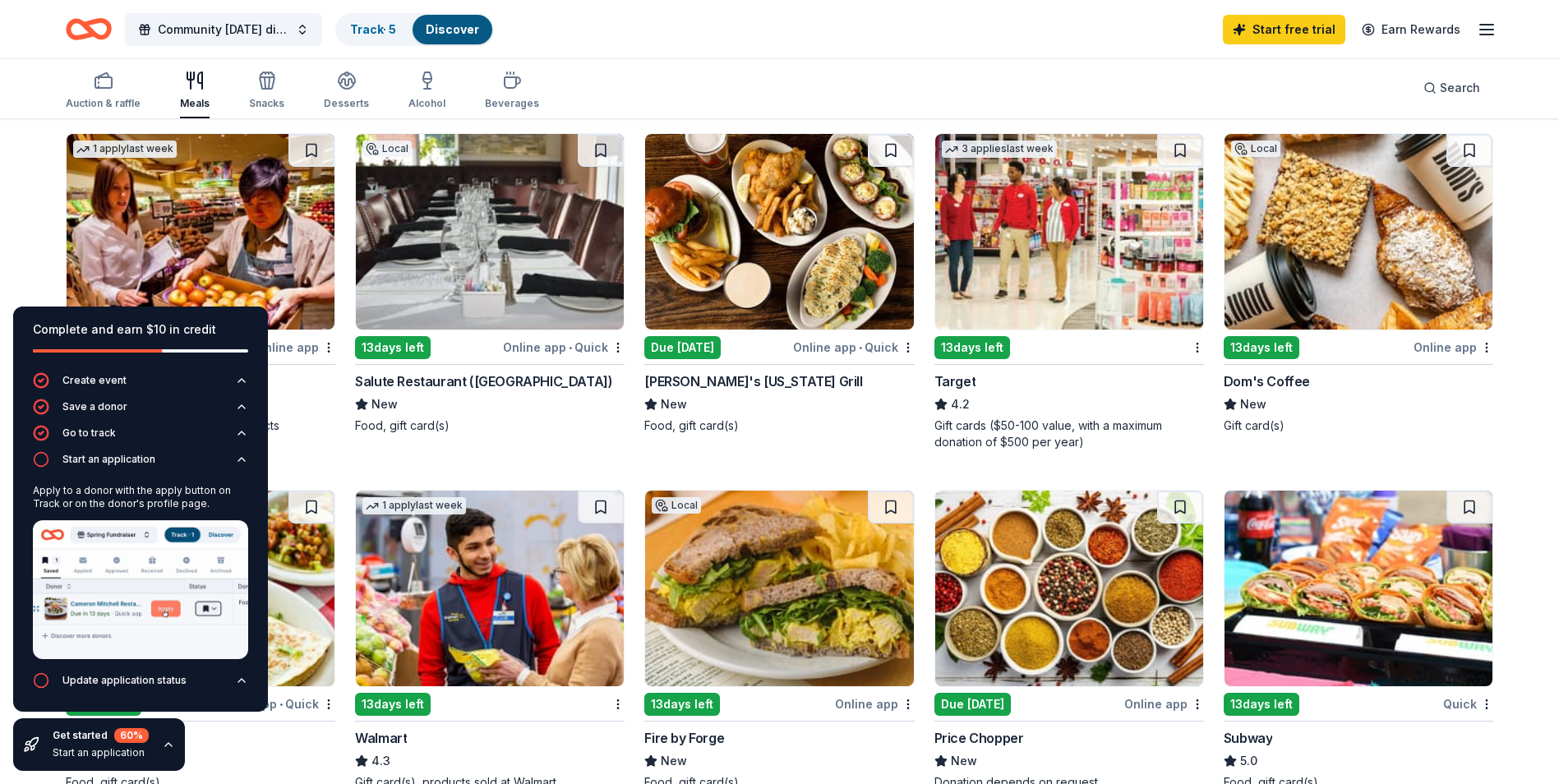
click at [209, 671] on div "Apply to a donor with the apply button on Track or on the donor's profile page." at bounding box center [140, 574] width 215 height 195
click at [170, 608] on img at bounding box center [140, 589] width 215 height 139
click at [255, 505] on div "Create event Save a donor Go to track Start an application Apply to a donor wit…" at bounding box center [140, 542] width 255 height 339
click at [118, 678] on div "Update application status" at bounding box center [124, 681] width 124 height 13
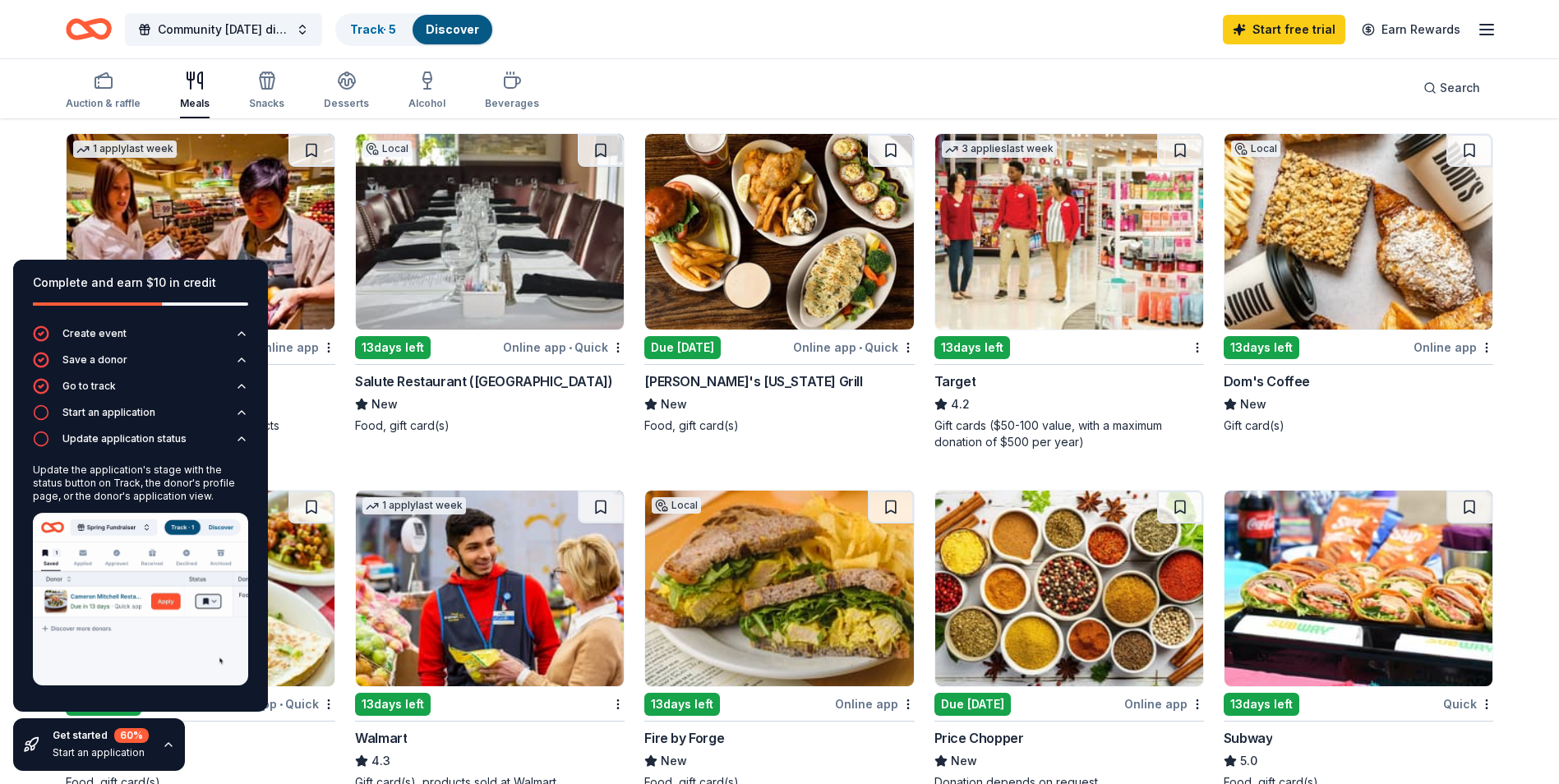
click at [766, 317] on img at bounding box center [779, 232] width 268 height 196
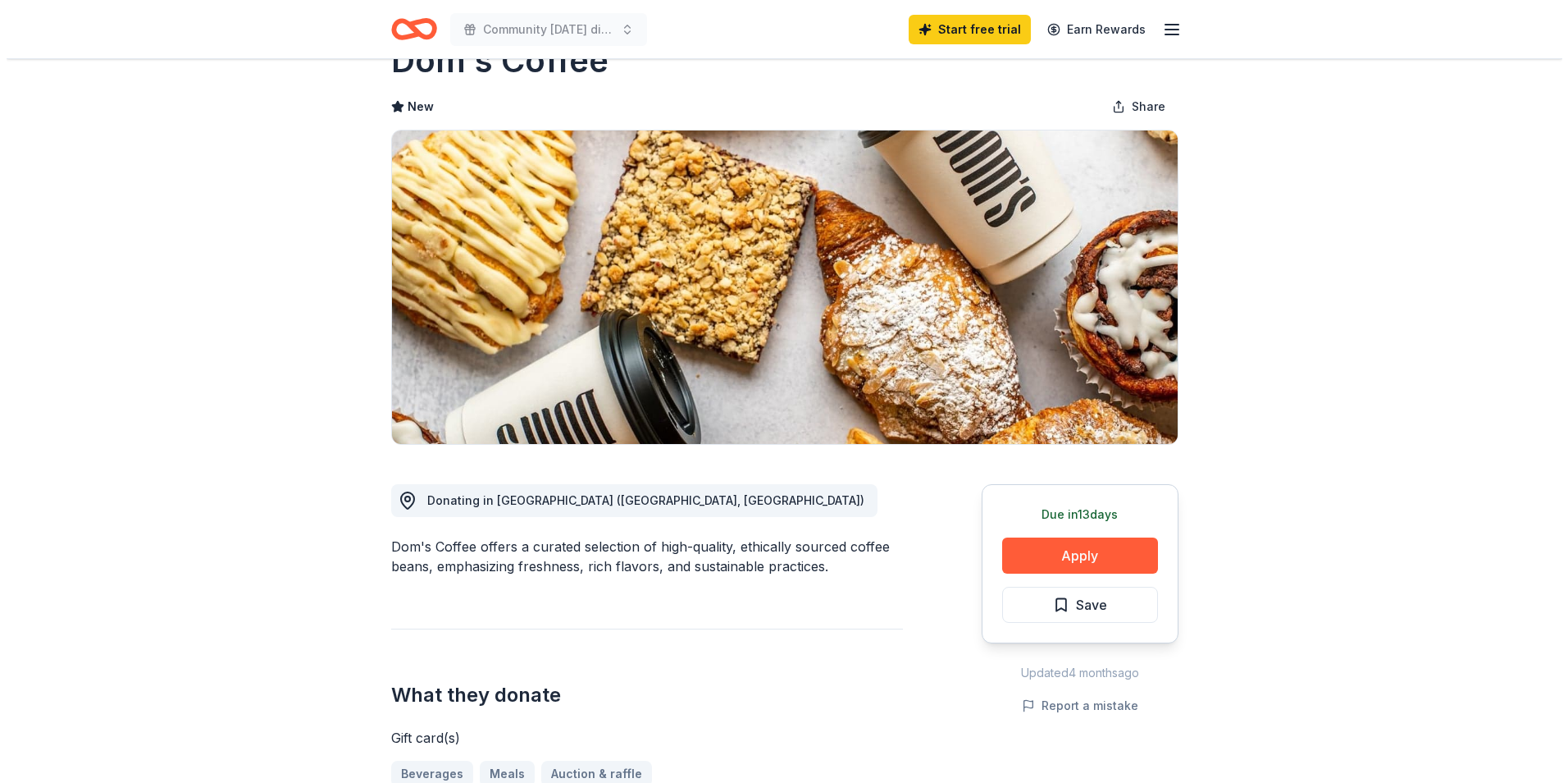
scroll to position [82, 0]
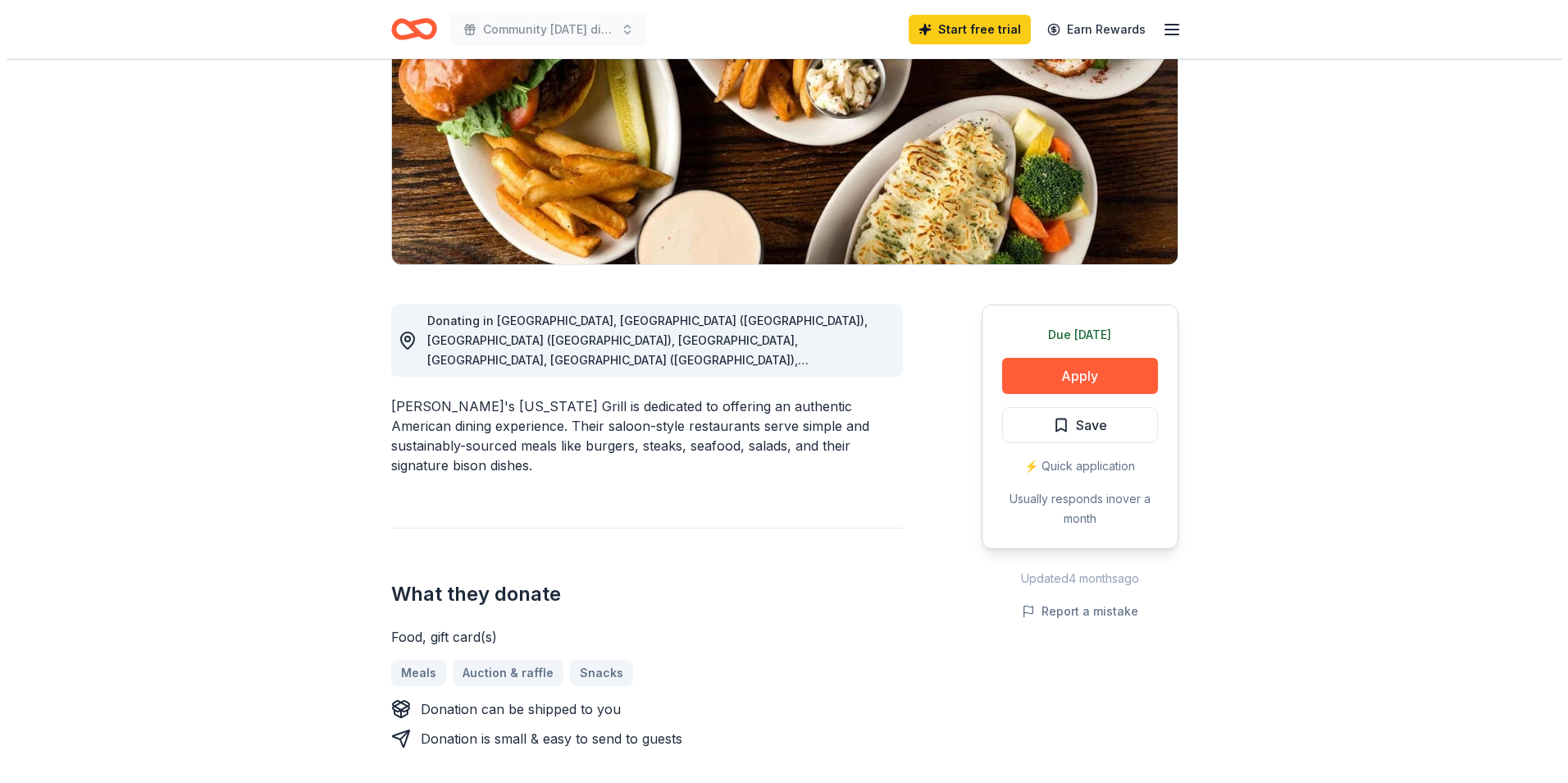
scroll to position [246, 0]
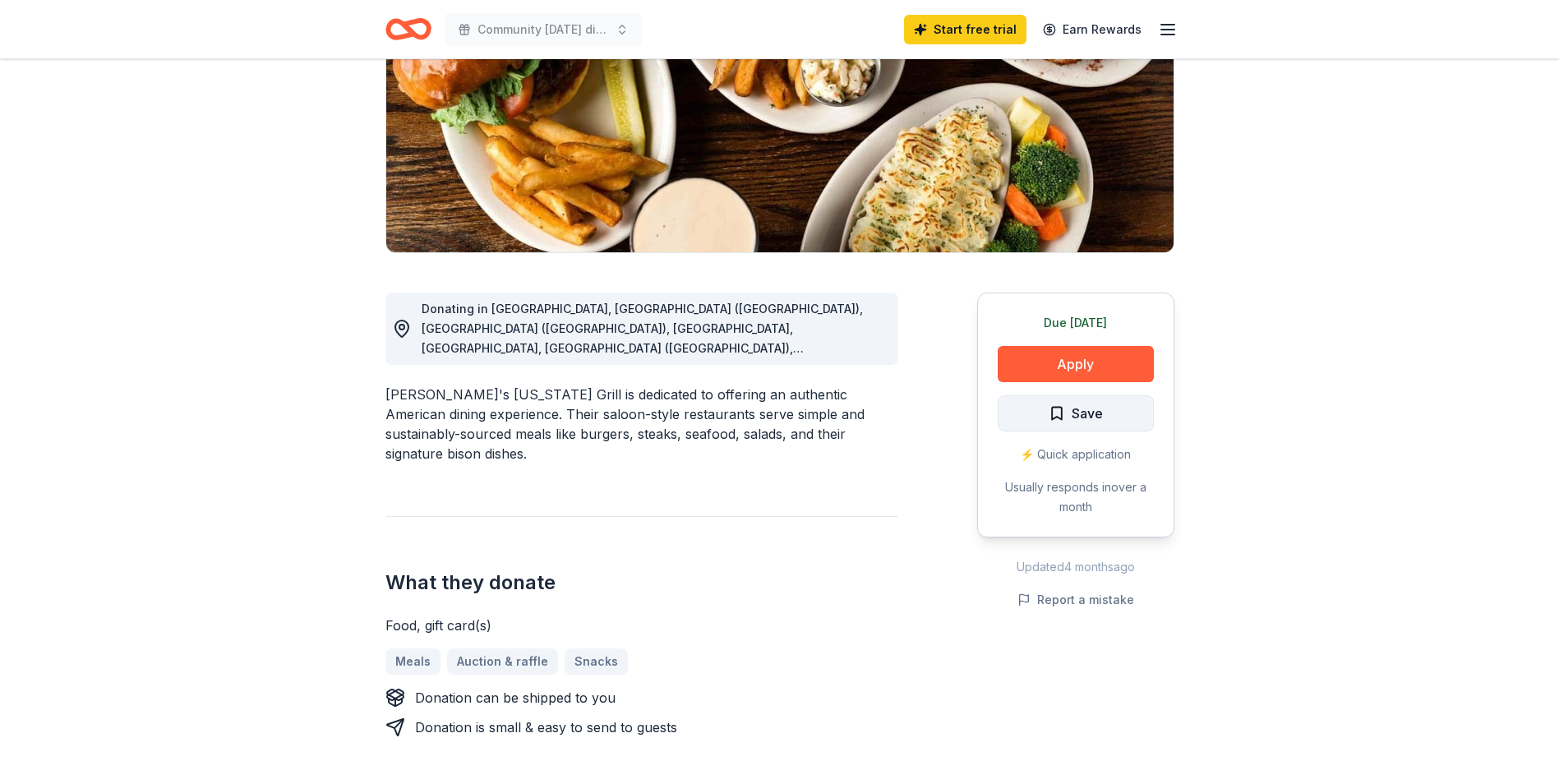
click at [1083, 421] on span "Save" at bounding box center [1086, 413] width 31 height 21
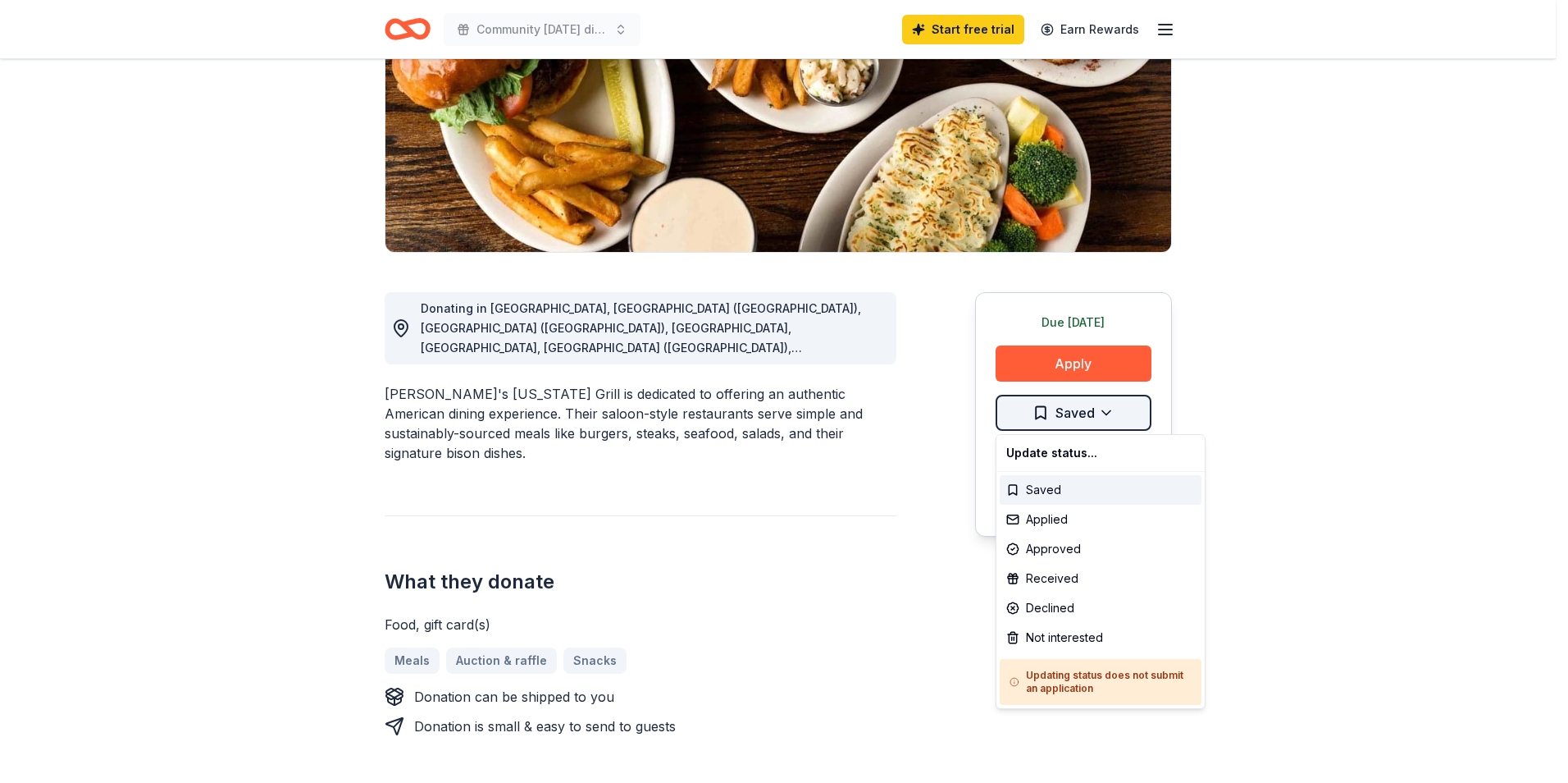
click at [1108, 415] on html "Community Thanksgiving dinner Start free trial Earn Rewards Due tomorrow Share …" at bounding box center [784, 145] width 1568 height 783
click at [1061, 521] on div "Applied" at bounding box center [1100, 520] width 202 height 30
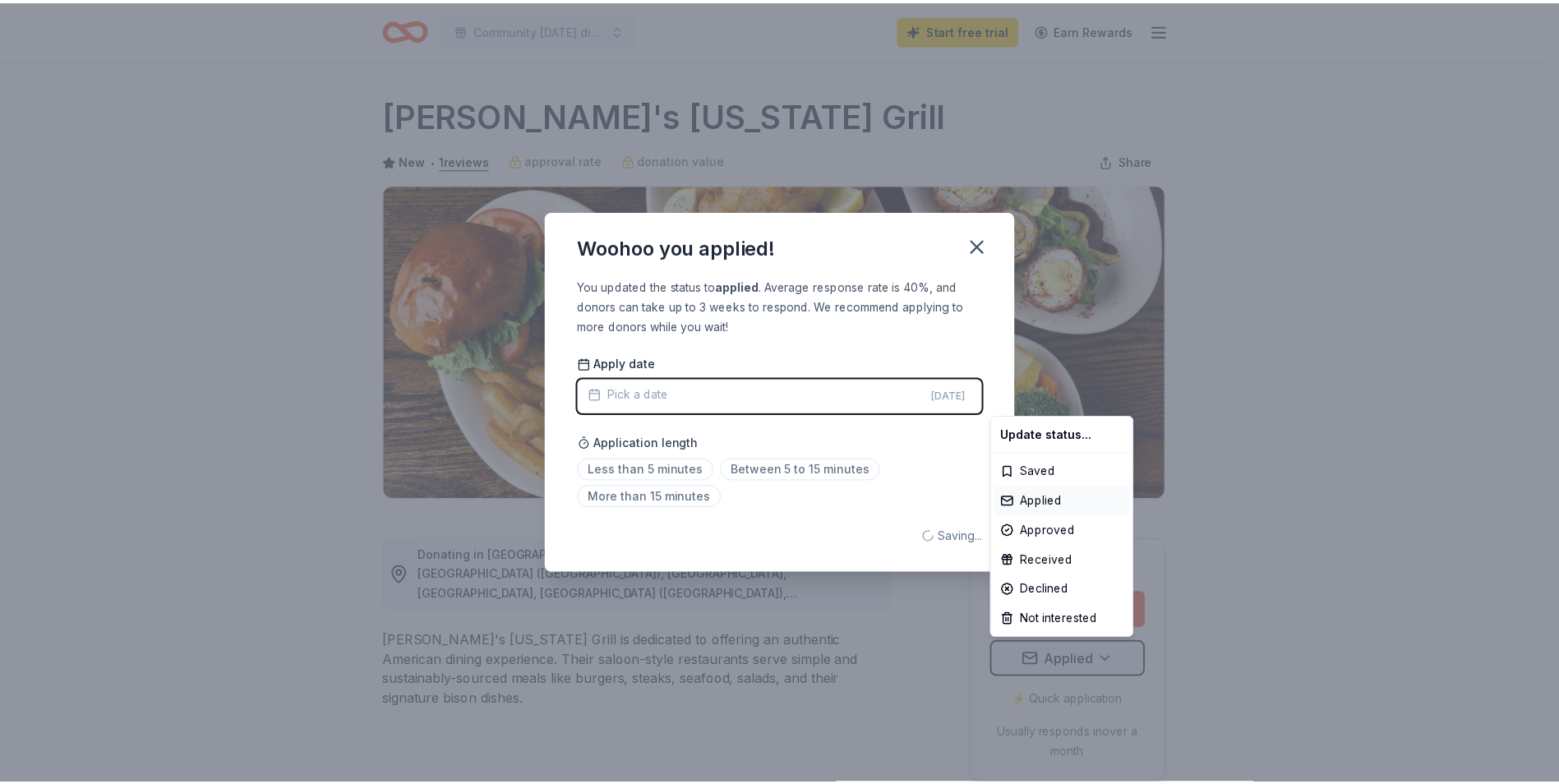
scroll to position [0, 0]
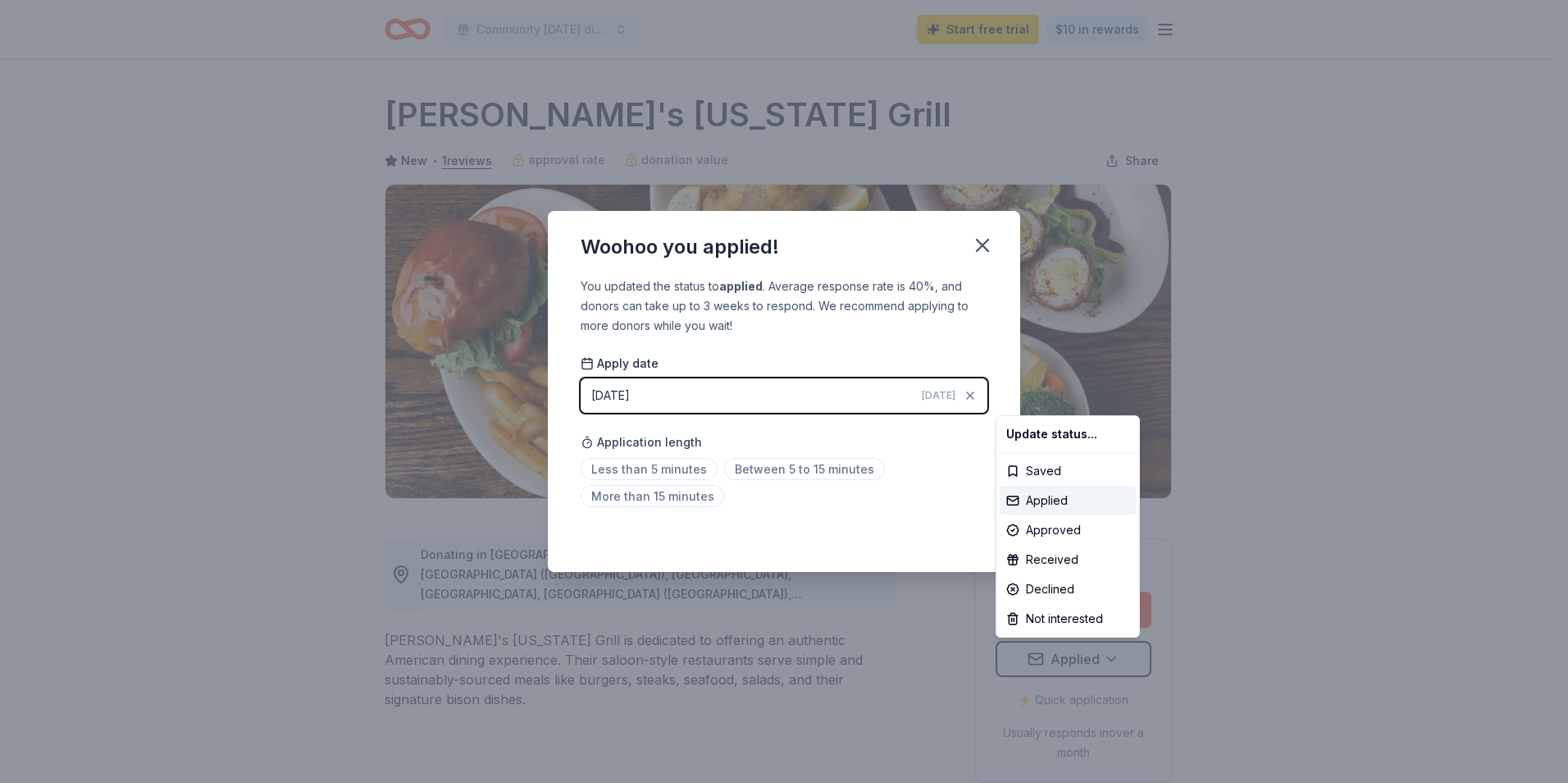
click at [913, 446] on html "Community Thanksgiving dinner Start free trial $10 in rewards Due tomorrow Shar…" at bounding box center [784, 391] width 1568 height 783
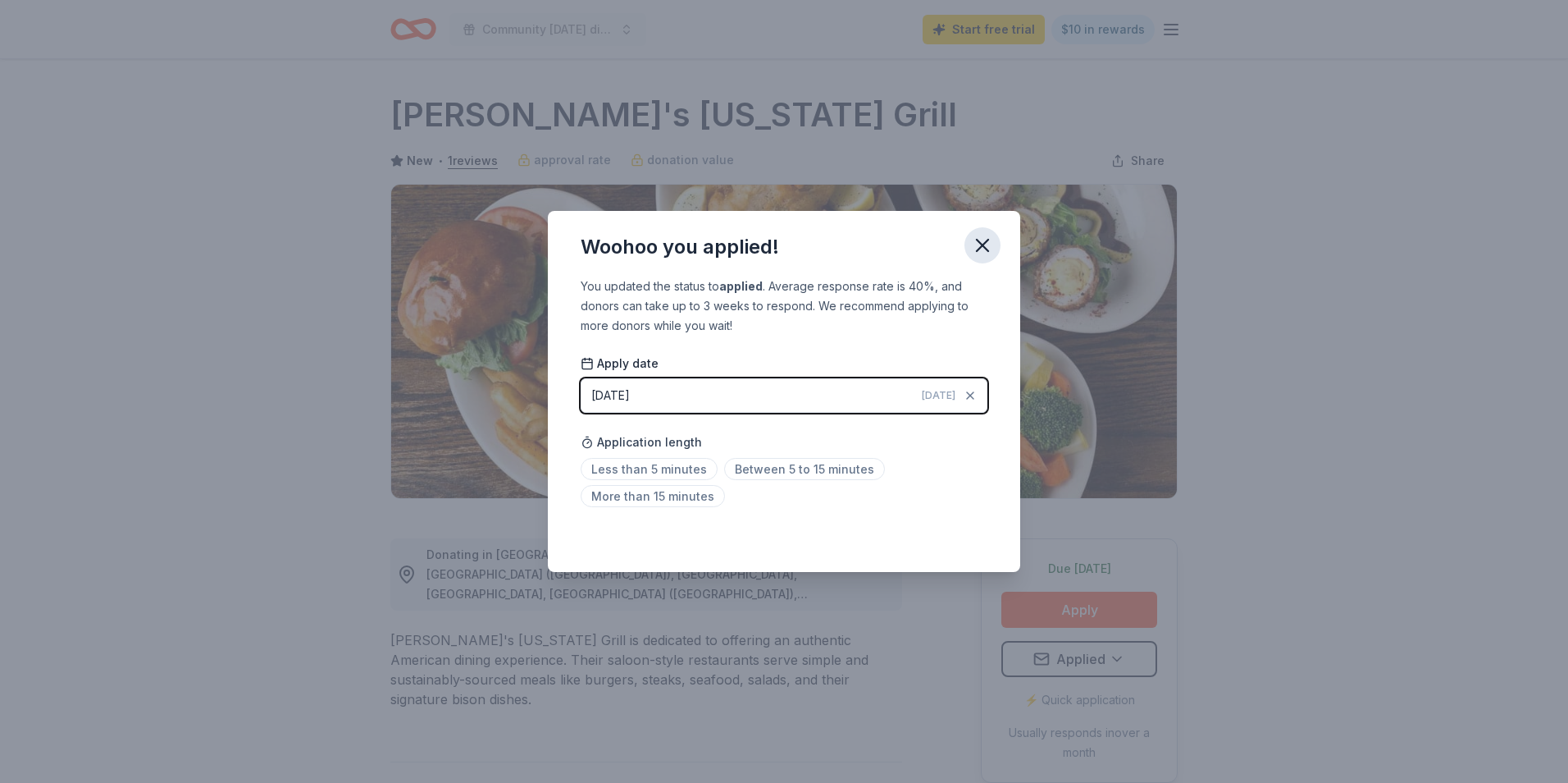
click at [985, 247] on icon "button" at bounding box center [983, 245] width 11 height 11
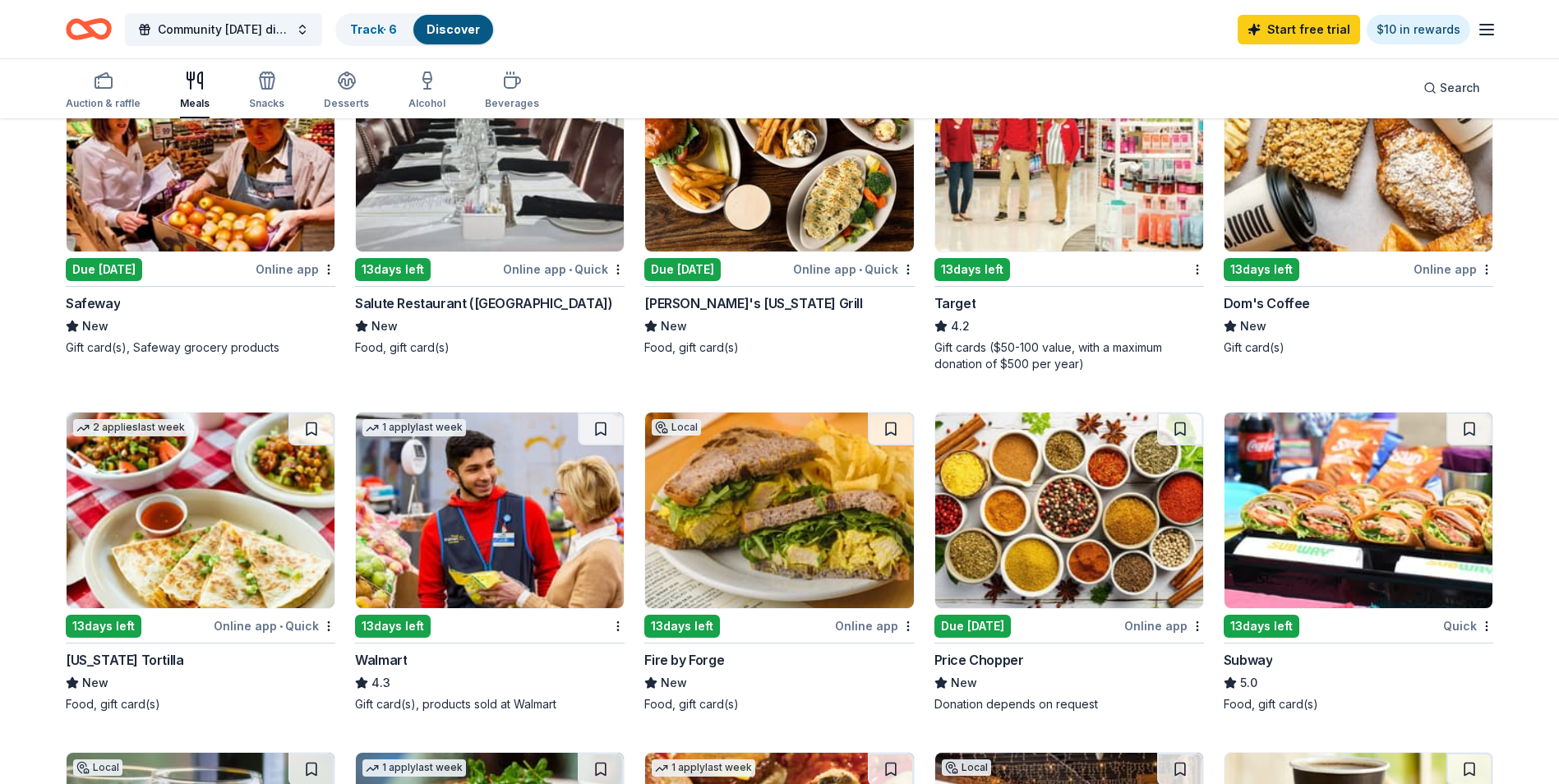
scroll to position [575, 0]
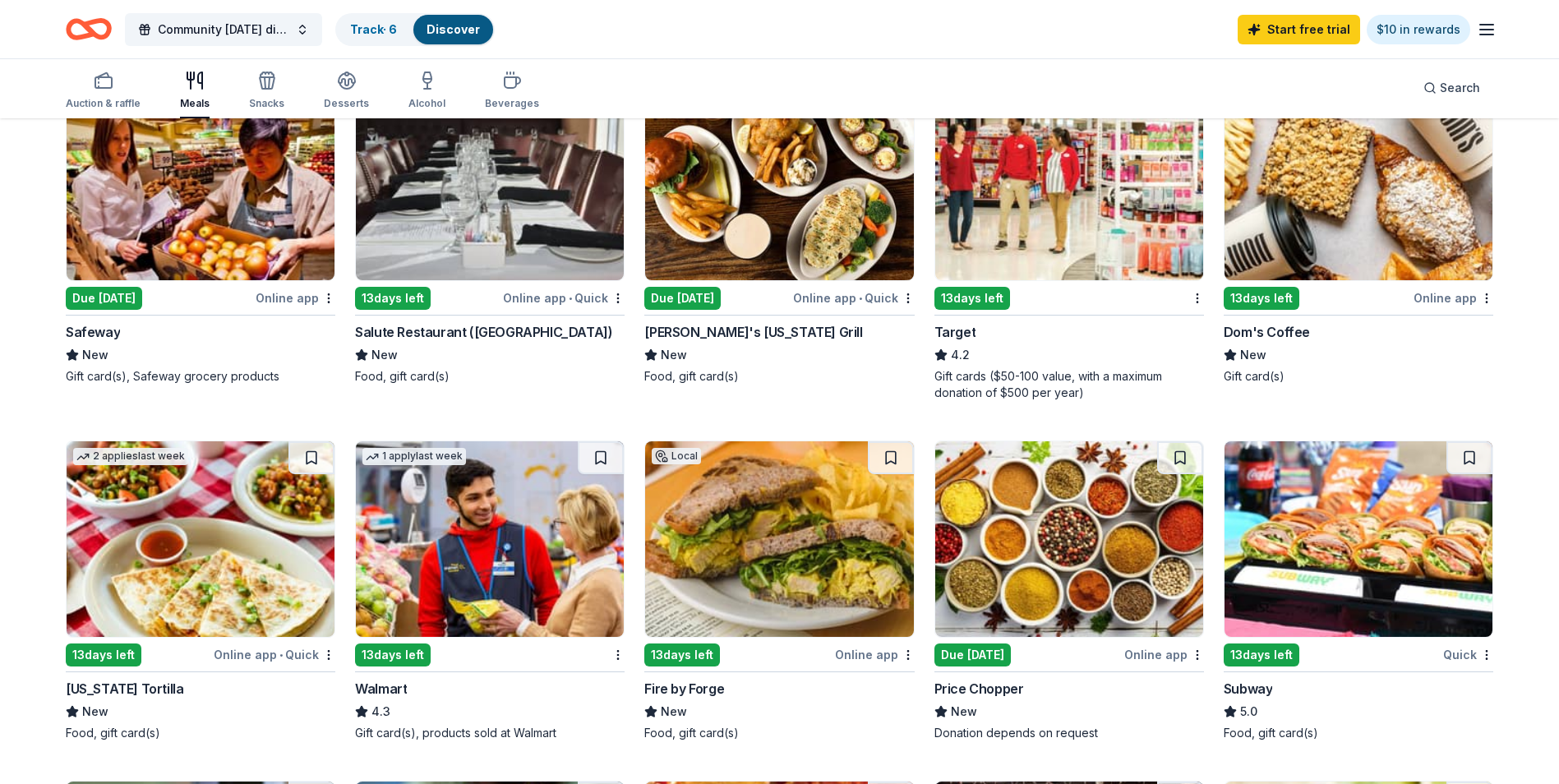
click at [455, 298] on div "13 days left" at bounding box center [427, 297] width 145 height 21
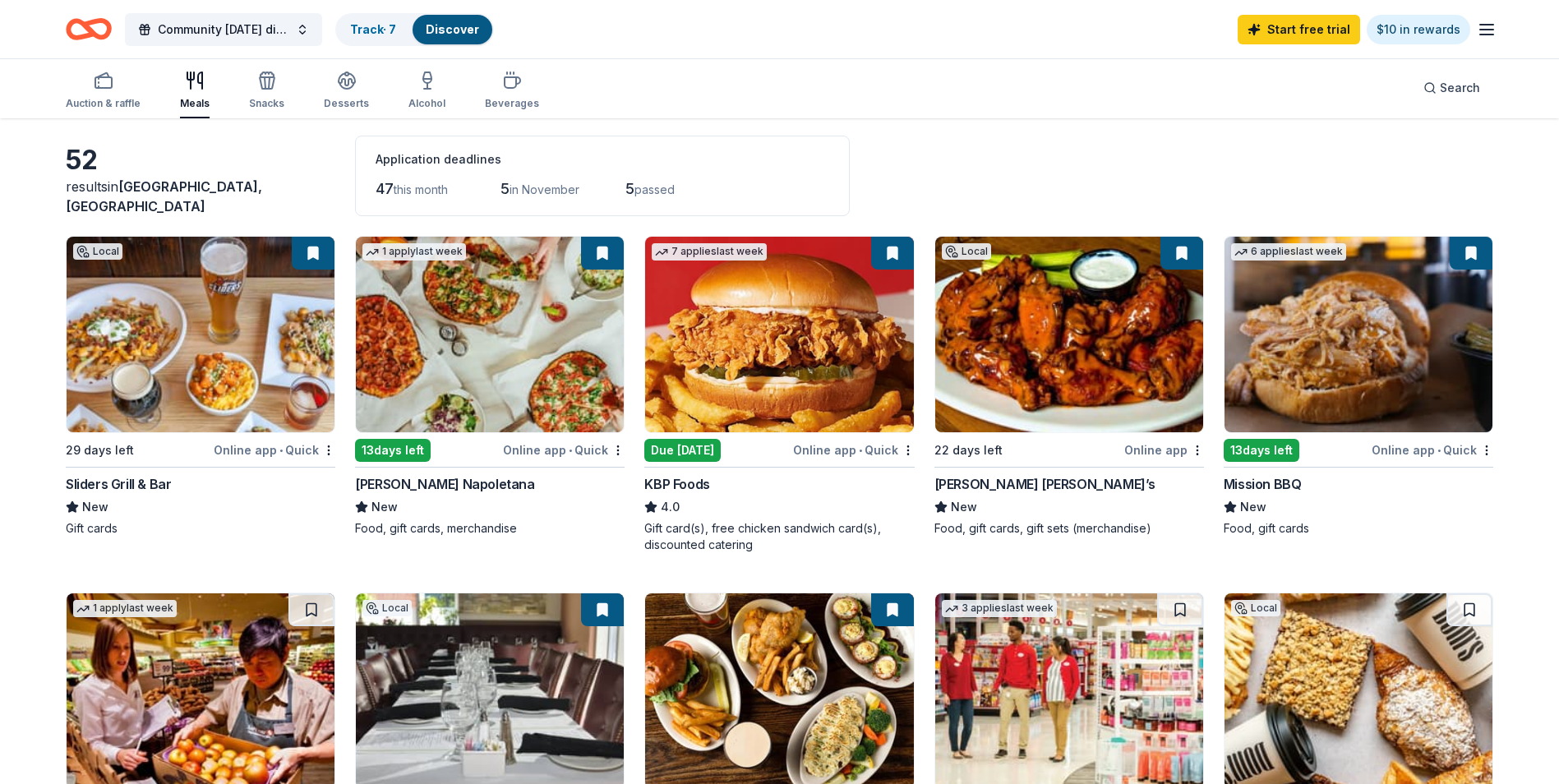
scroll to position [0, 0]
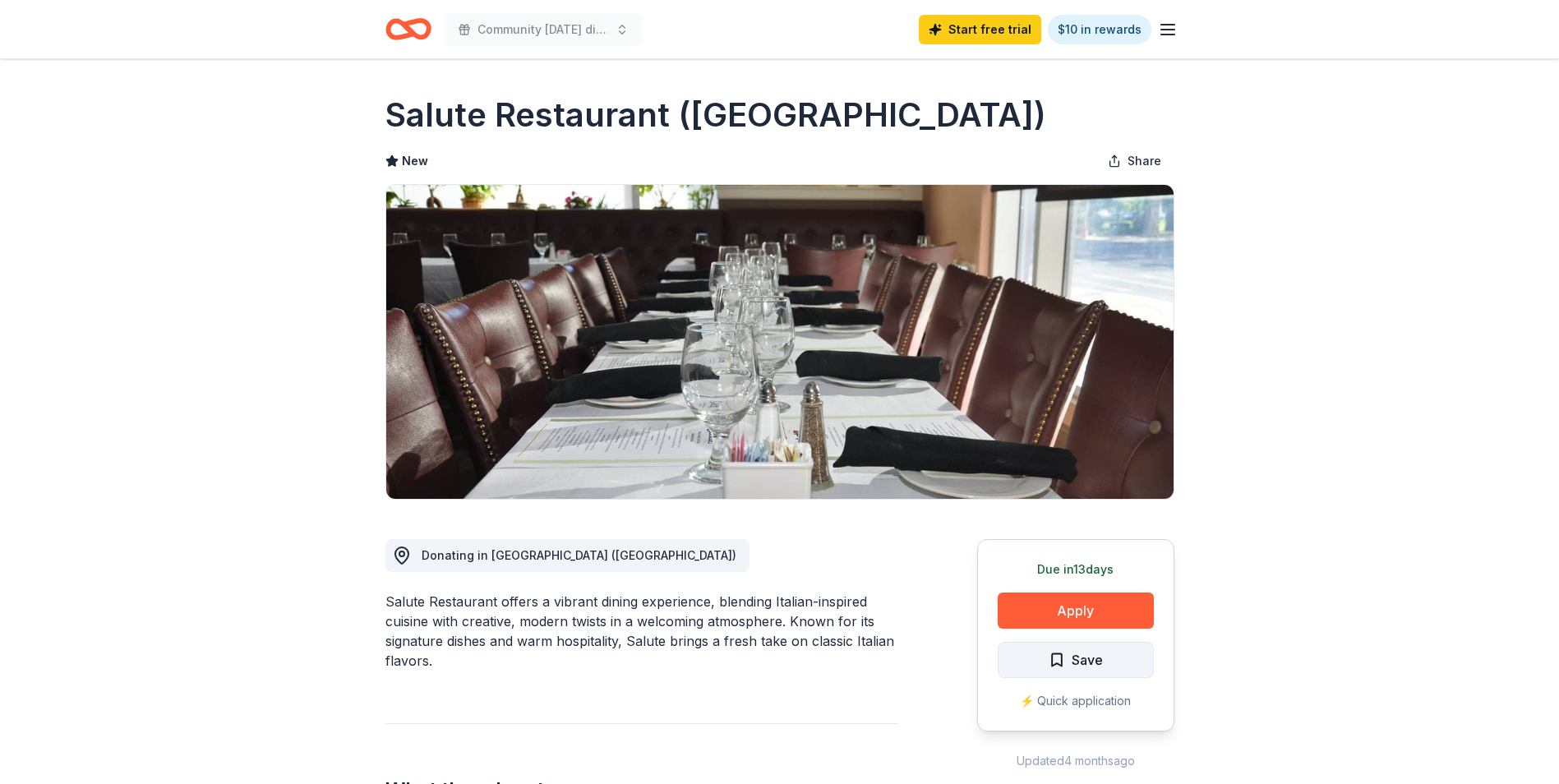
click at [1100, 663] on span "Save" at bounding box center [1086, 659] width 31 height 21
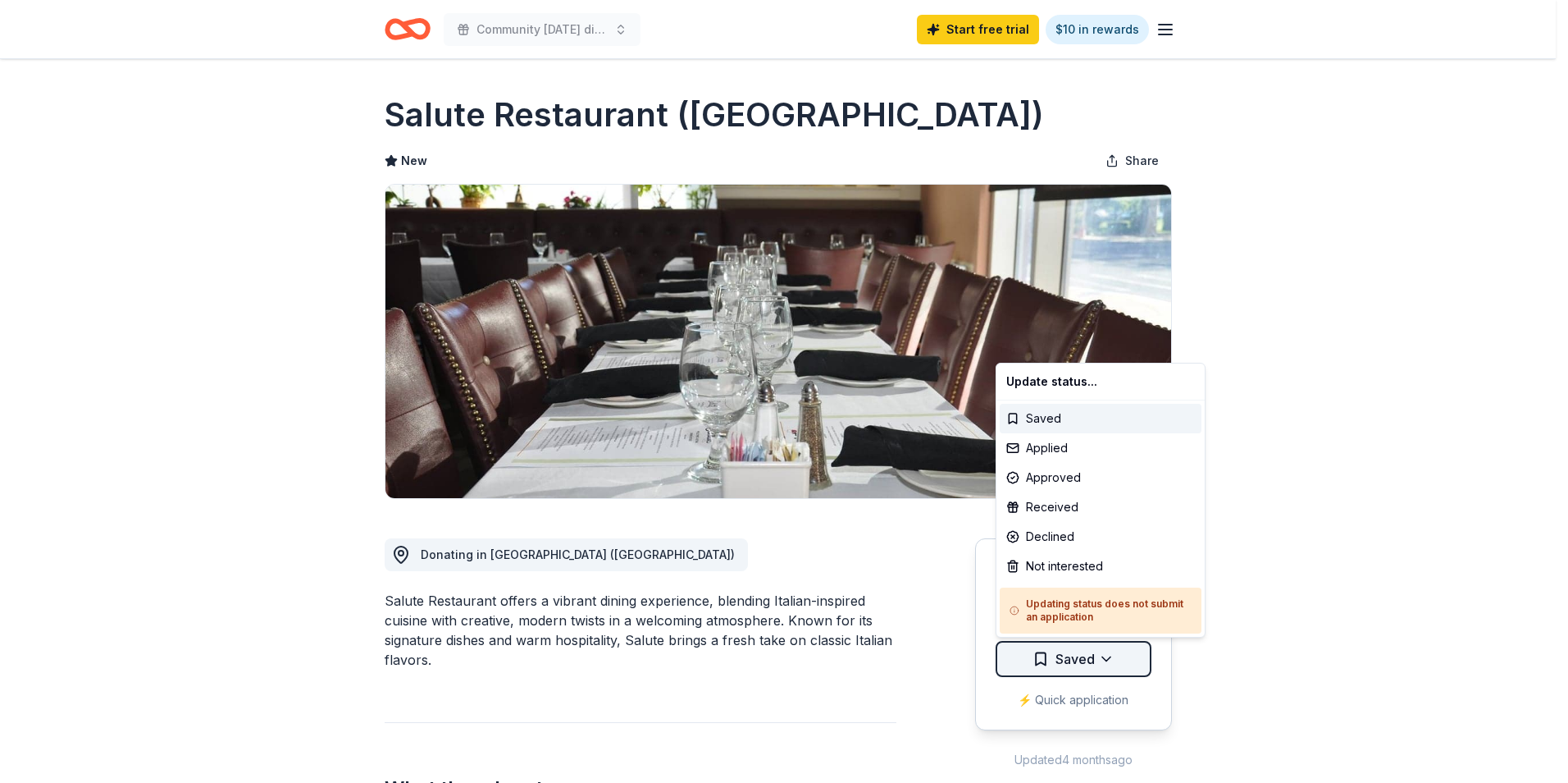
click at [1108, 660] on html "Community Thanksgiving dinner Start free trial $10 in rewards Due in 13 days Sh…" at bounding box center [784, 391] width 1568 height 783
click at [1056, 448] on div "Applied" at bounding box center [1100, 448] width 202 height 30
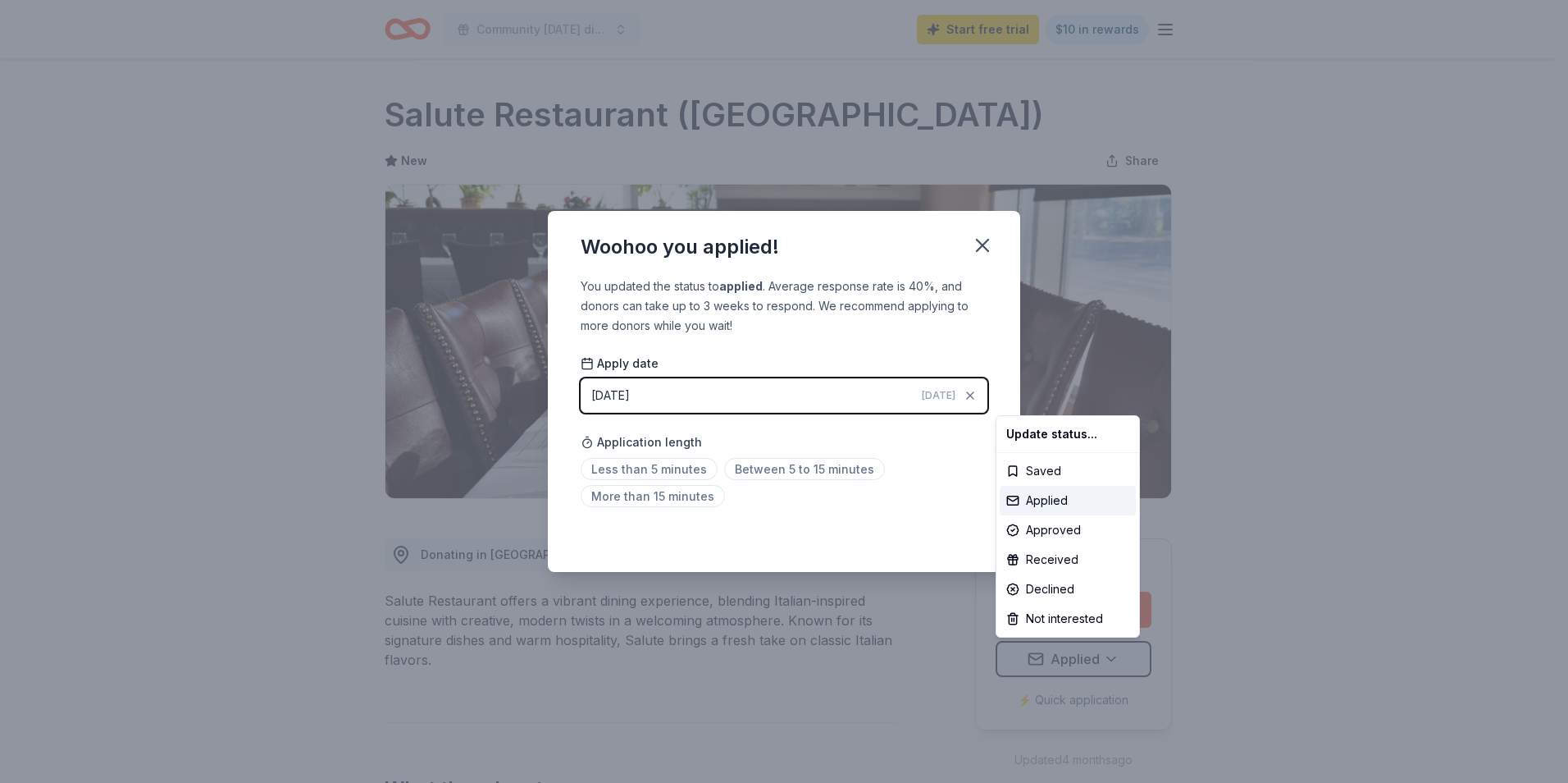
click at [919, 440] on html "Community Thanksgiving dinner Start free trial $10 in rewards Due in 13 days Sh…" at bounding box center [784, 391] width 1568 height 783
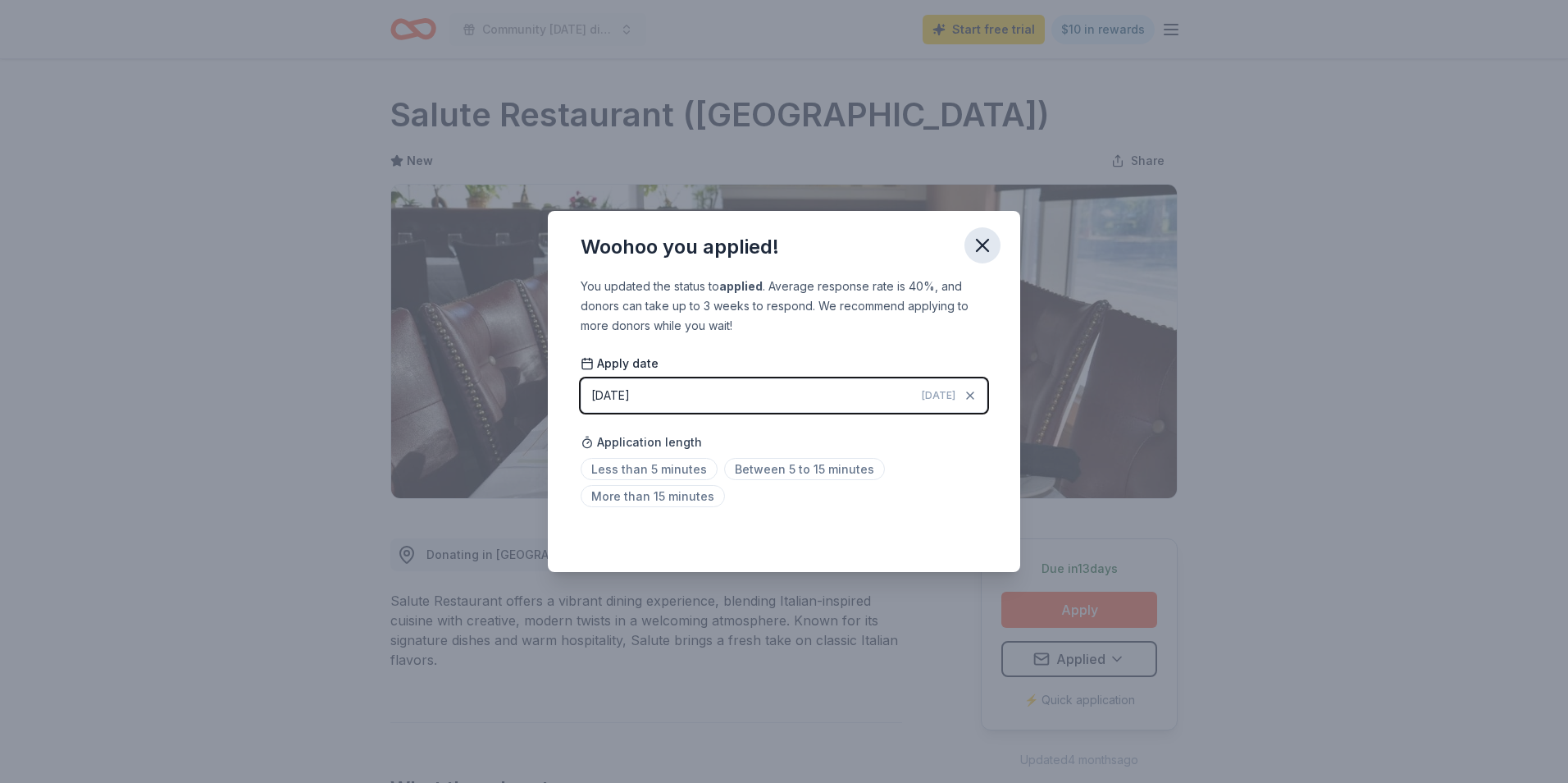
click at [977, 250] on icon "button" at bounding box center [983, 245] width 11 height 11
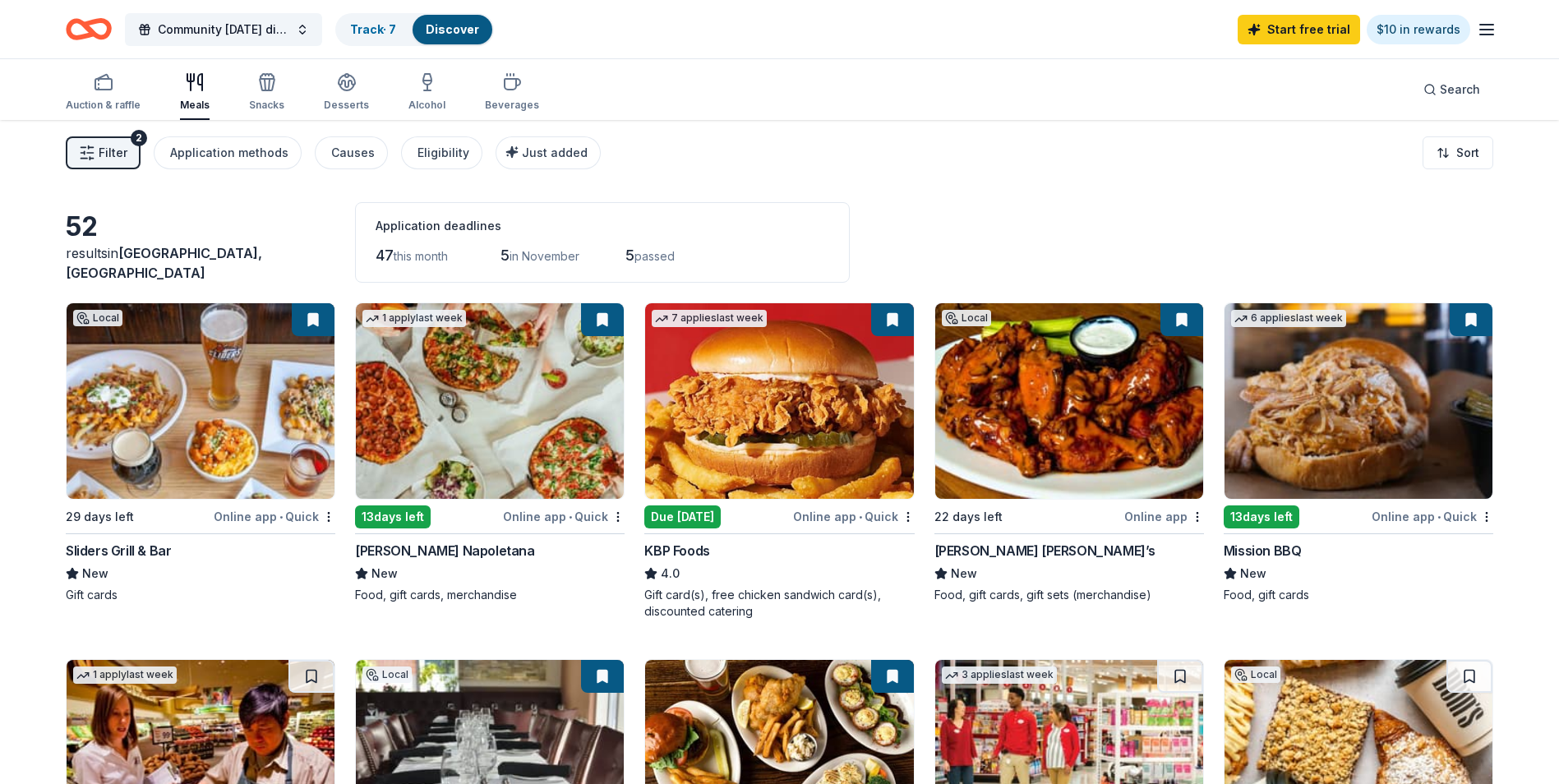
click at [1488, 31] on icon "button" at bounding box center [1486, 29] width 20 height 20
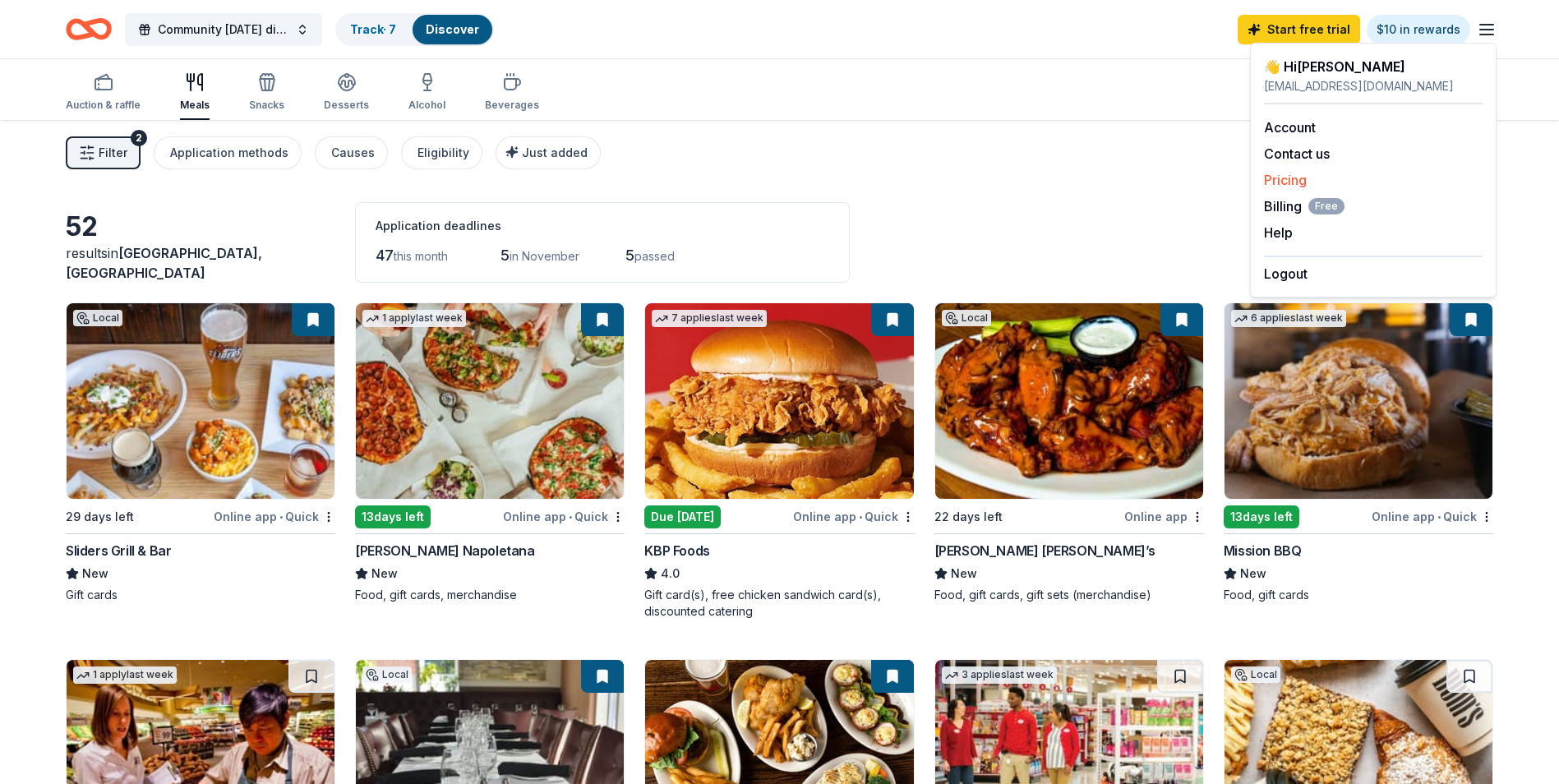
click at [1283, 178] on link "Pricing" at bounding box center [1285, 180] width 43 height 17
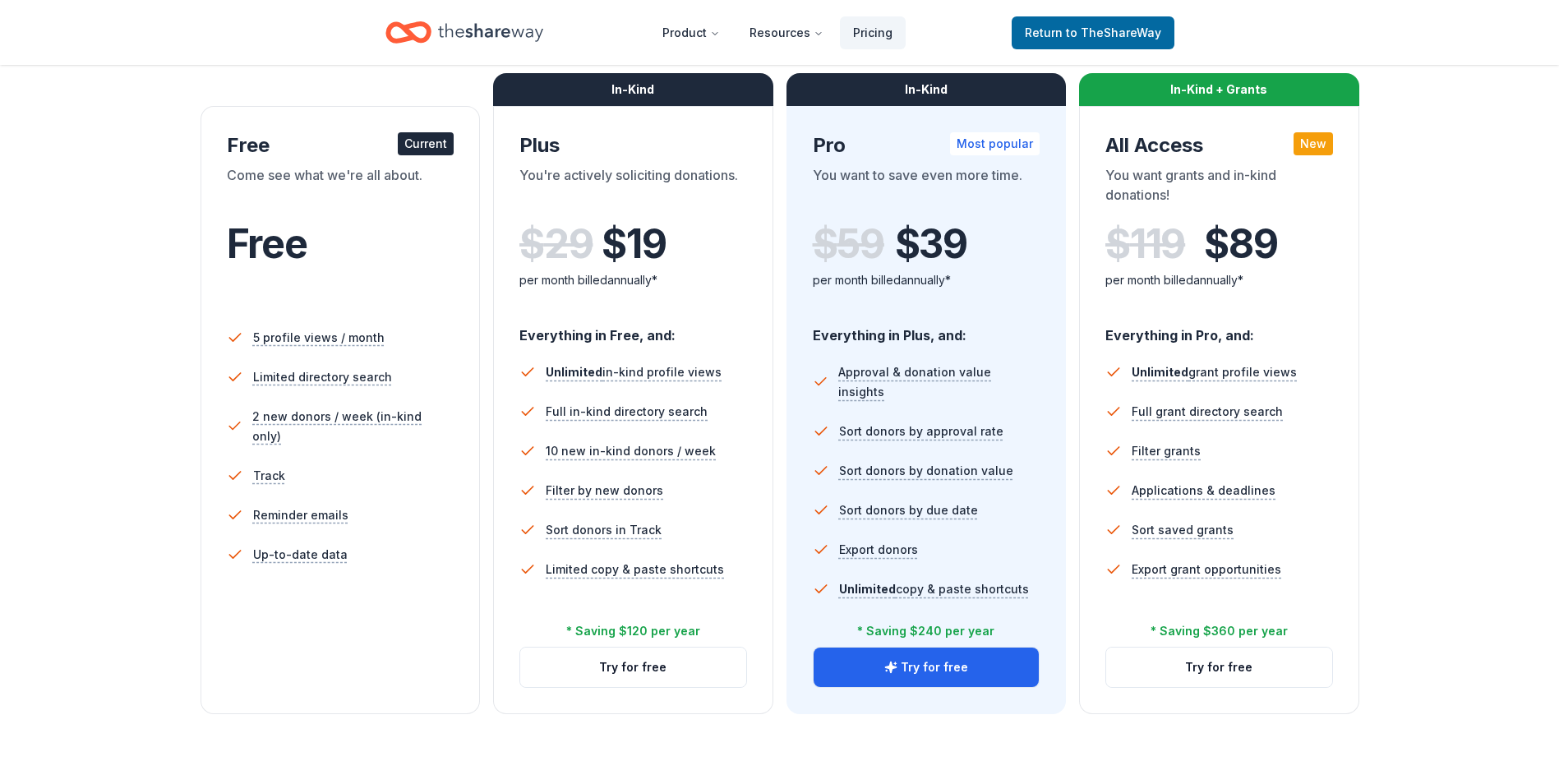
scroll to position [164, 0]
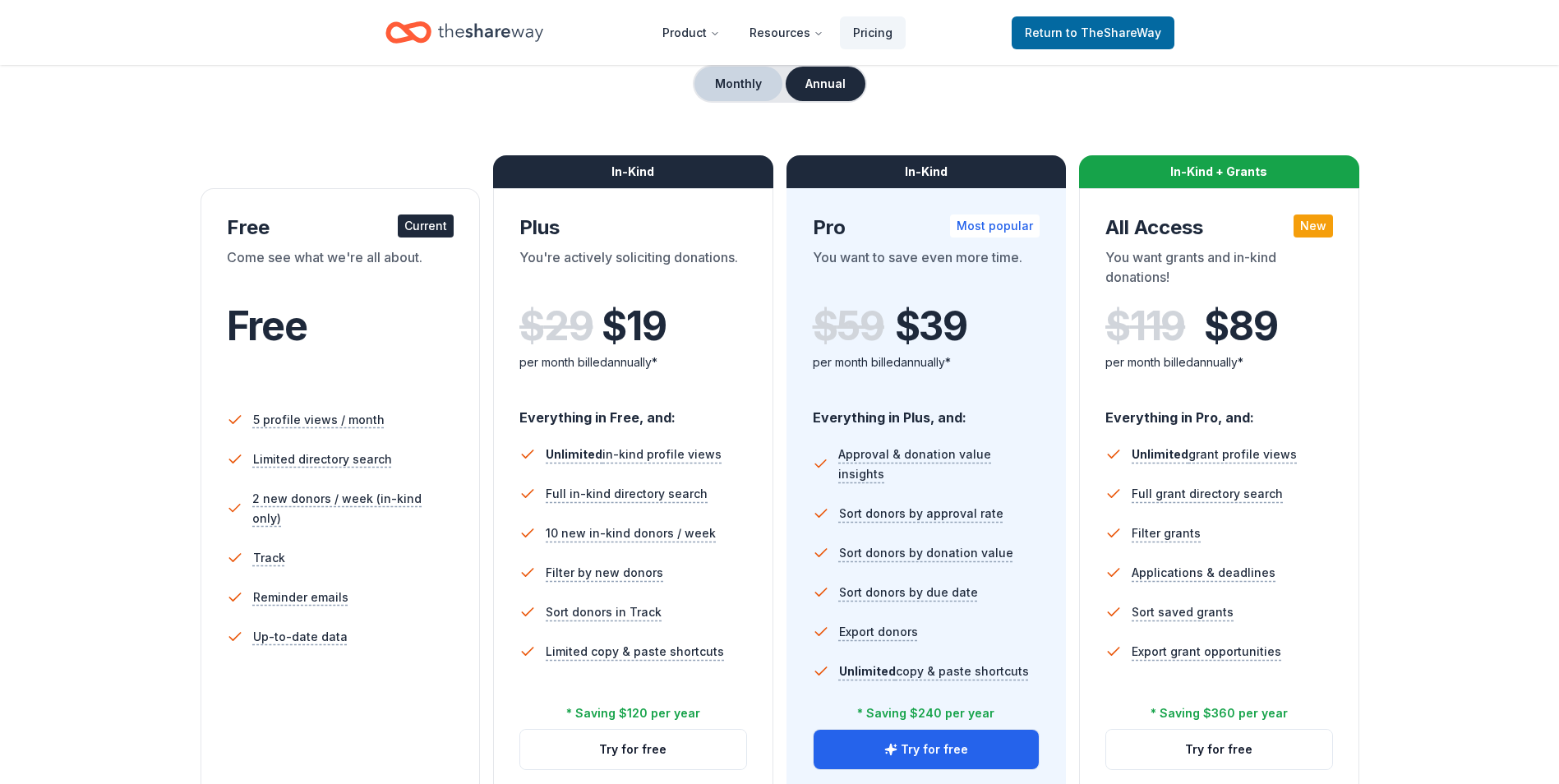
click at [766, 84] on button "Monthly" at bounding box center [738, 83] width 88 height 34
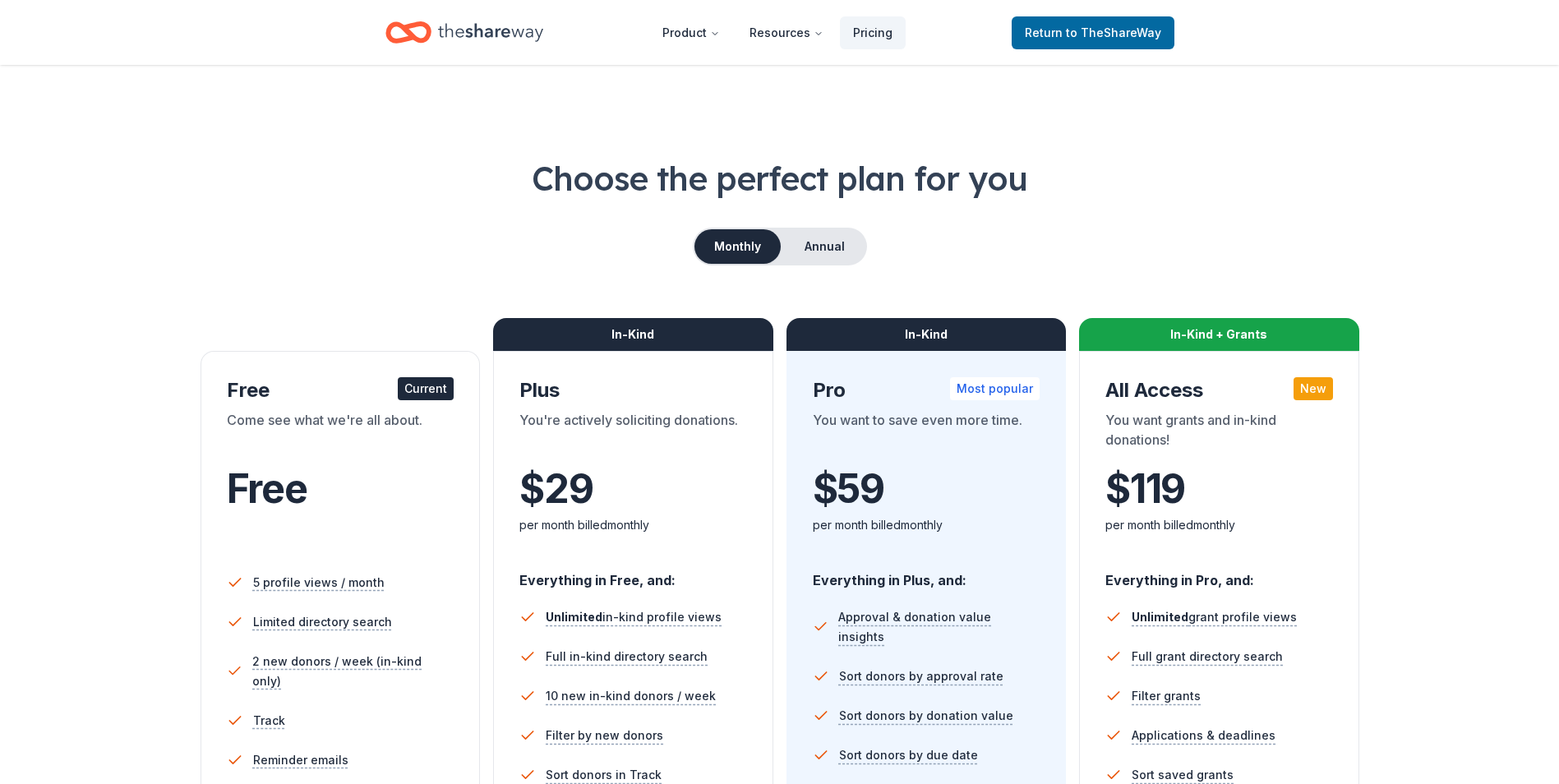
scroll to position [0, 0]
